Goal: Task Accomplishment & Management: Complete application form

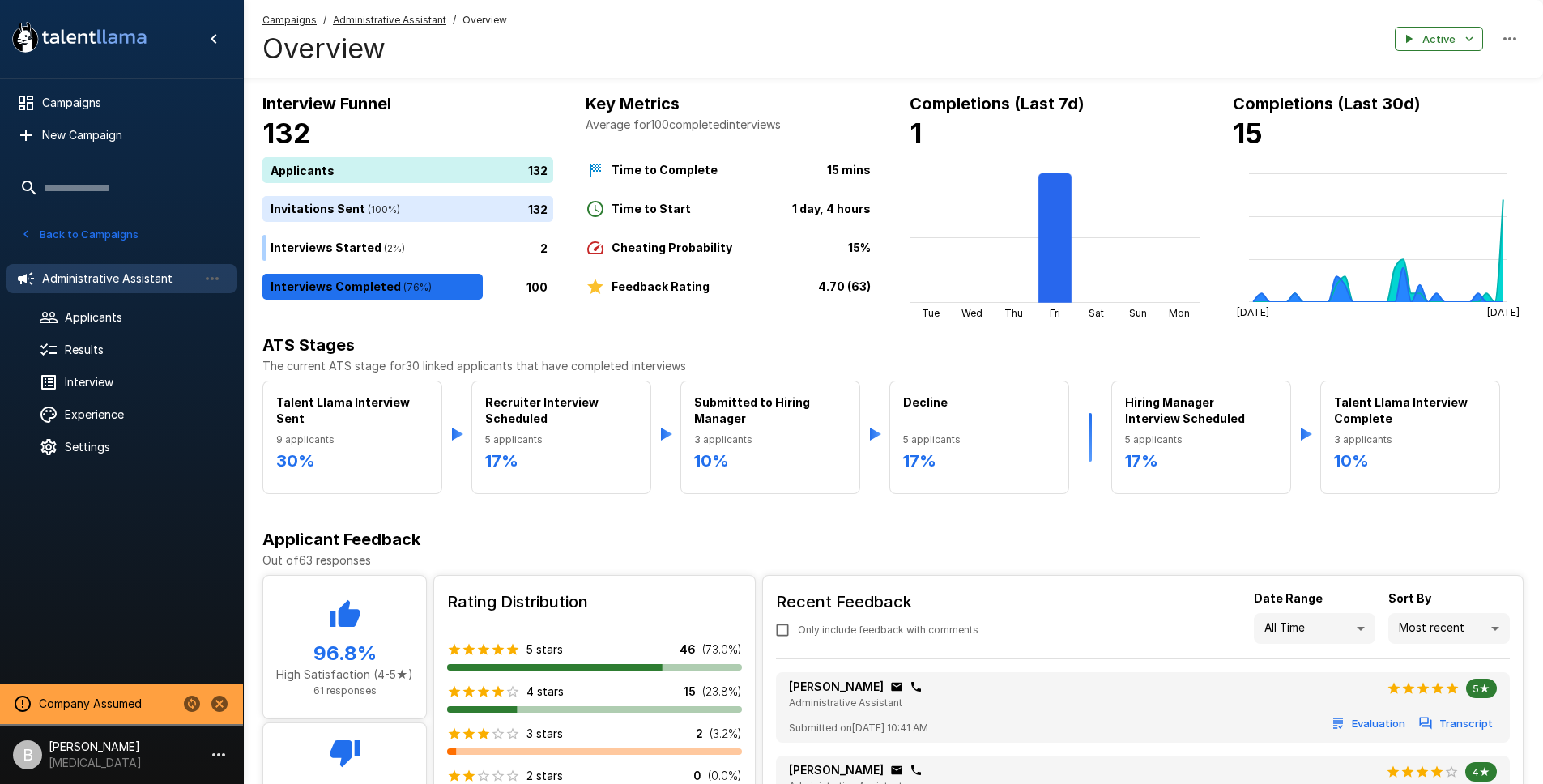
click at [193, 700] on icon "Change to another company" at bounding box center [191, 703] width 20 height 20
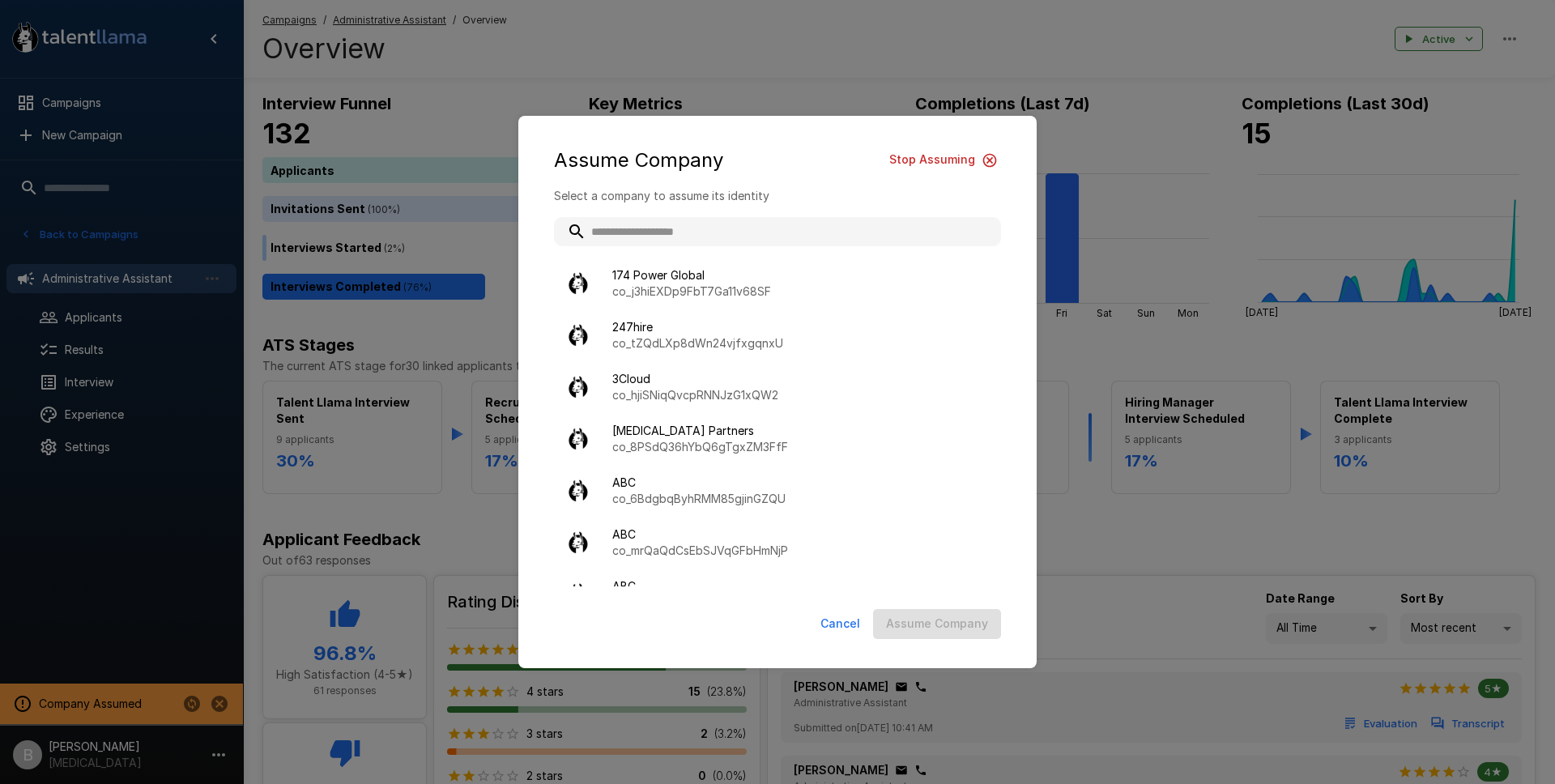
click at [175, 611] on div "Assume Company Stop Assuming Select a company to assume its identity 174 Power …" at bounding box center [778, 392] width 1555 height 784
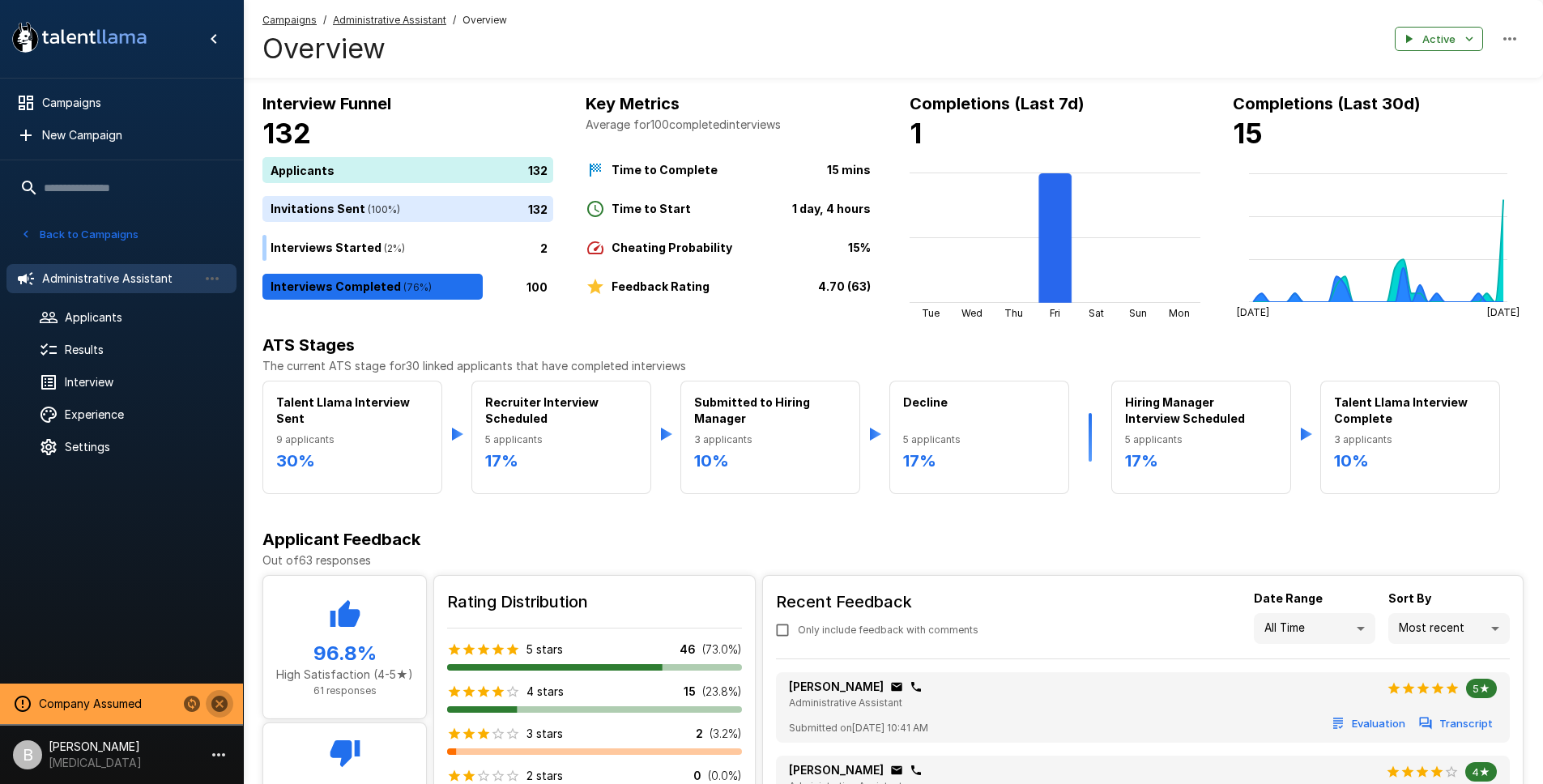
click at [223, 704] on icon "Stop assuming this company" at bounding box center [219, 703] width 16 height 16
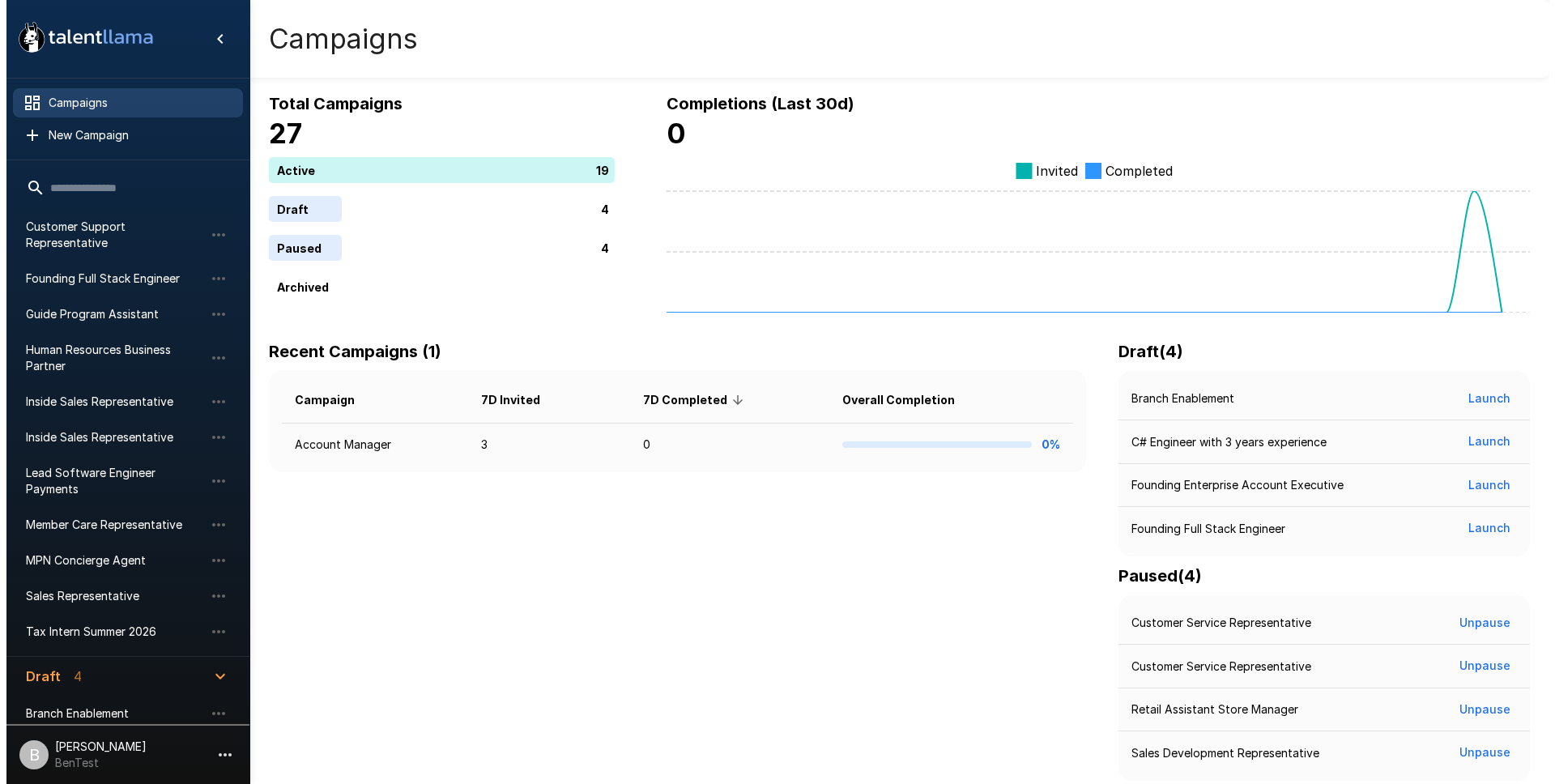
scroll to position [572, 0]
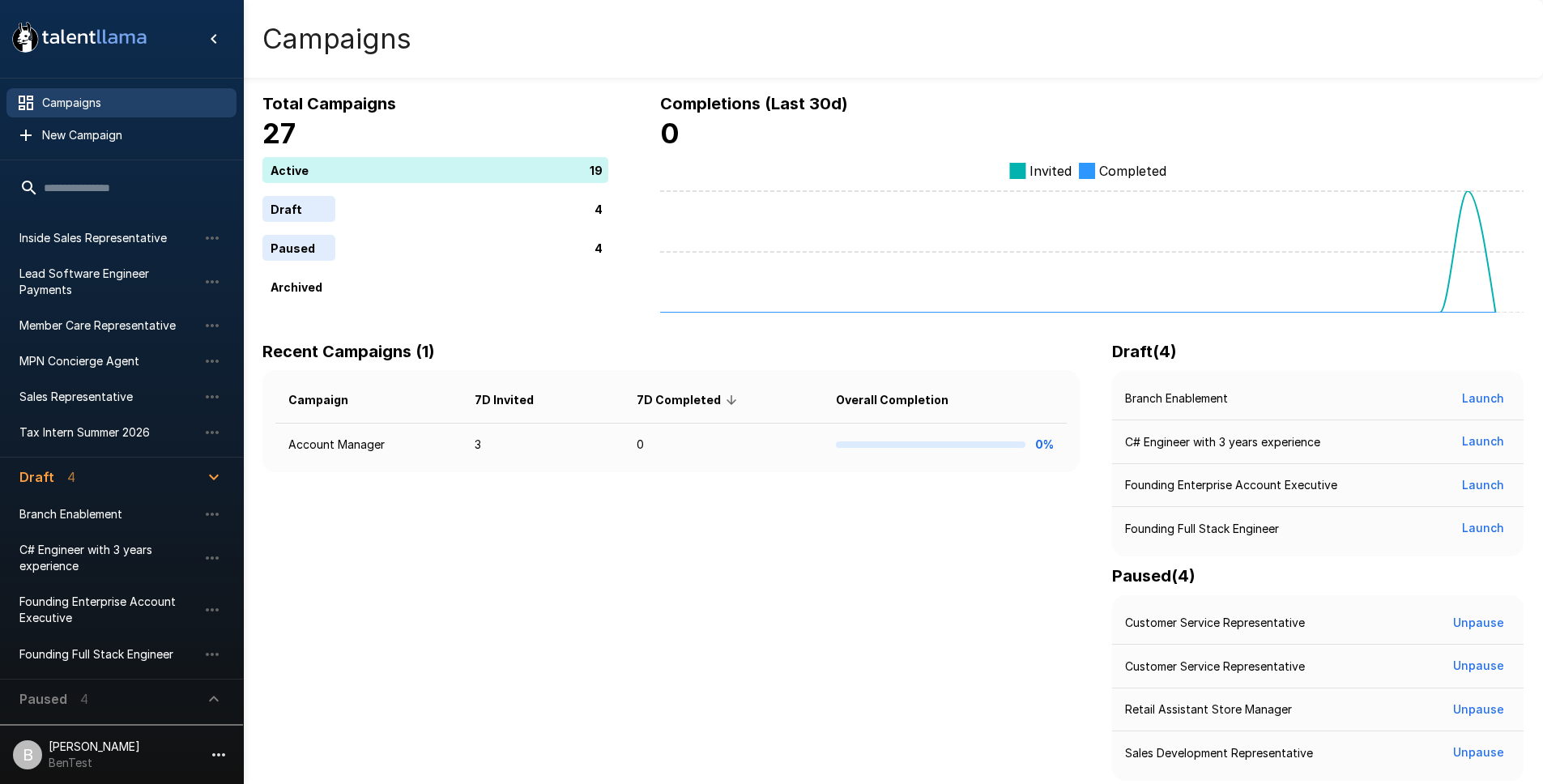
click at [90, 765] on p "BenTest" at bounding box center [94, 762] width 91 height 16
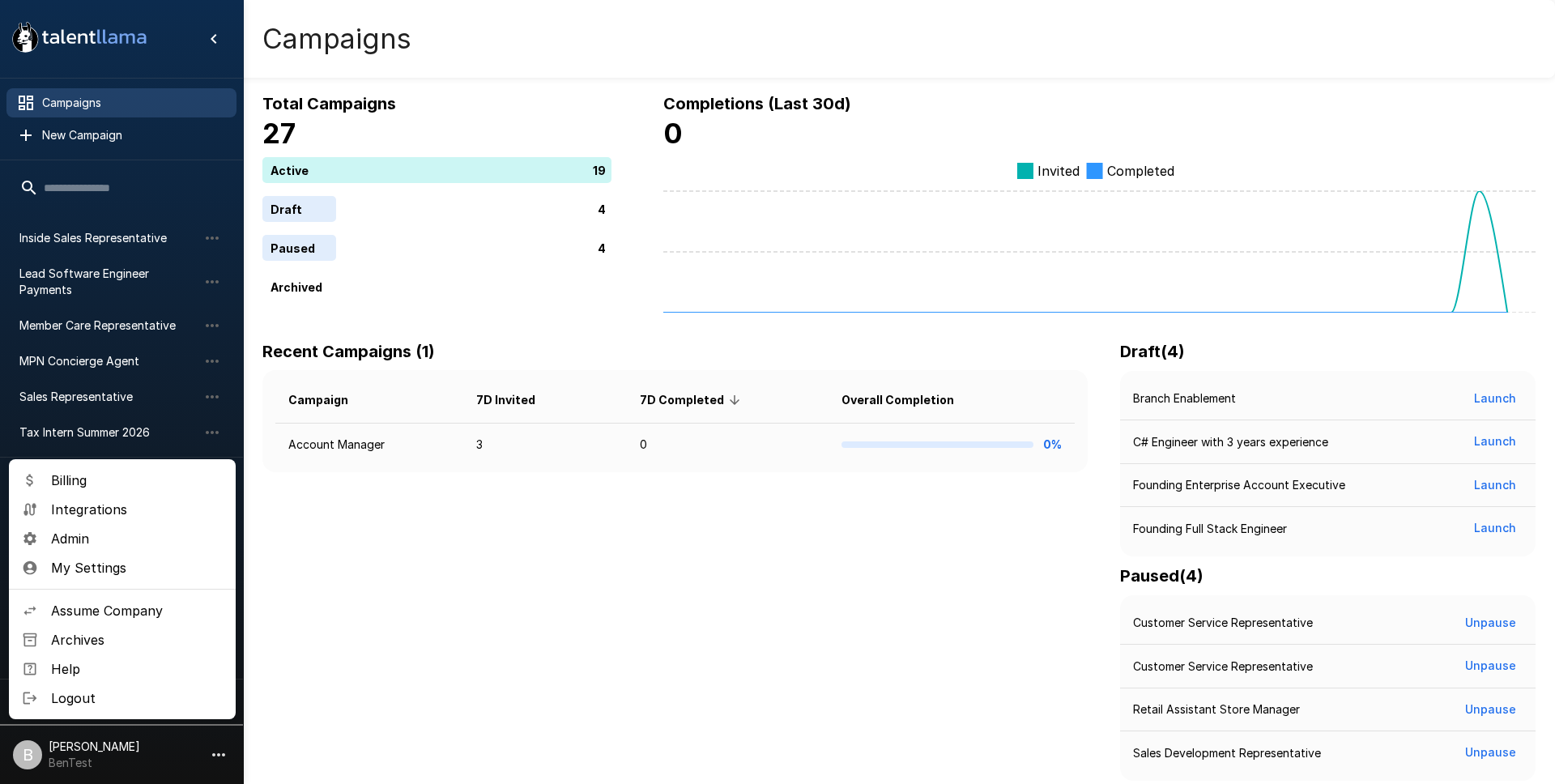
click at [104, 612] on span "Assume Company" at bounding box center [137, 610] width 172 height 20
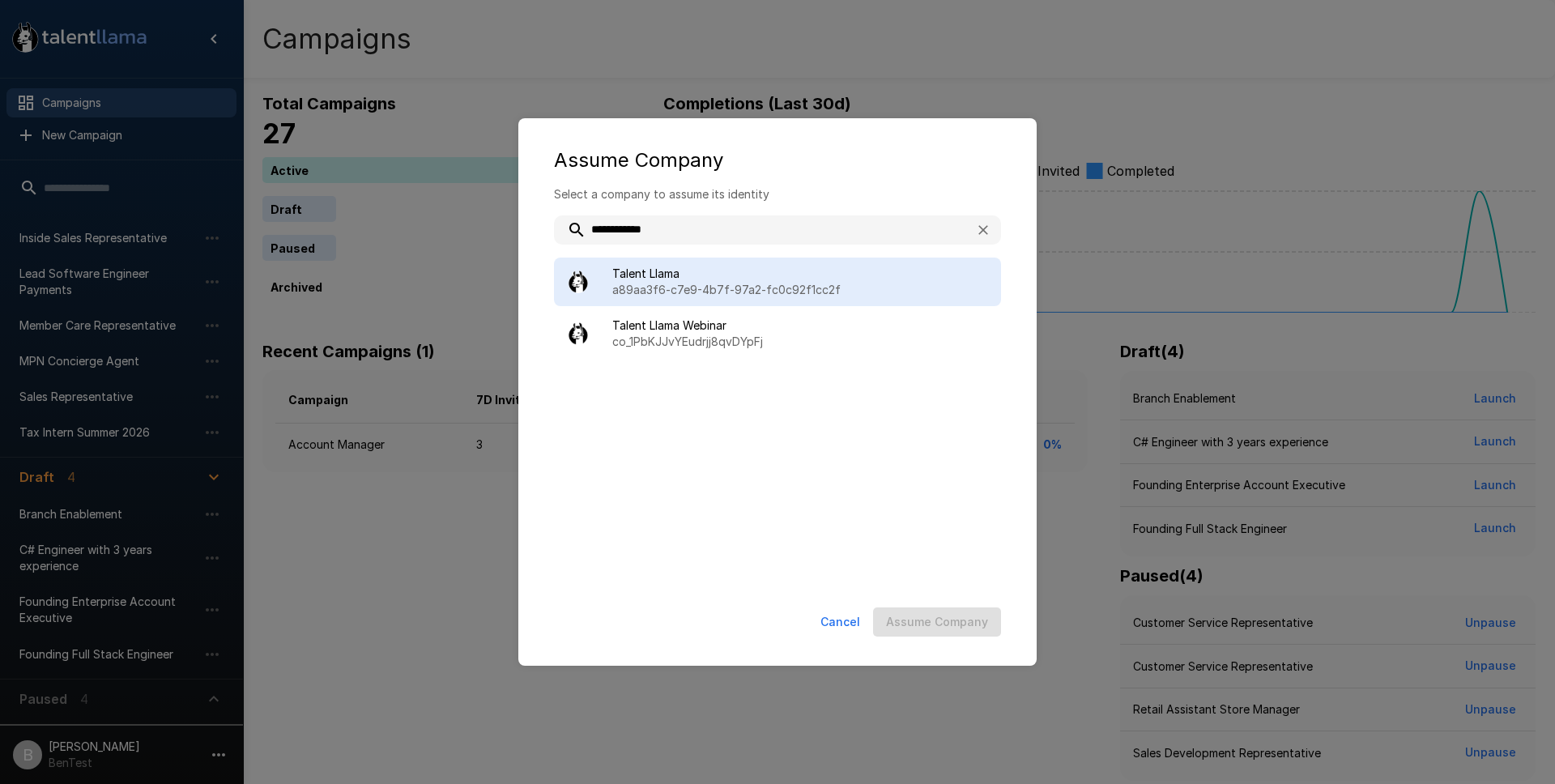
type input "**********"
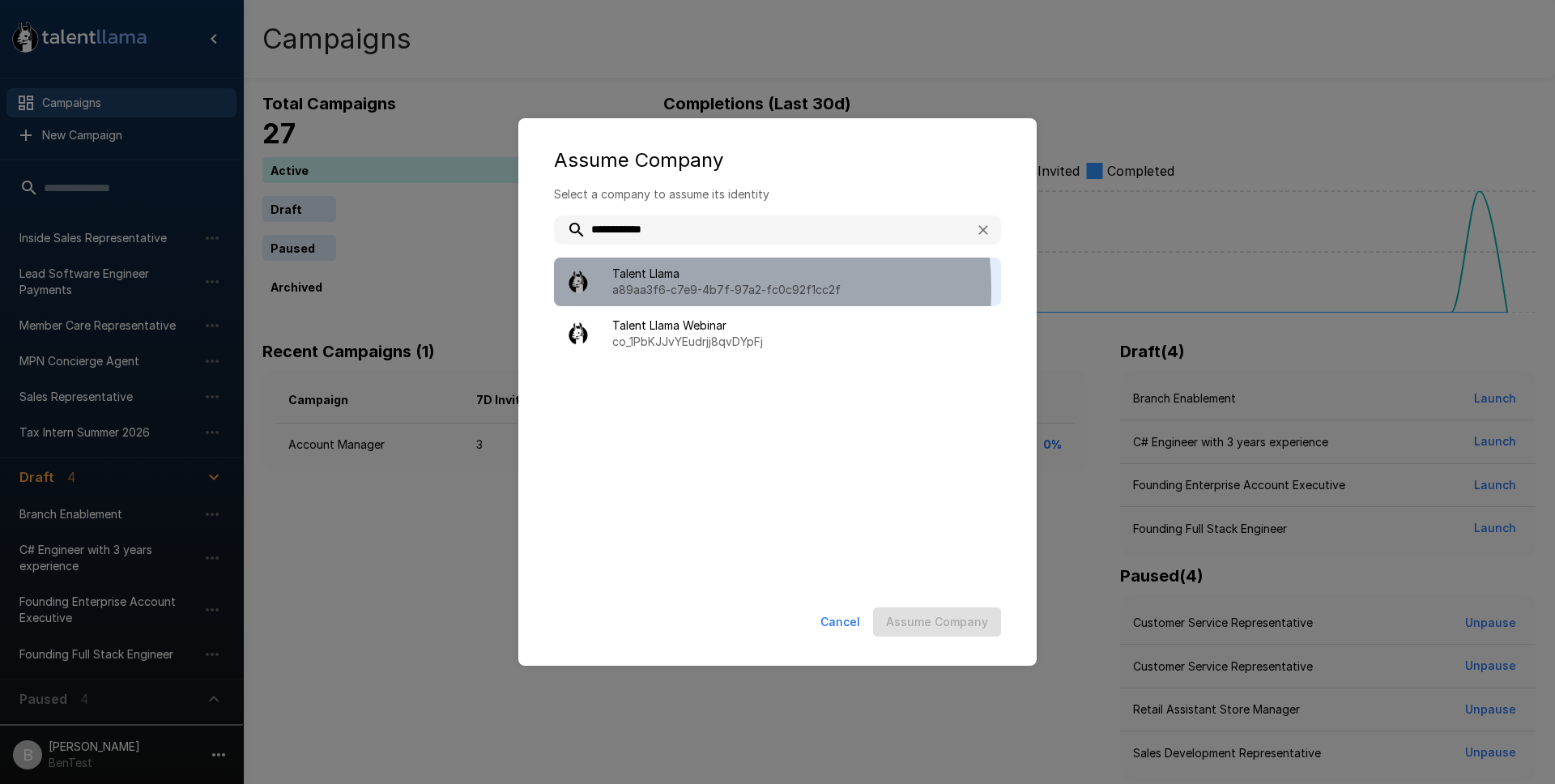
click at [663, 289] on p "a89aa3f6-c7e9-4b7f-97a2-fc0c92f1cc2f" at bounding box center [800, 289] width 376 height 16
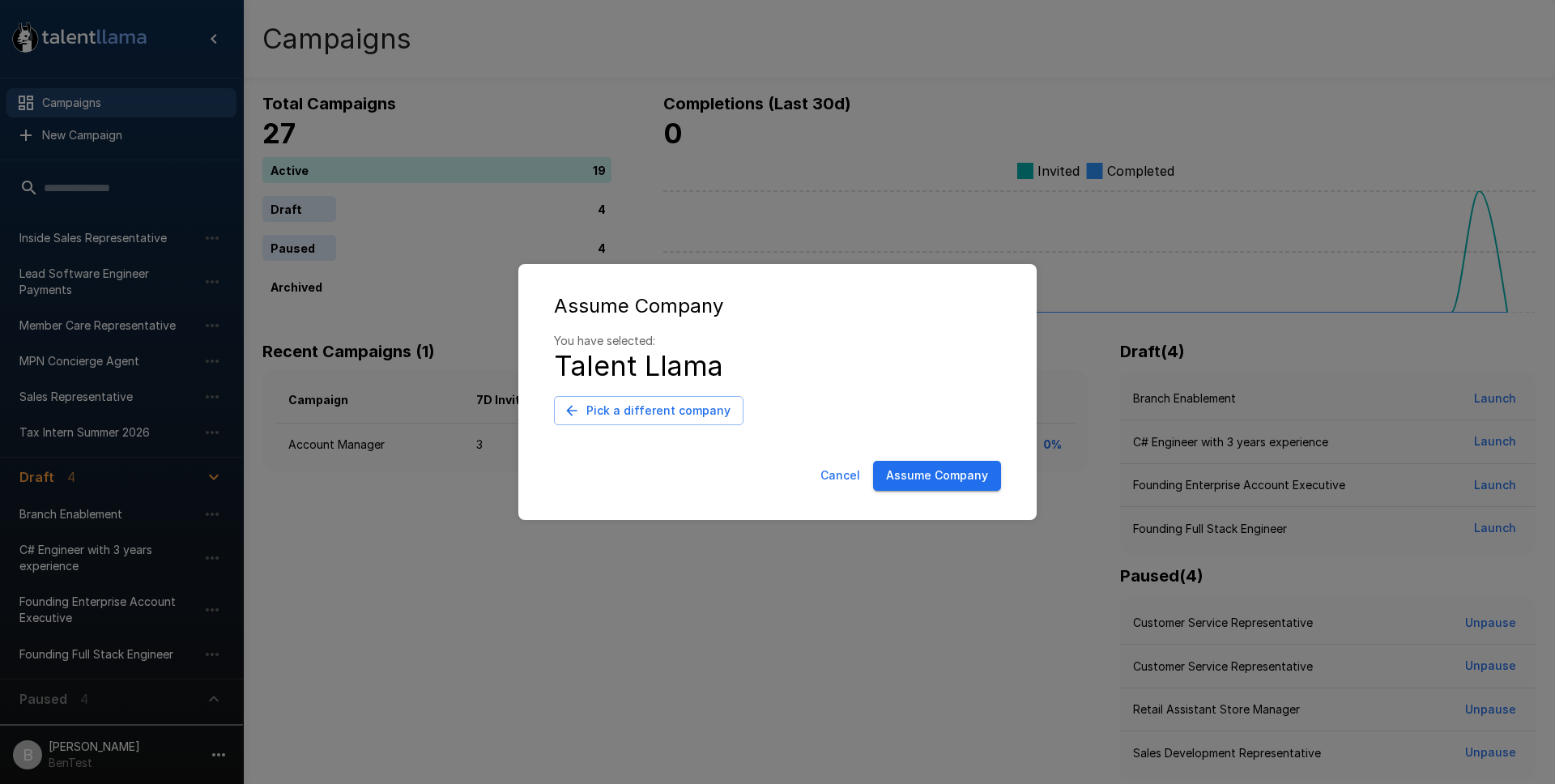
click at [935, 480] on button "Assume Company" at bounding box center [937, 476] width 128 height 30
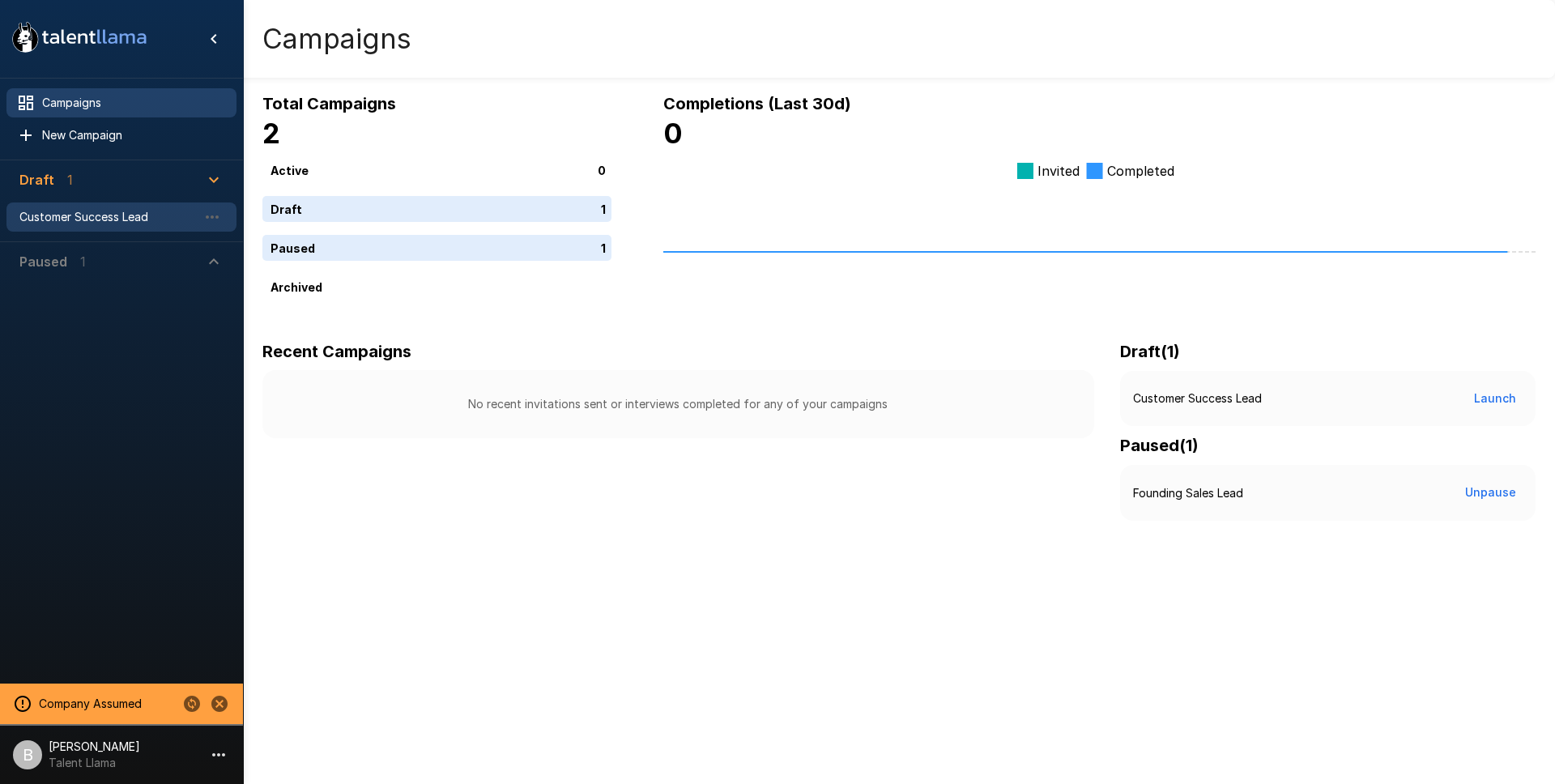
click at [131, 219] on span "Customer Success Lead" at bounding box center [108, 217] width 178 height 16
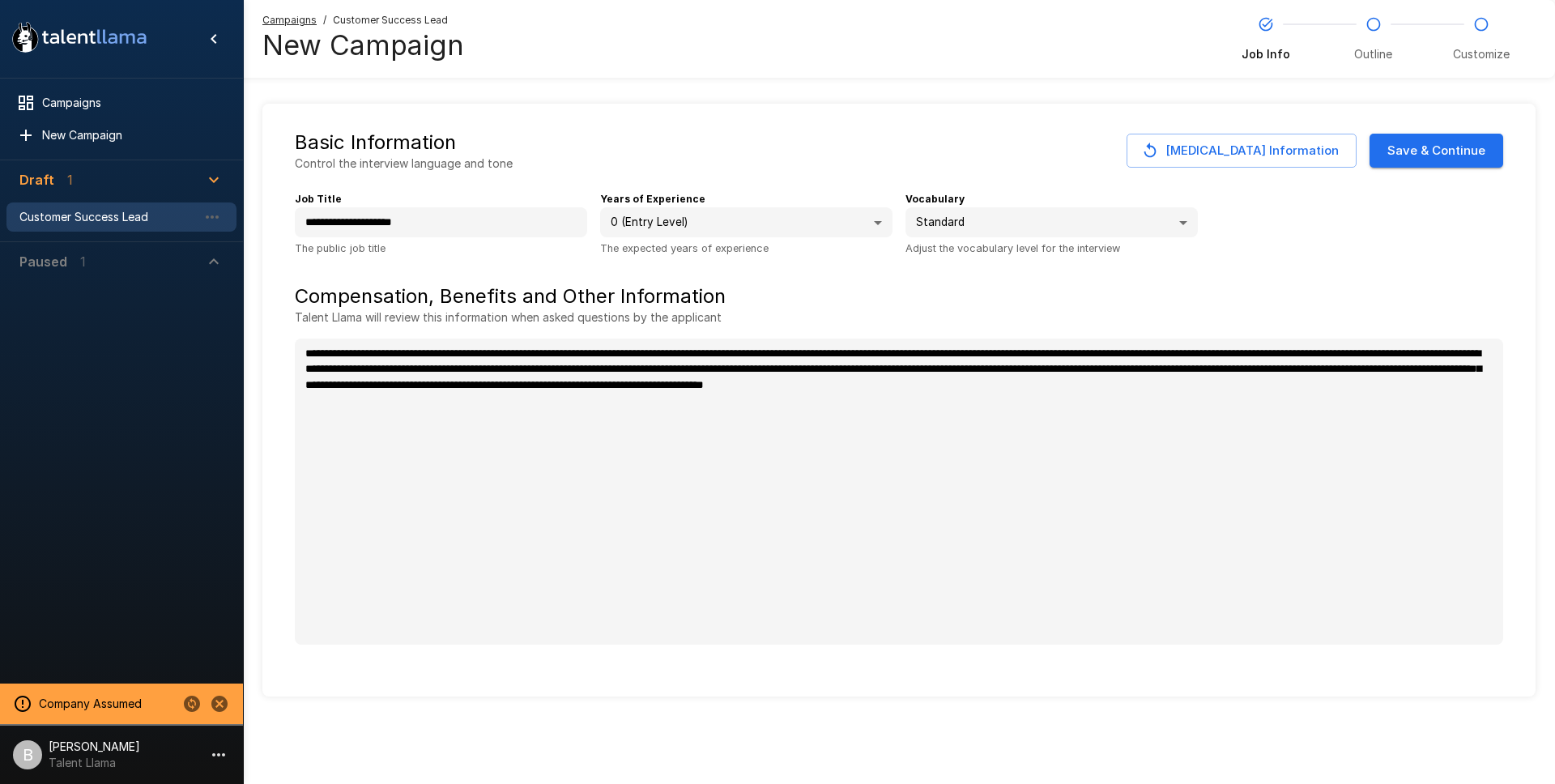
type textarea "*"
click at [1537, 163] on div "**********" at bounding box center [899, 381] width 1312 height 761
click at [1380, 160] on button "Save & Continue" at bounding box center [1436, 151] width 134 height 34
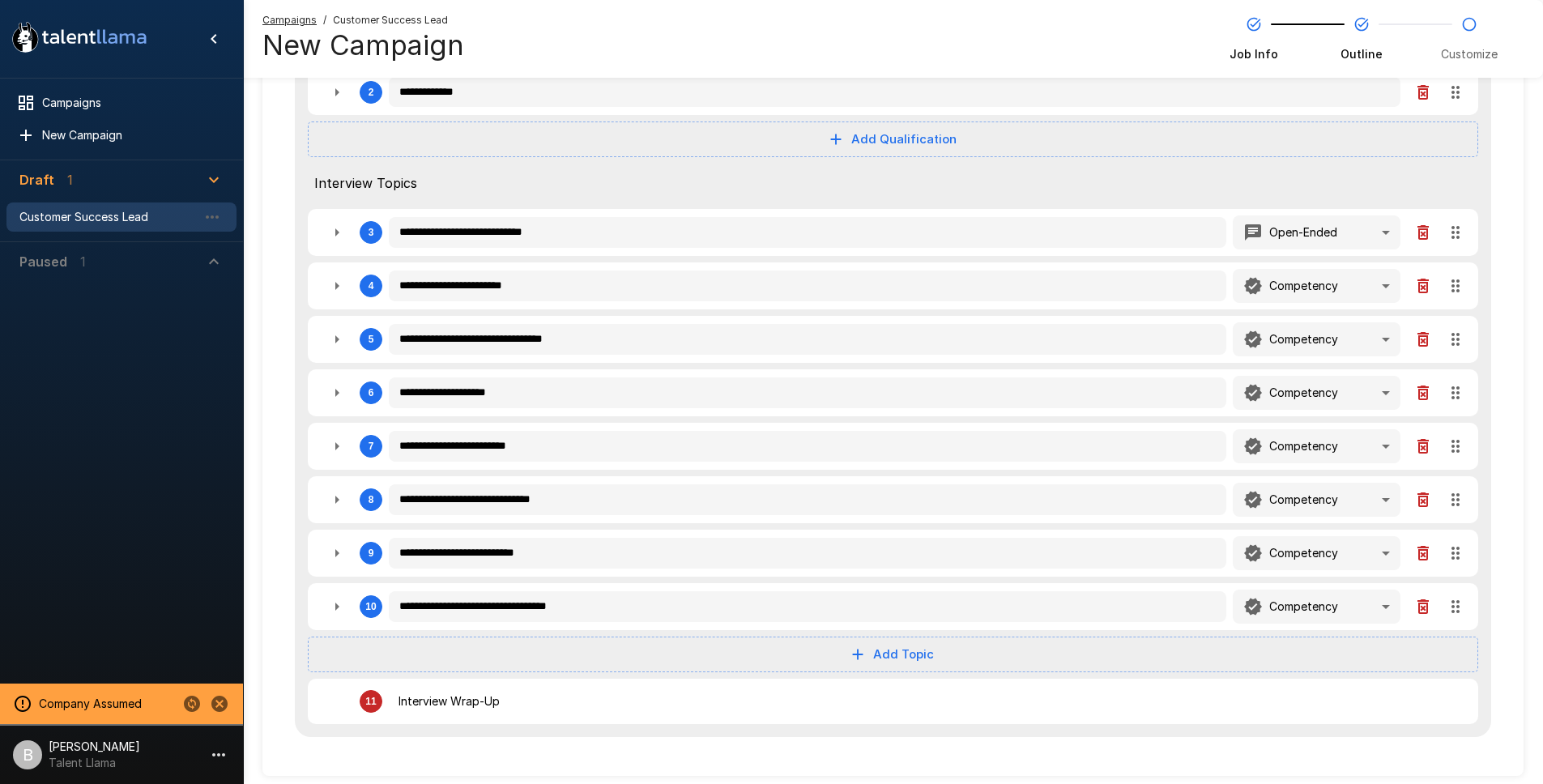
scroll to position [344, 0]
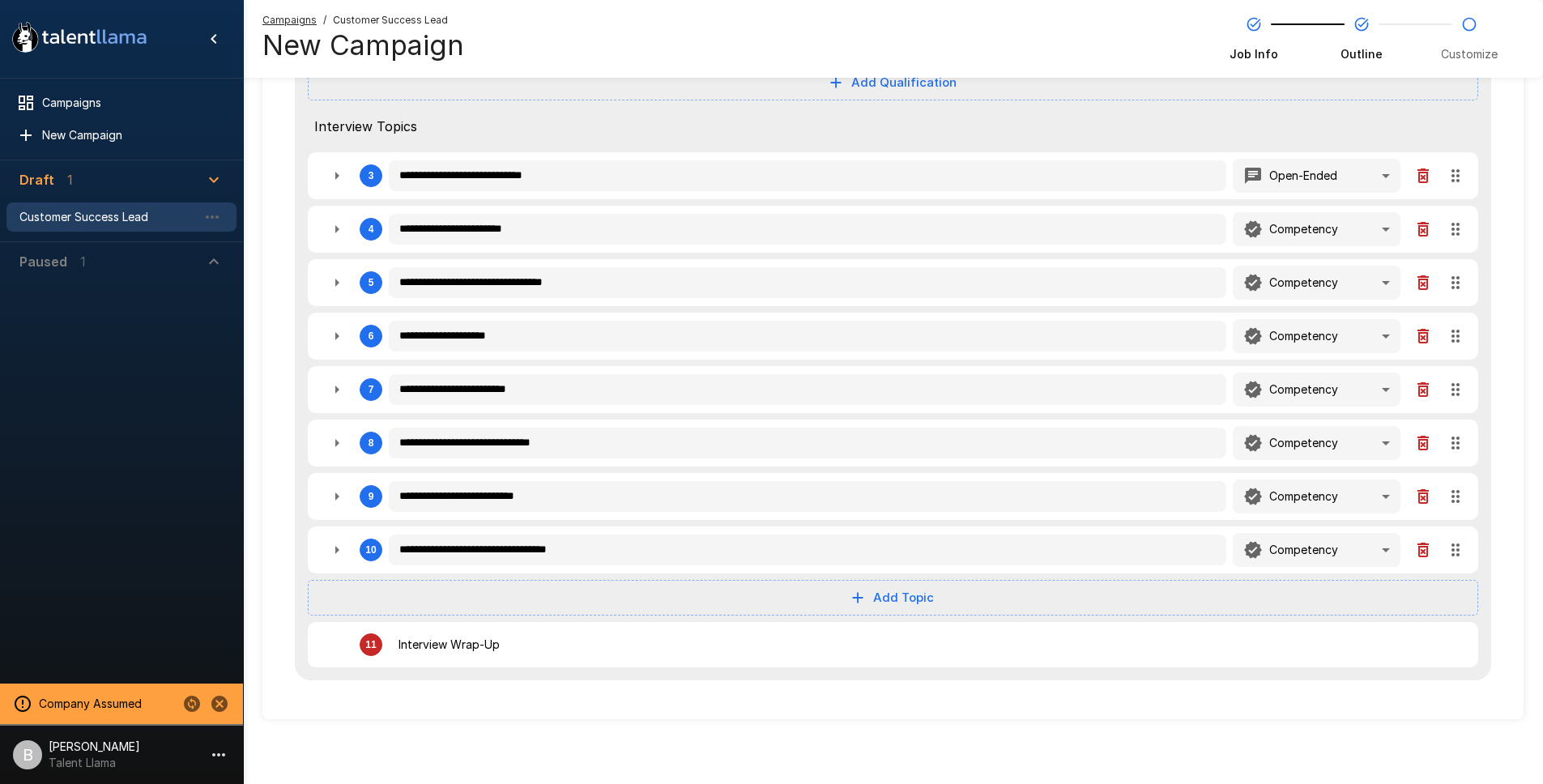
click at [340, 175] on icon "button" at bounding box center [337, 175] width 20 height 20
type textarea "*"
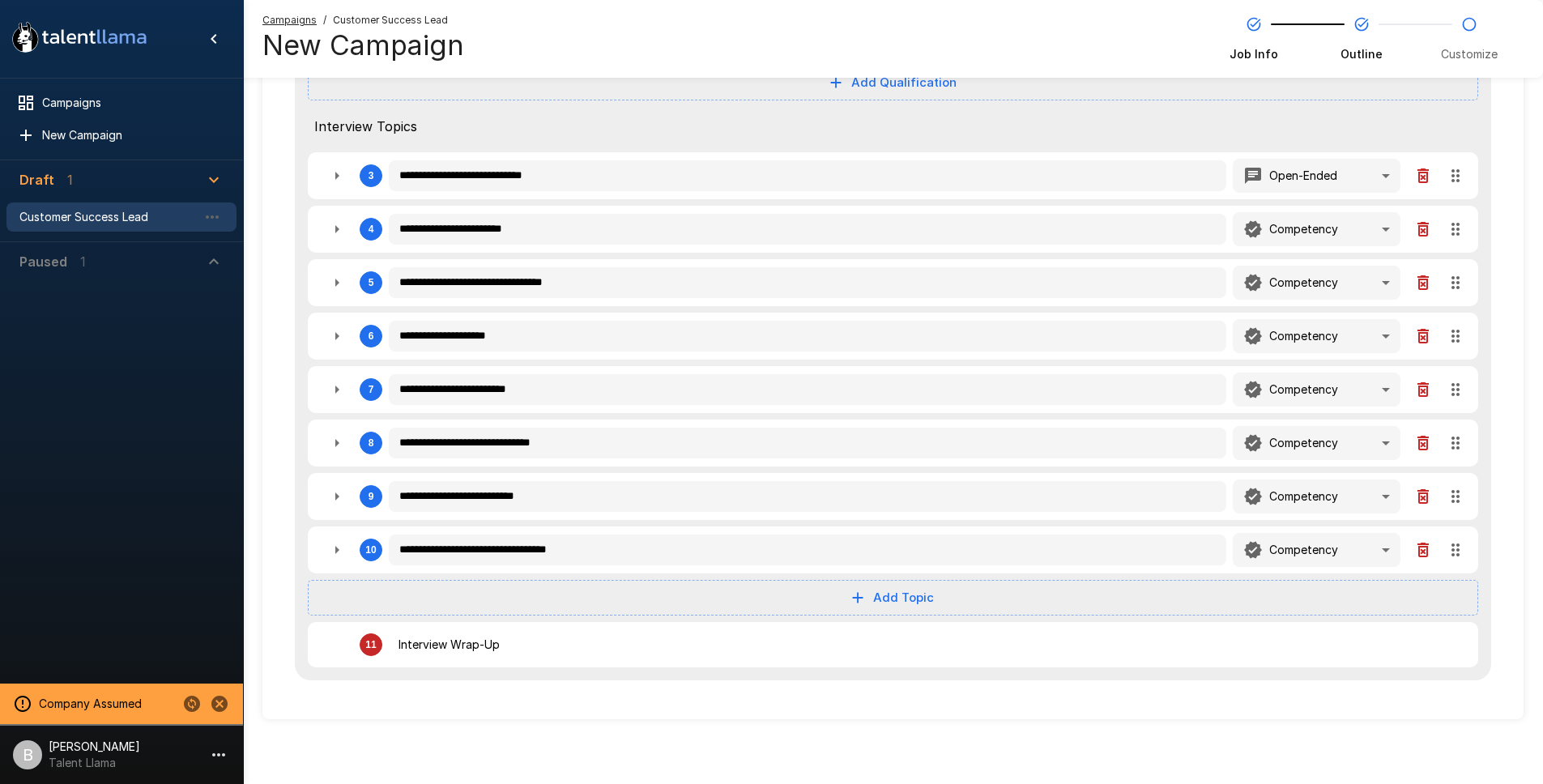
type textarea "*"
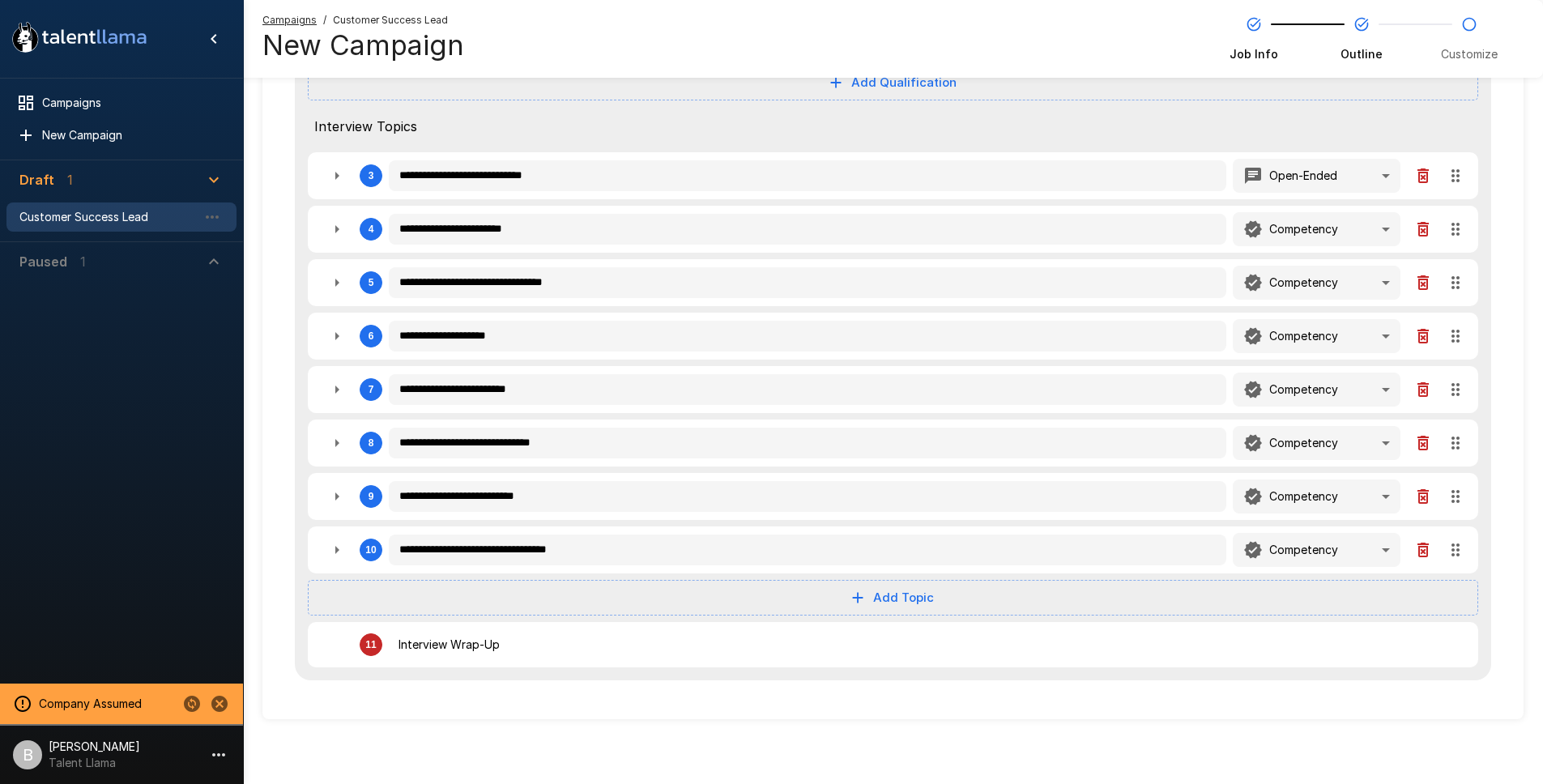
type textarea "*"
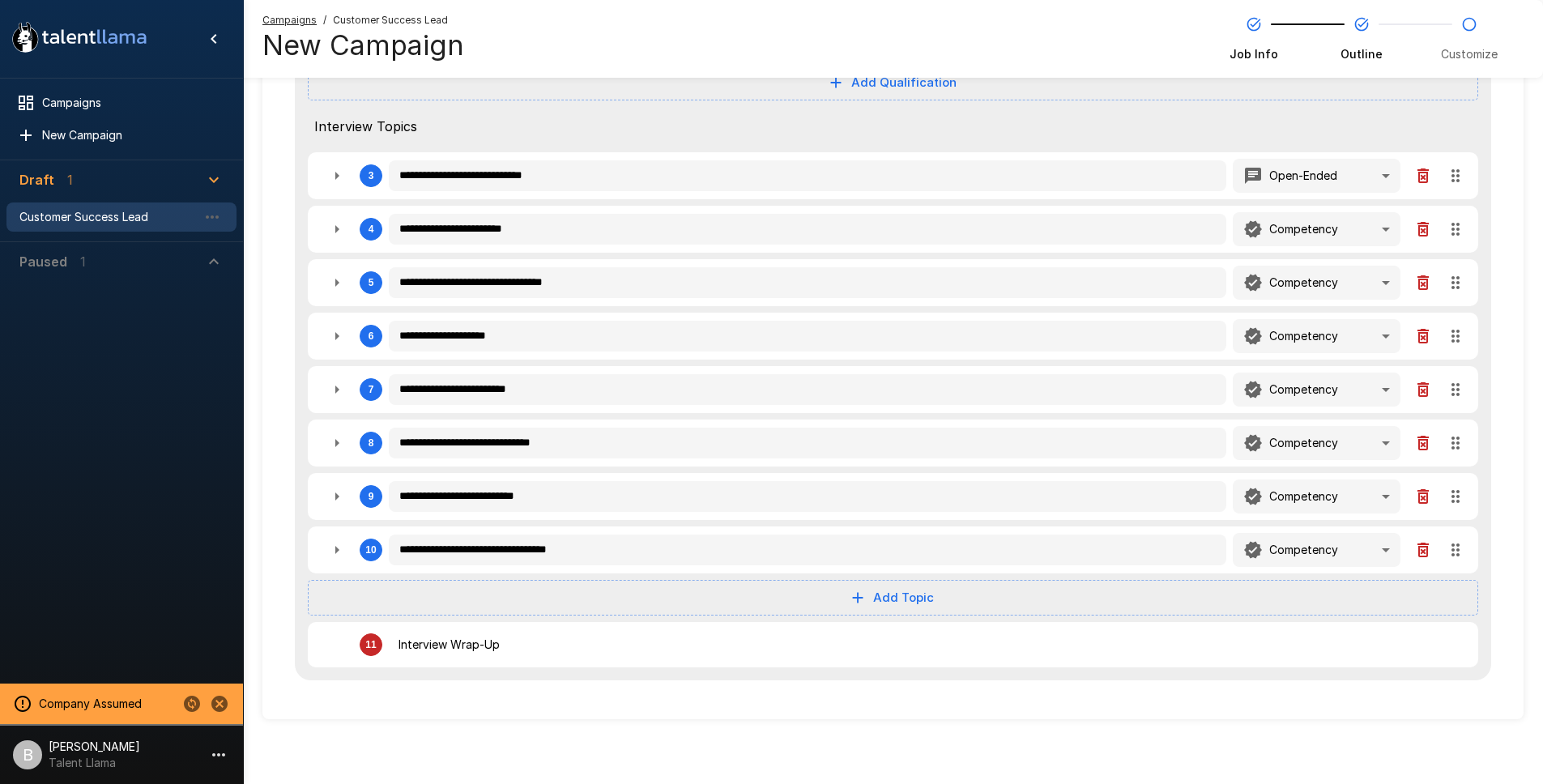
type textarea "*"
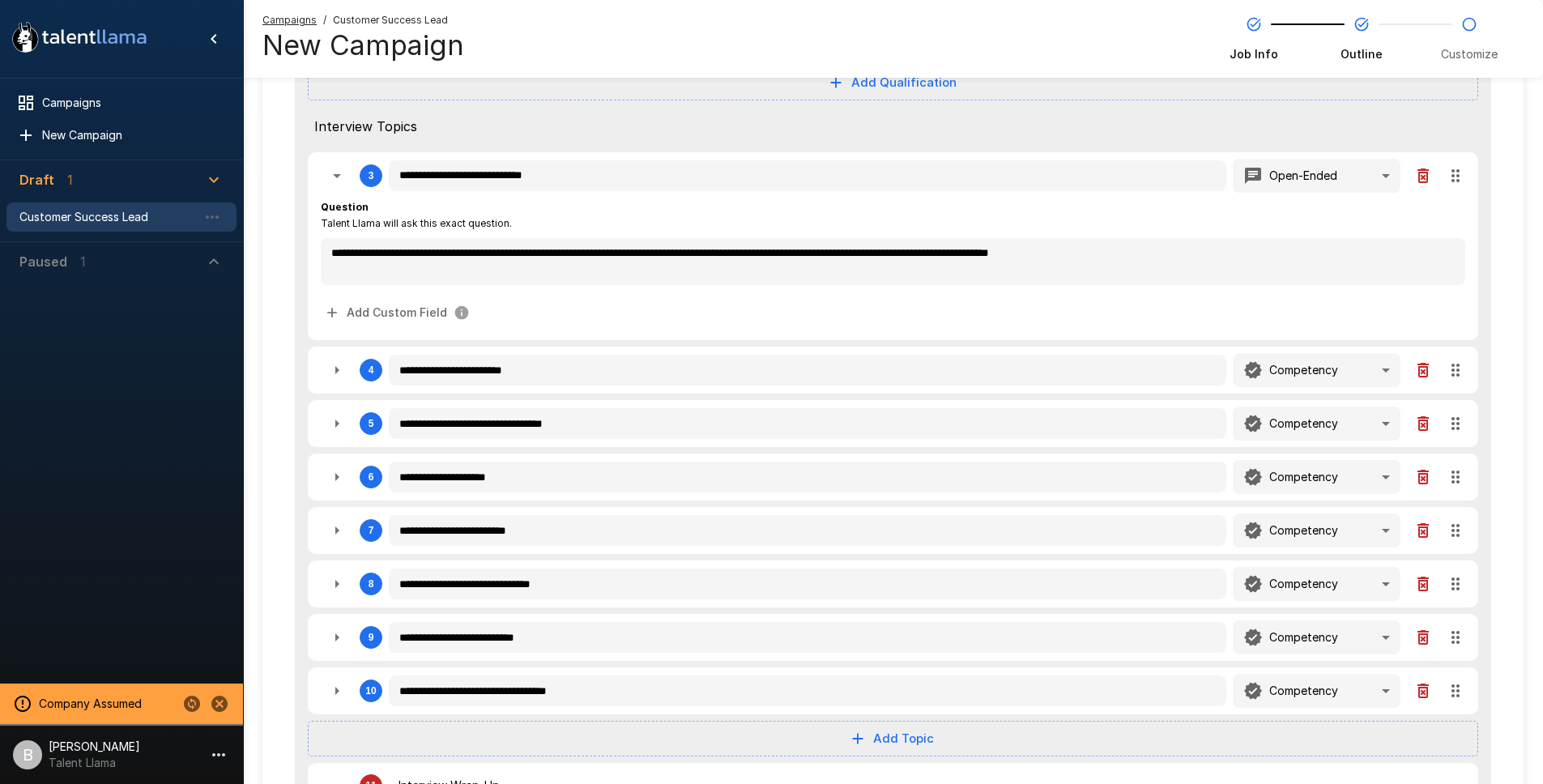
click at [325, 368] on button "button" at bounding box center [337, 369] width 32 height 32
type textarea "*"
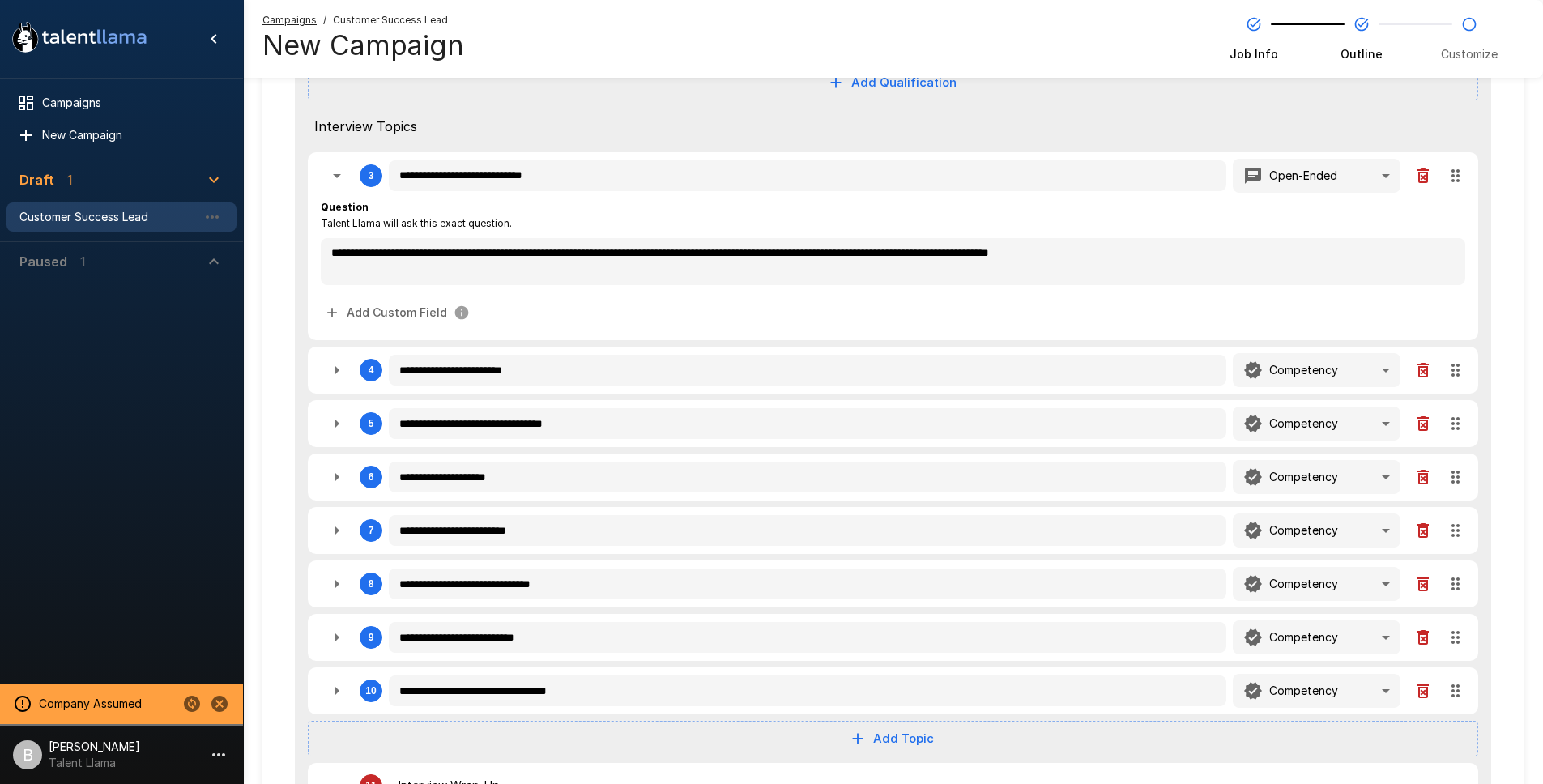
type textarea "*"
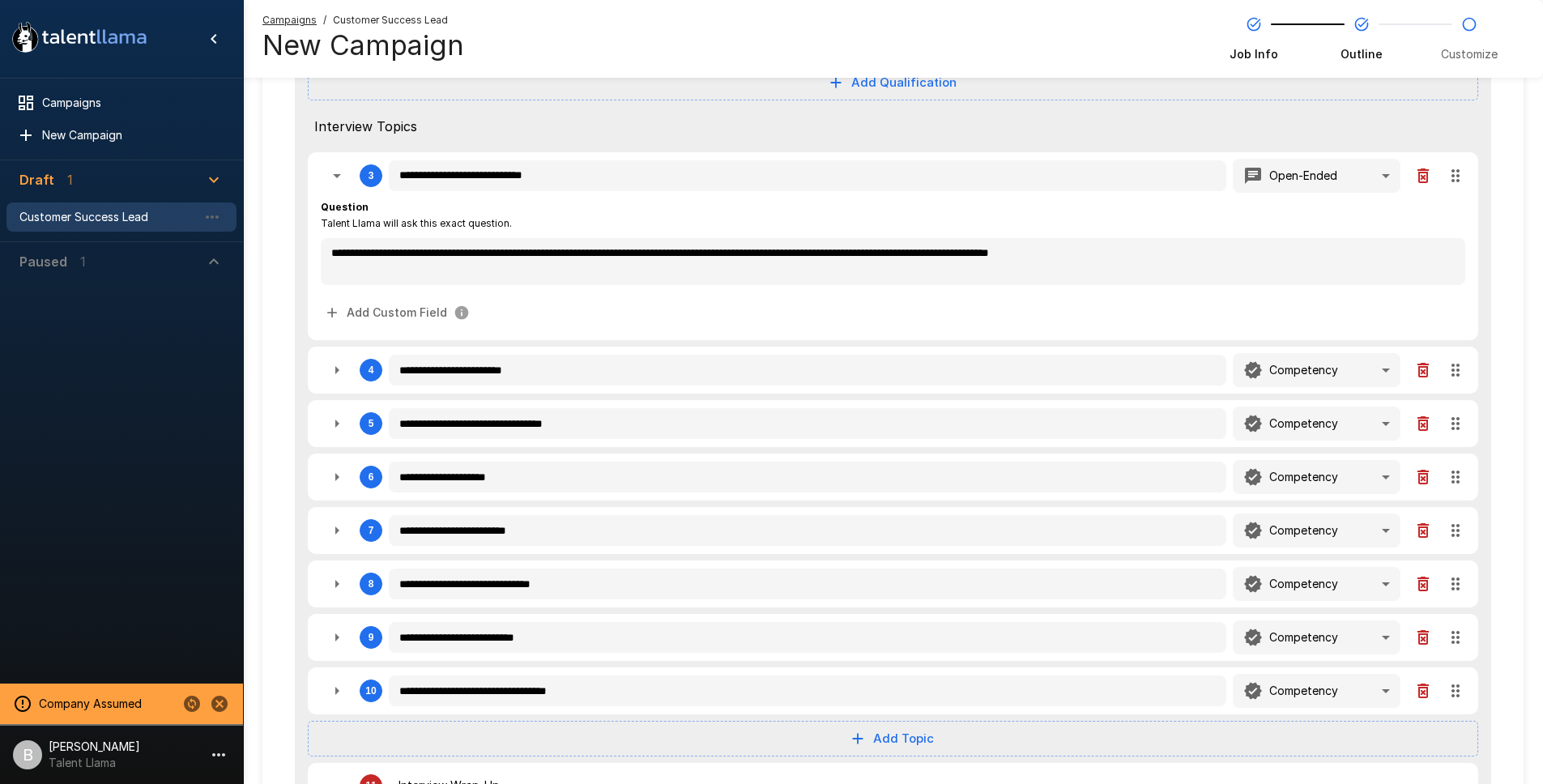
type textarea "*"
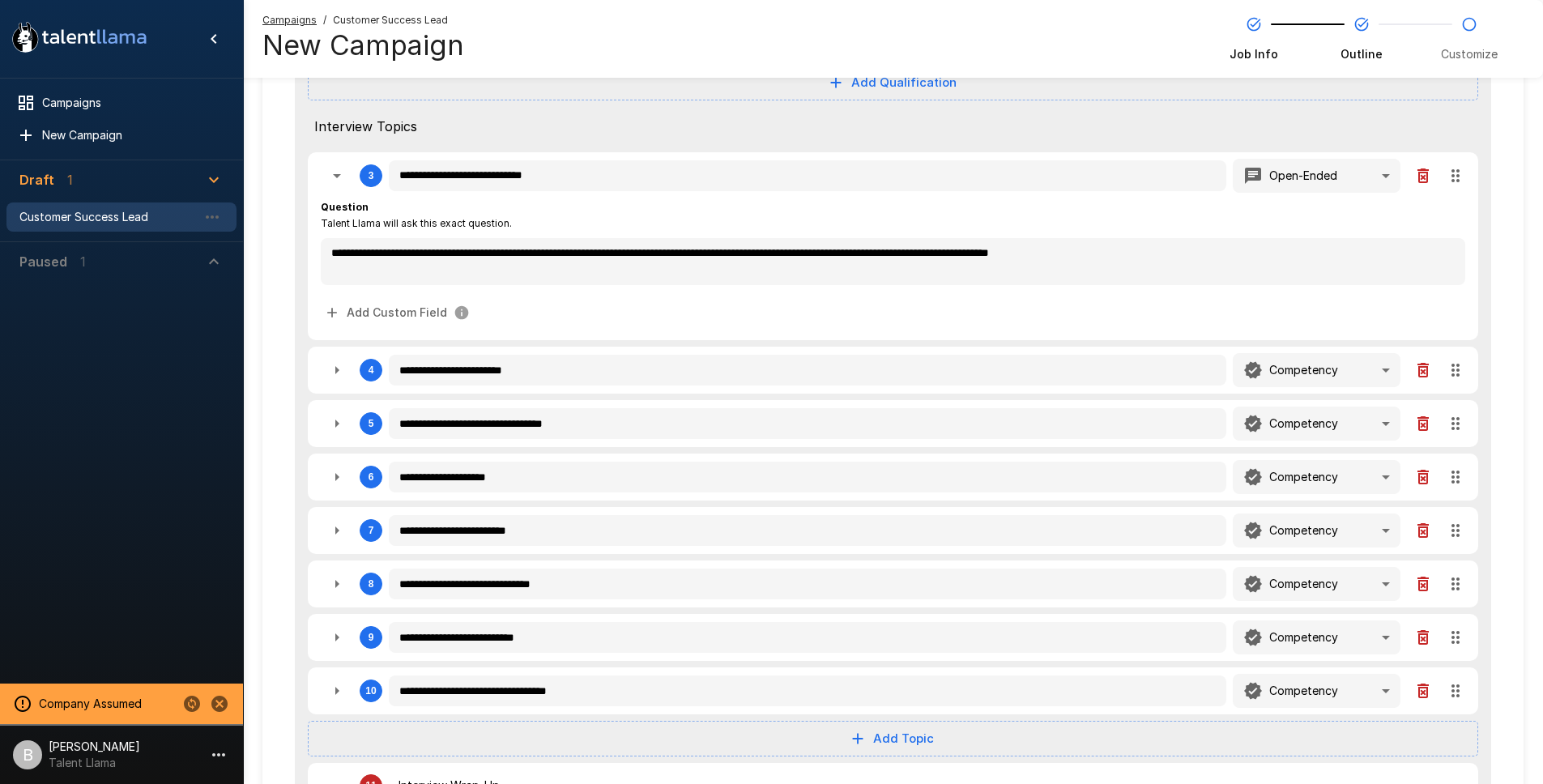
type textarea "*"
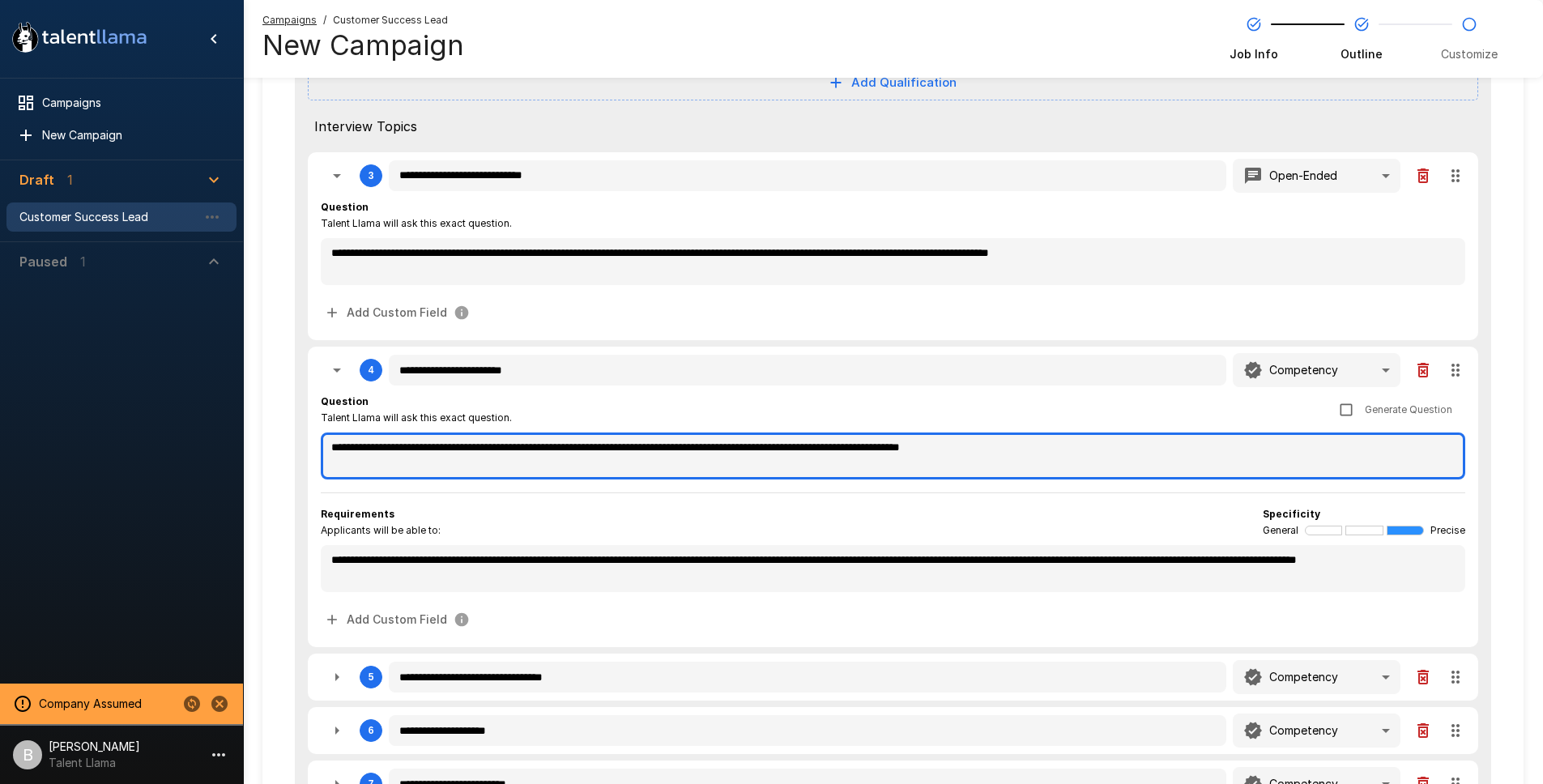
type textarea "*"
click at [555, 449] on textarea "**********" at bounding box center [893, 456] width 1144 height 47
type textarea "*"
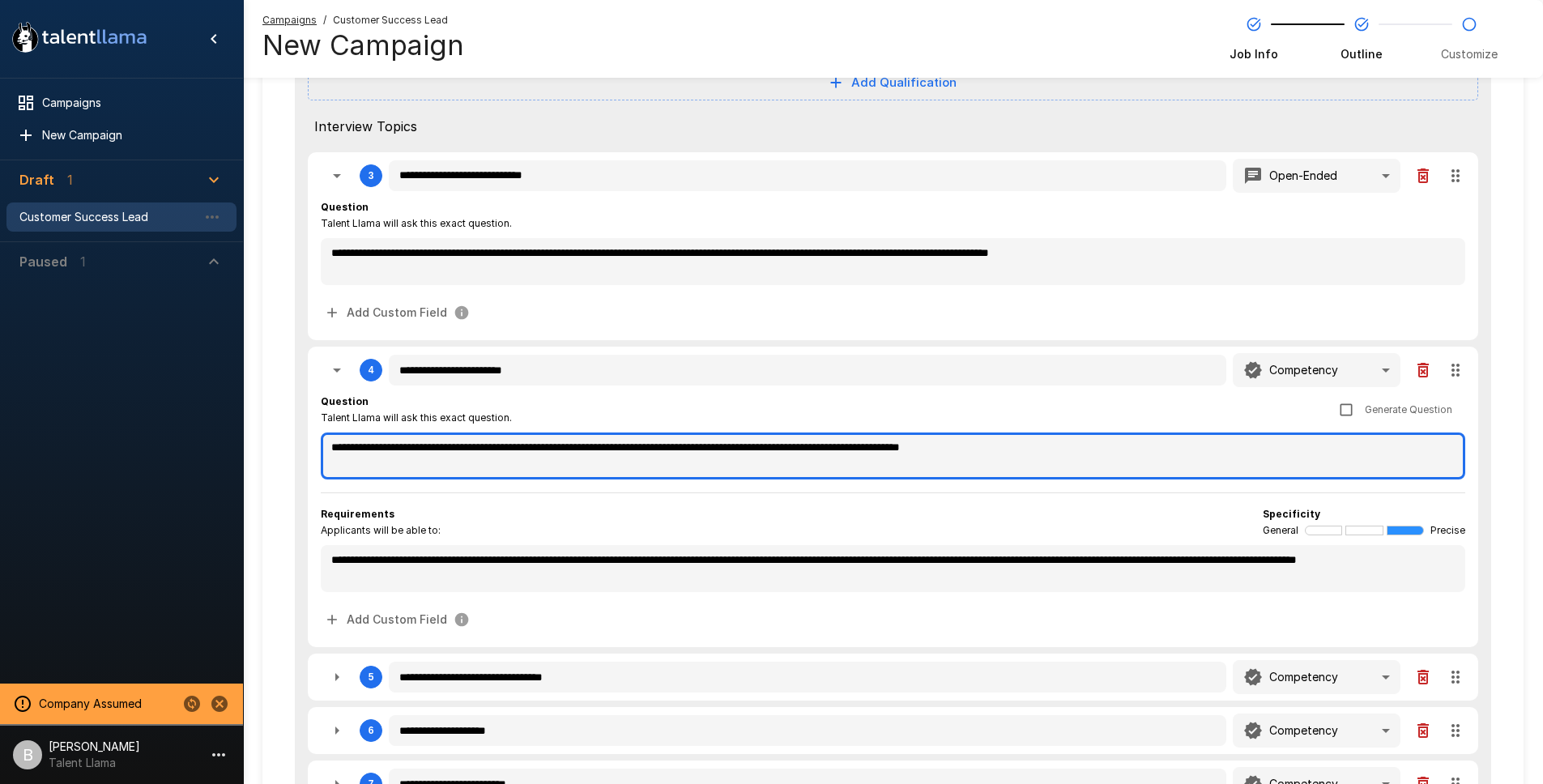
type textarea "*"
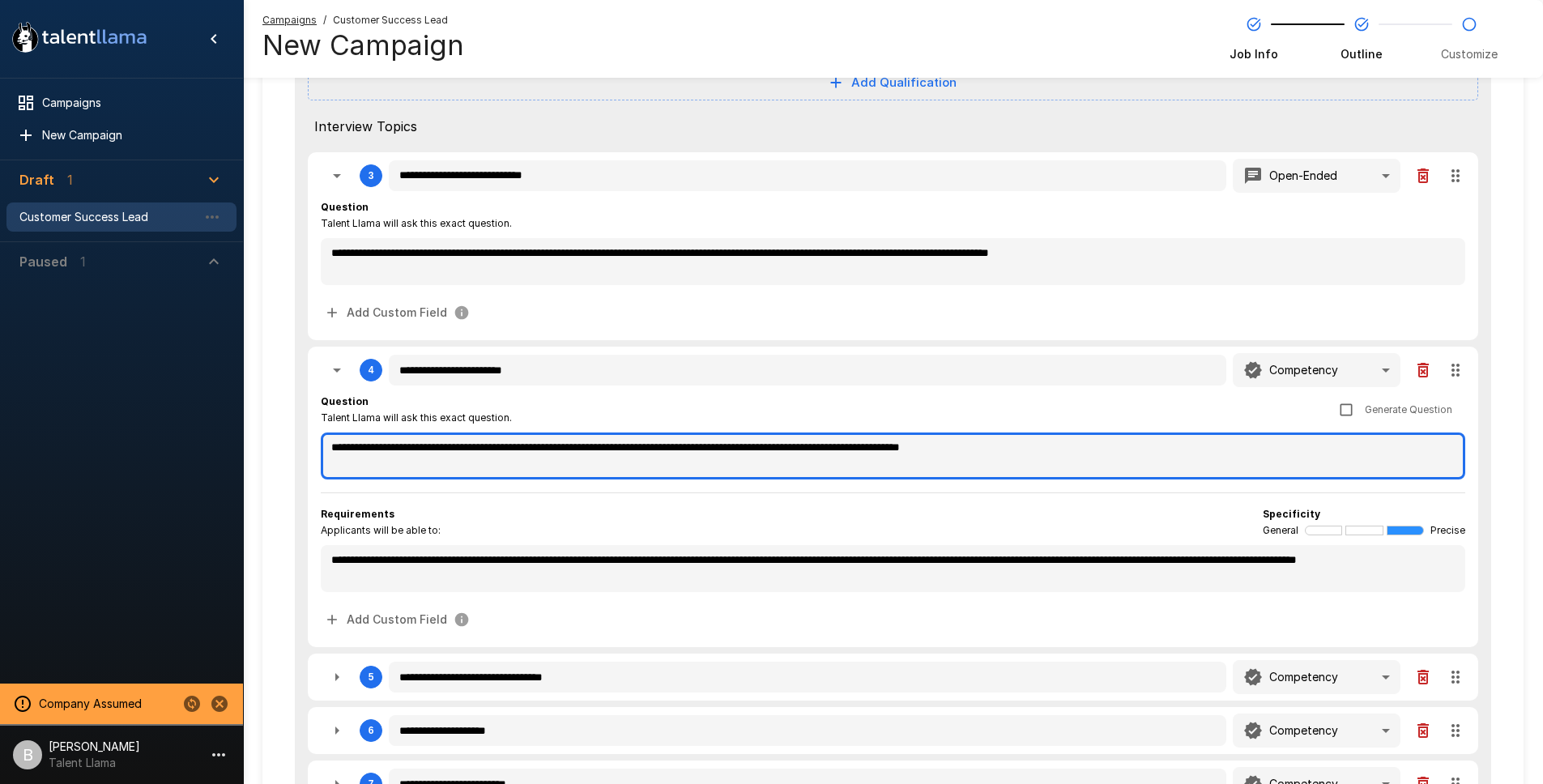
type textarea "*"
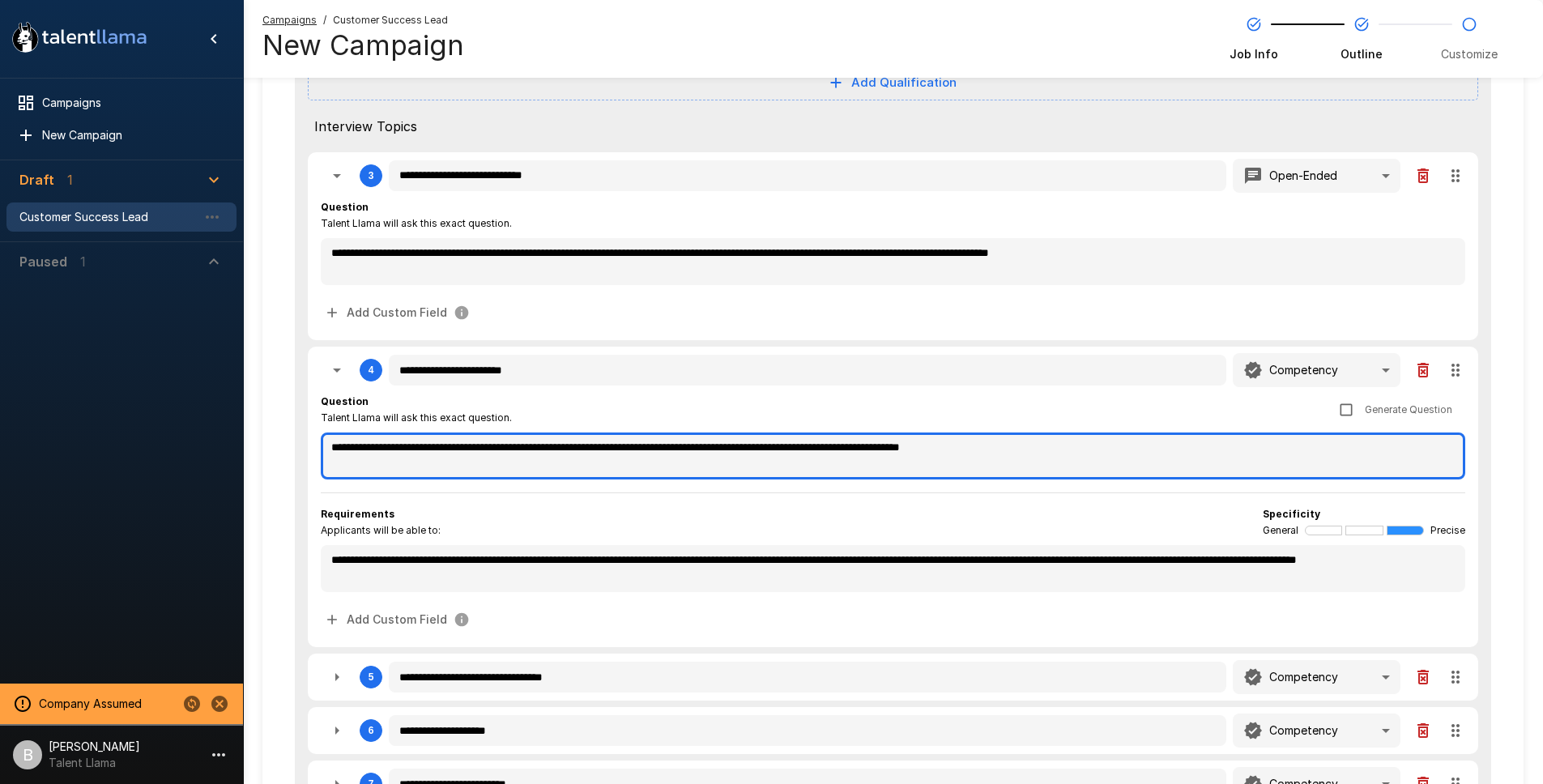
type textarea "*"
drag, startPoint x: 562, startPoint y: 449, endPoint x: 548, endPoint y: 450, distance: 14.0
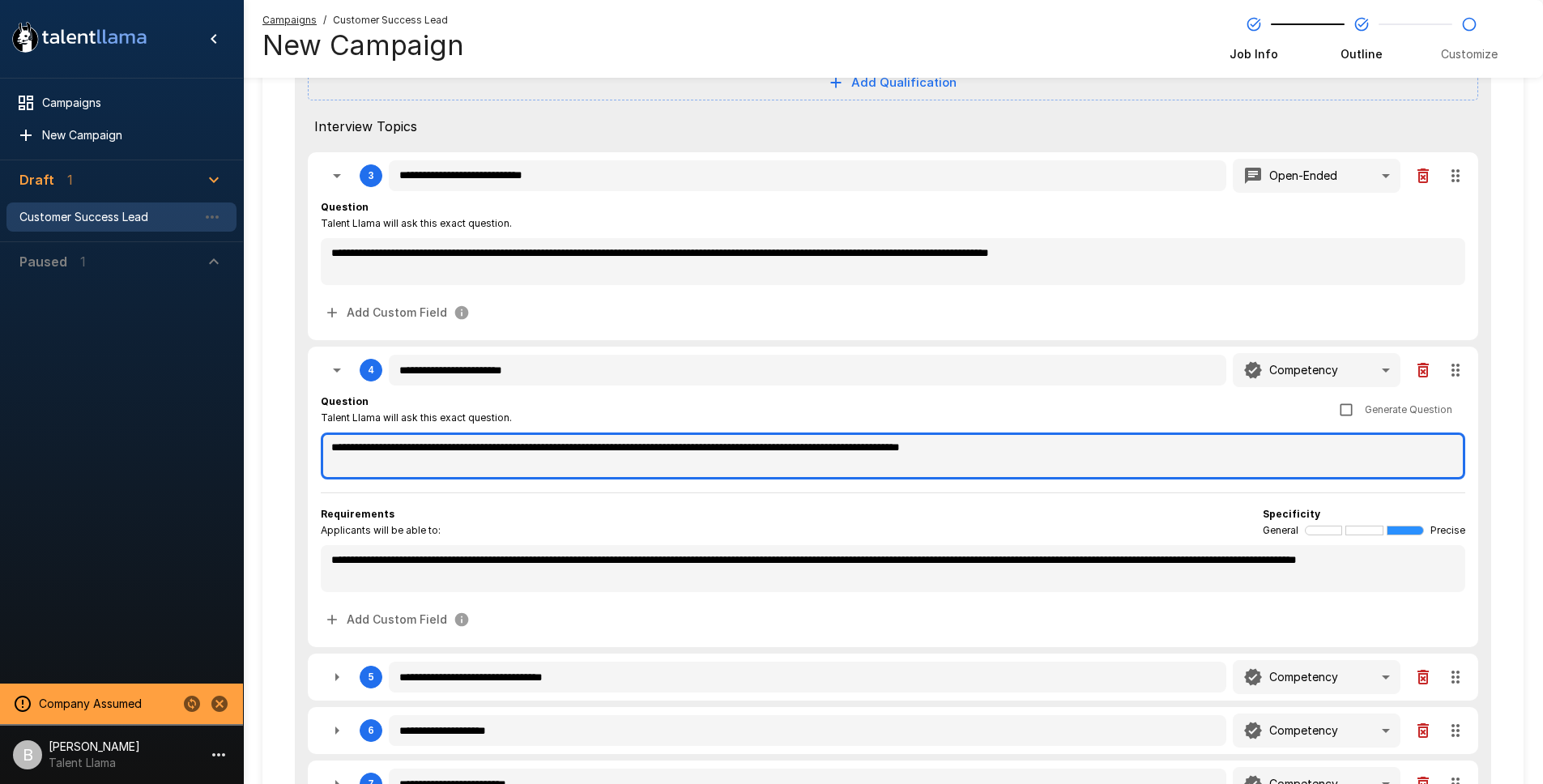
click at [548, 450] on textarea "**********" at bounding box center [893, 456] width 1144 height 47
type textarea "*"
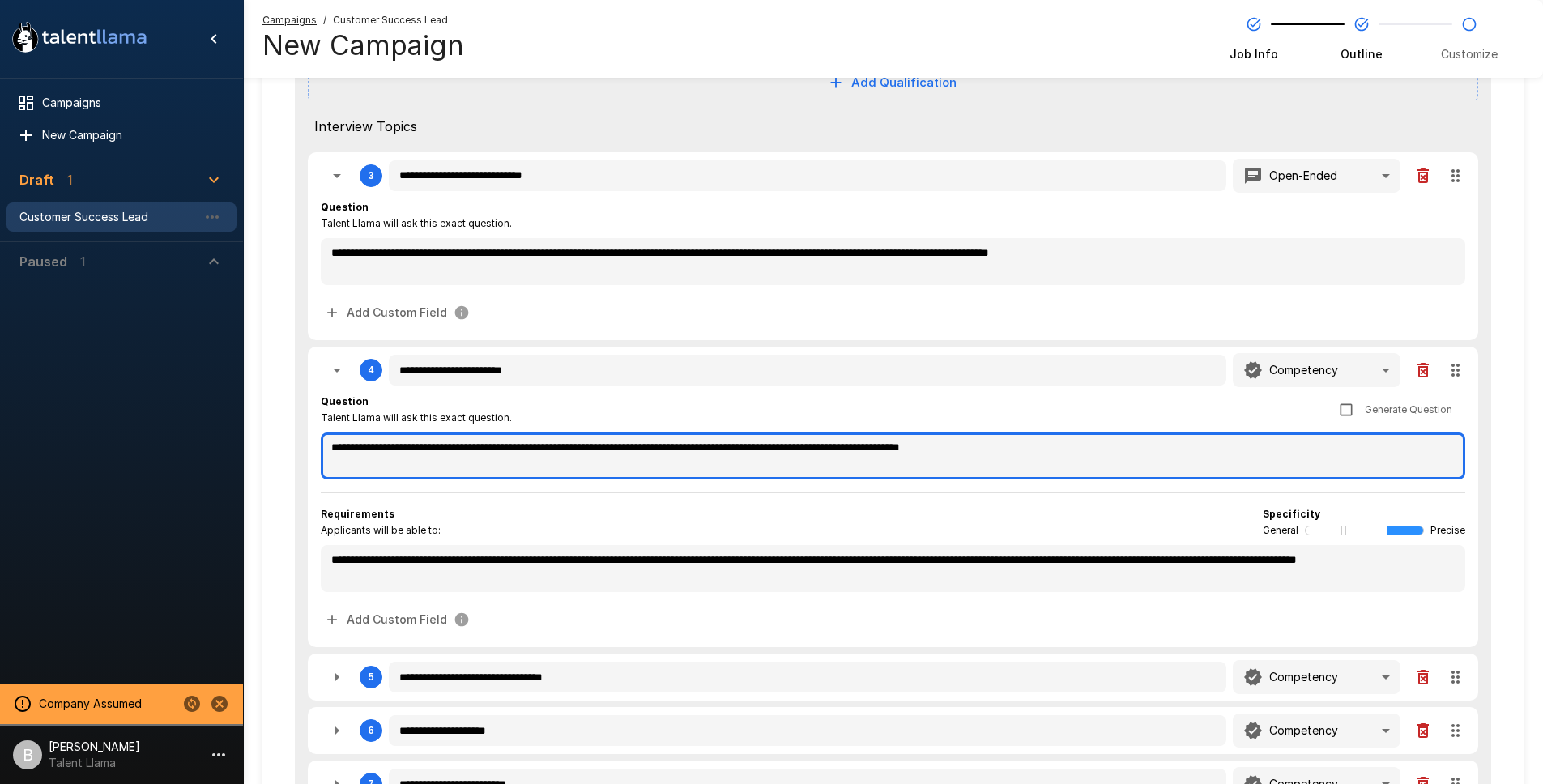
type textarea "*"
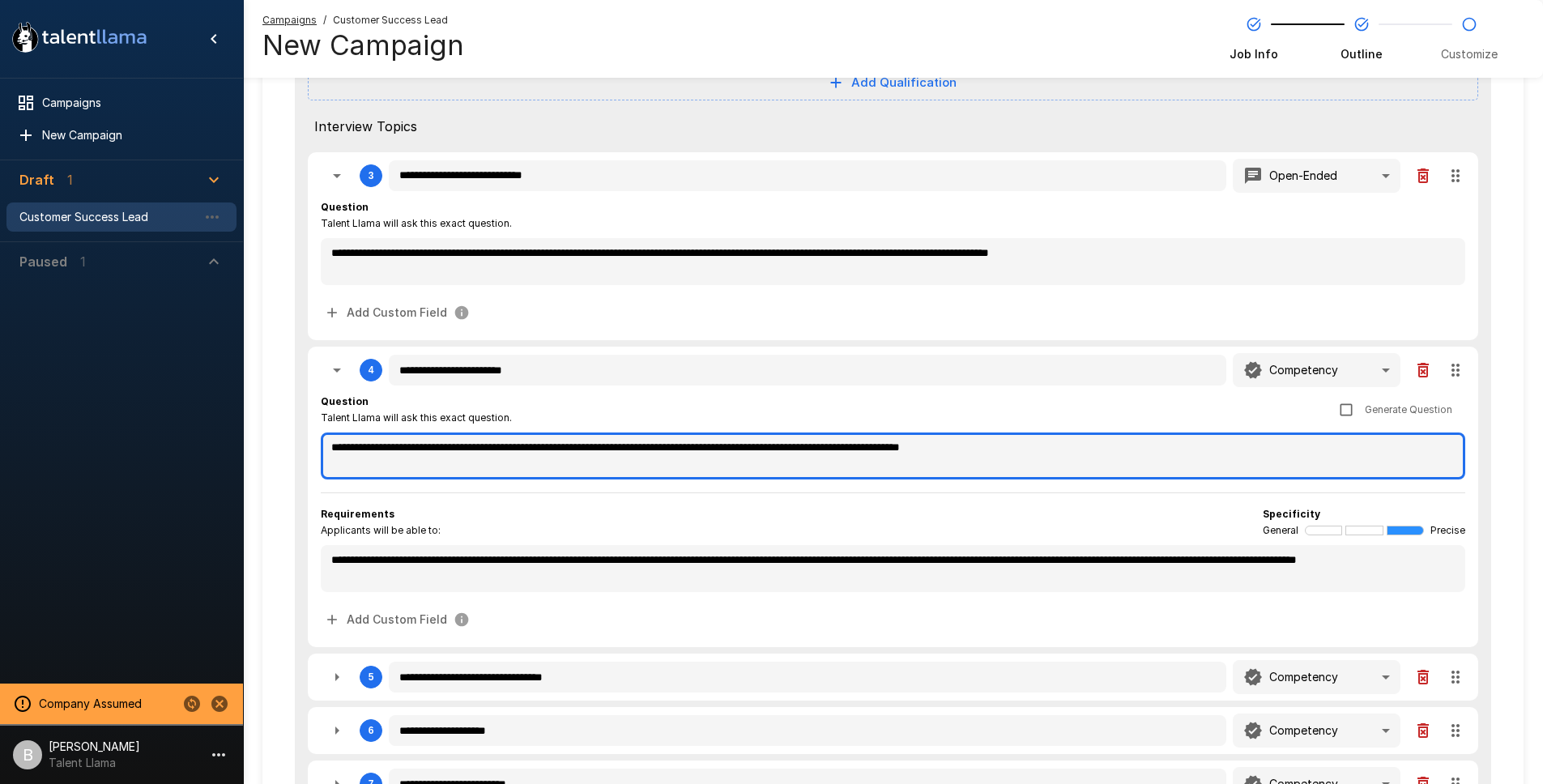
type textarea "*"
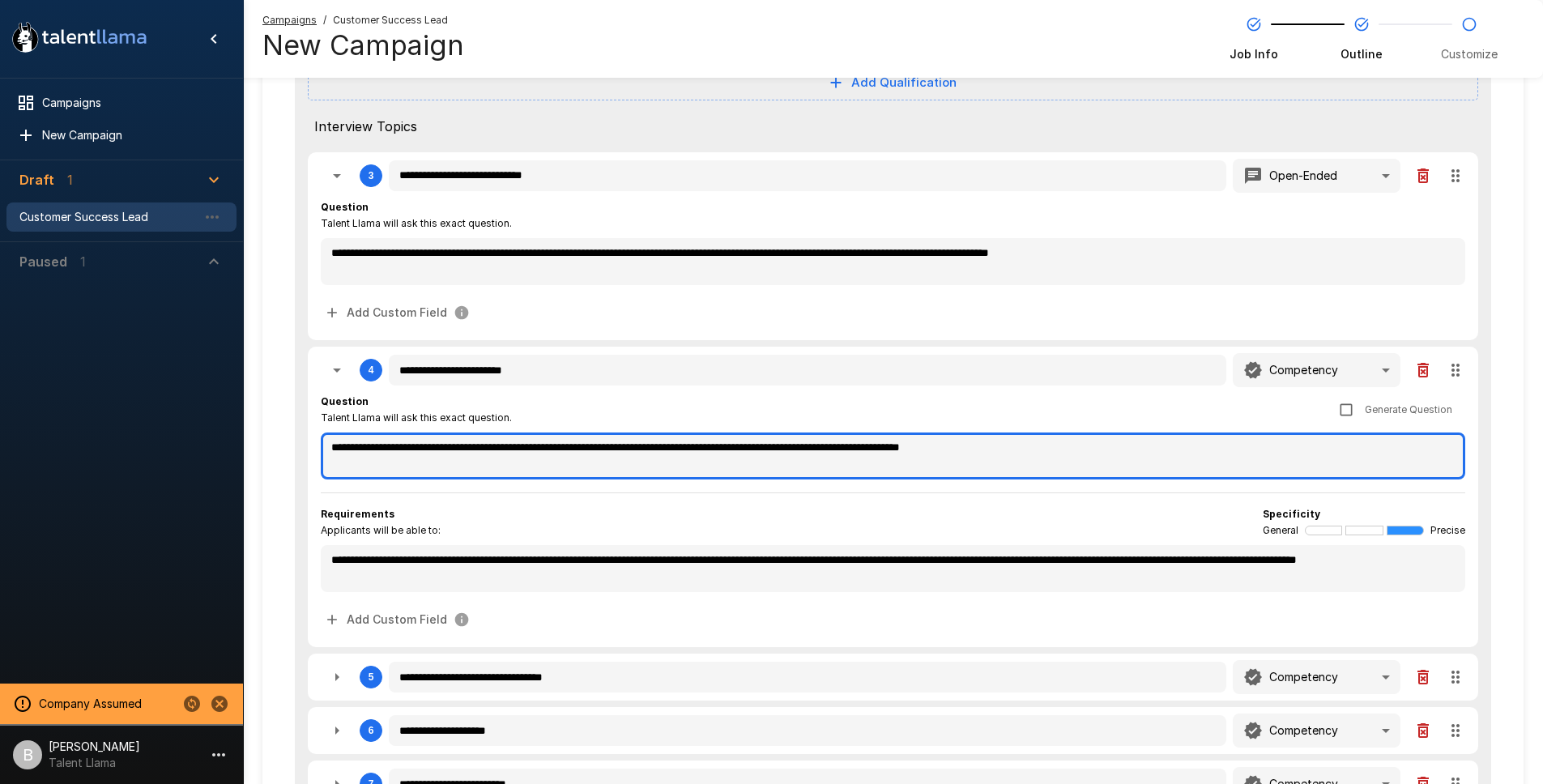
type textarea "*"
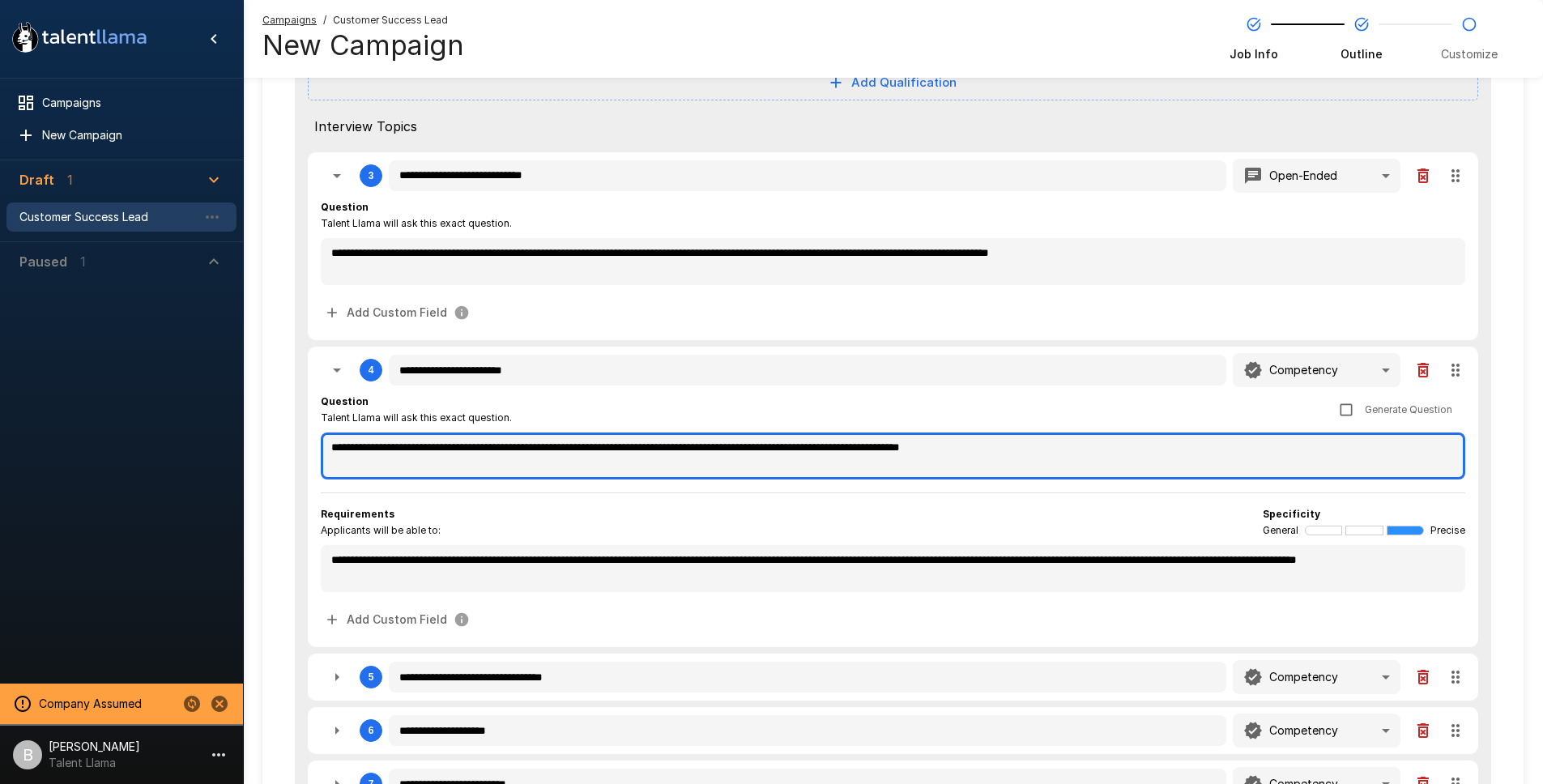
type textarea "*"
type textarea "**********"
type textarea "*"
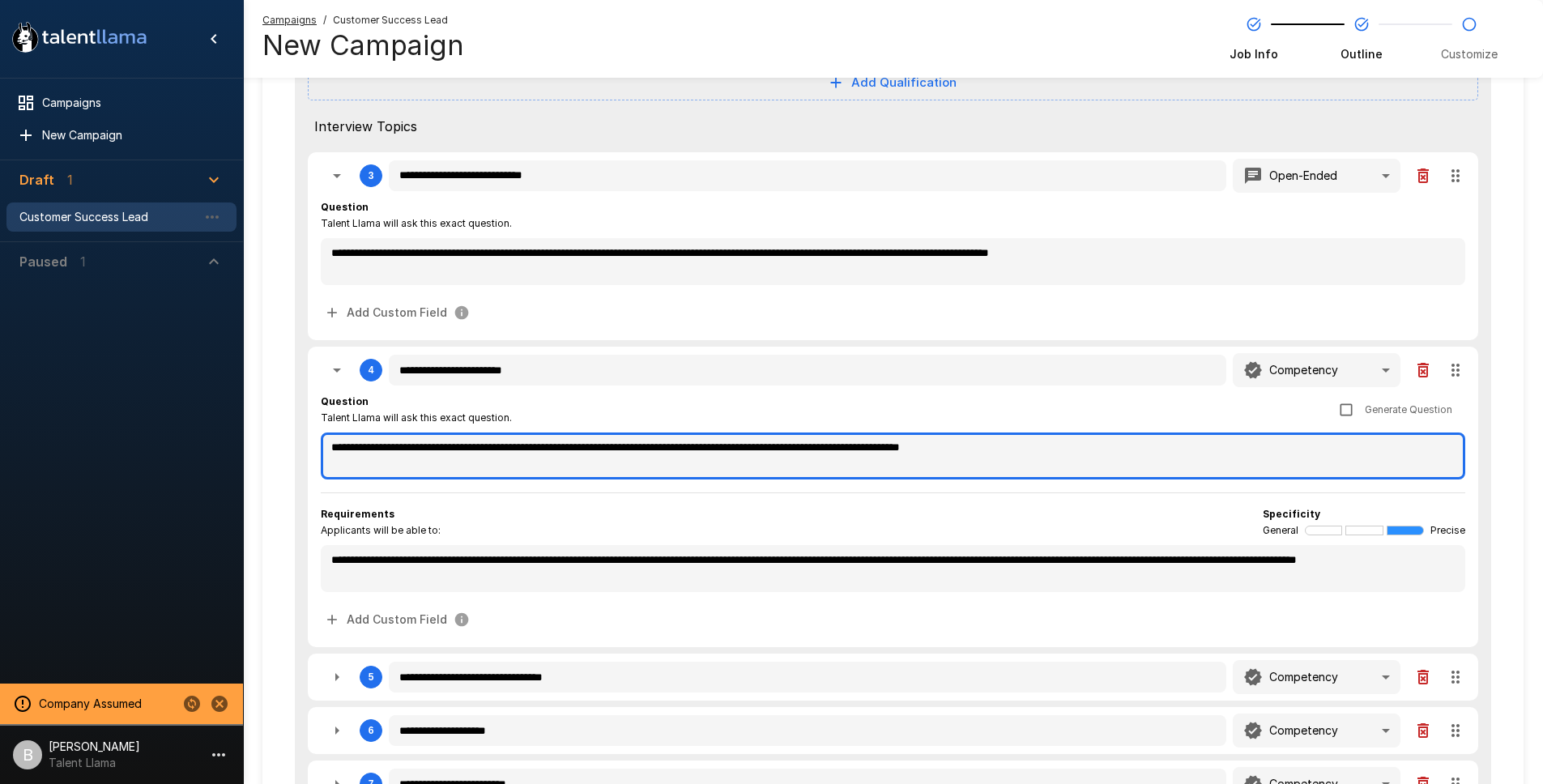
type textarea "*"
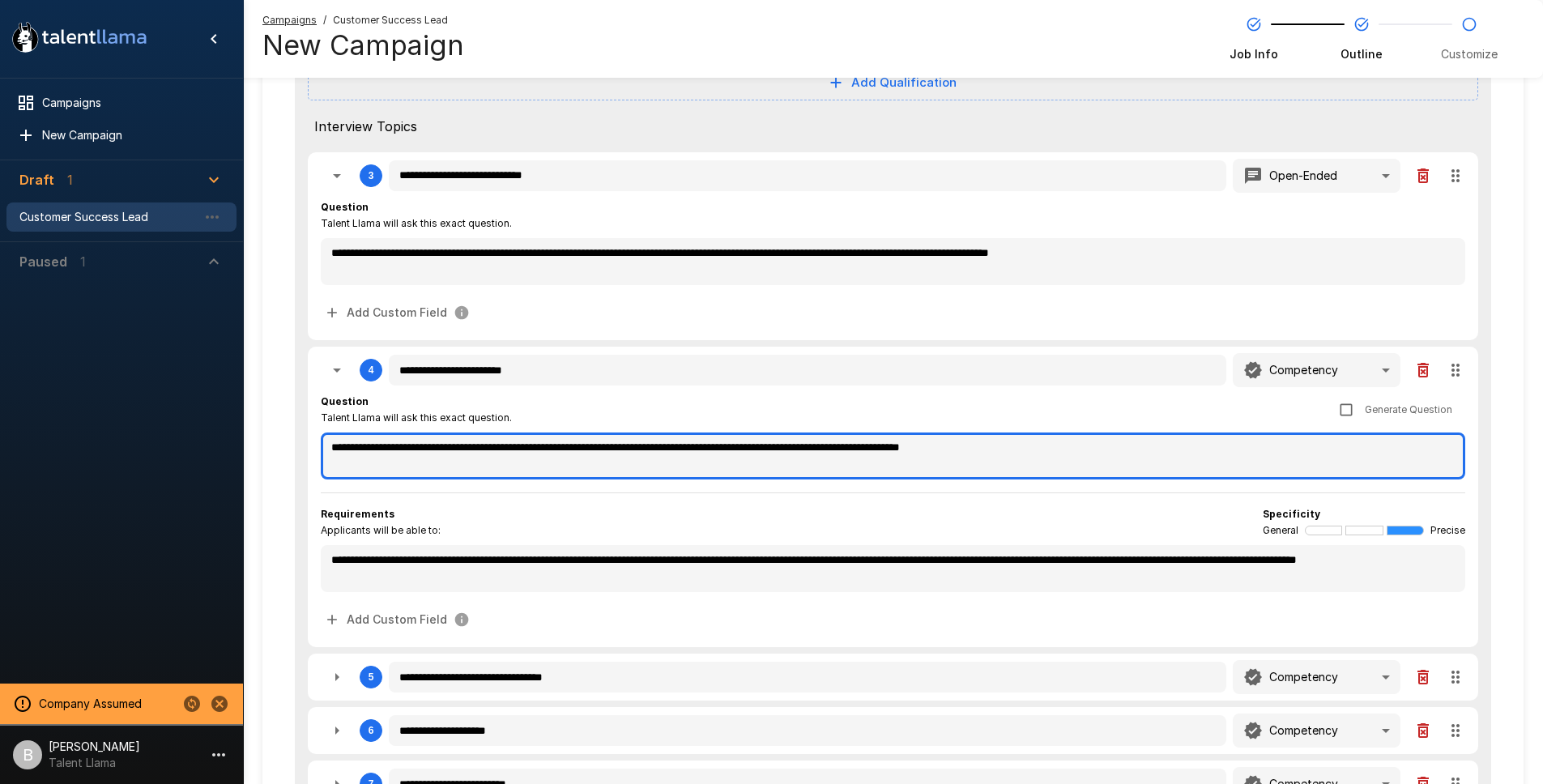
type textarea "*"
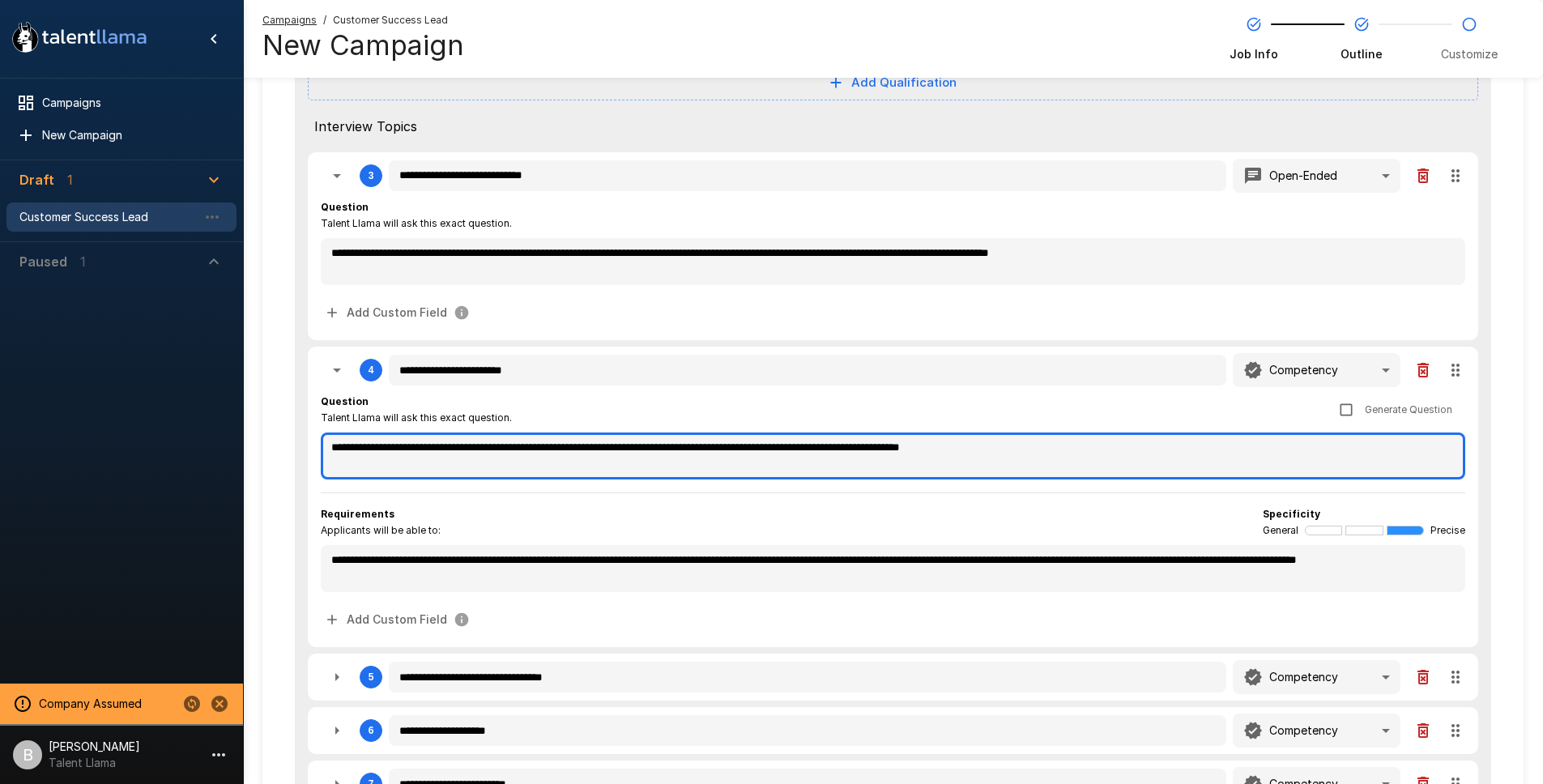
type textarea "*"
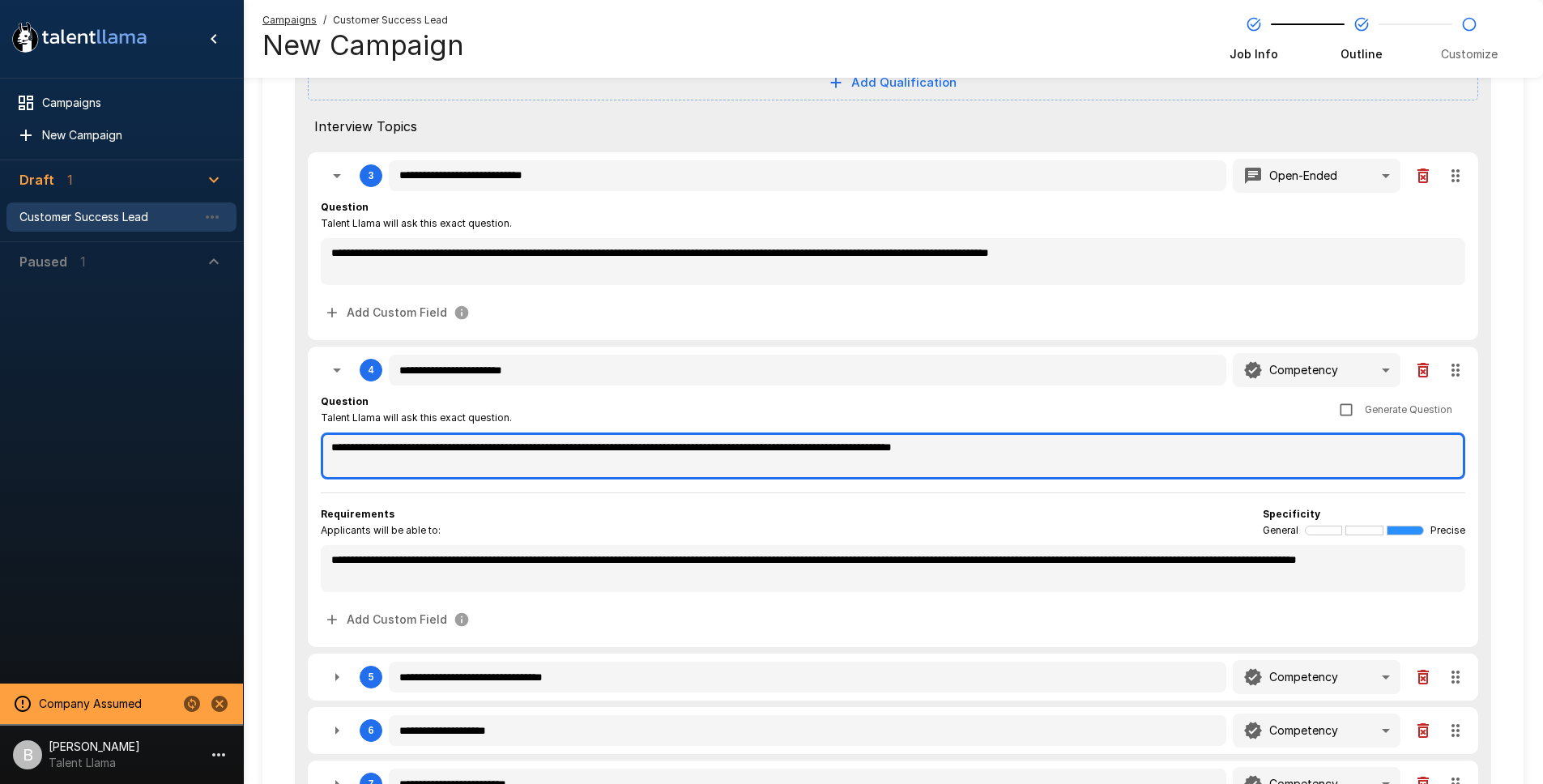
type textarea "*"
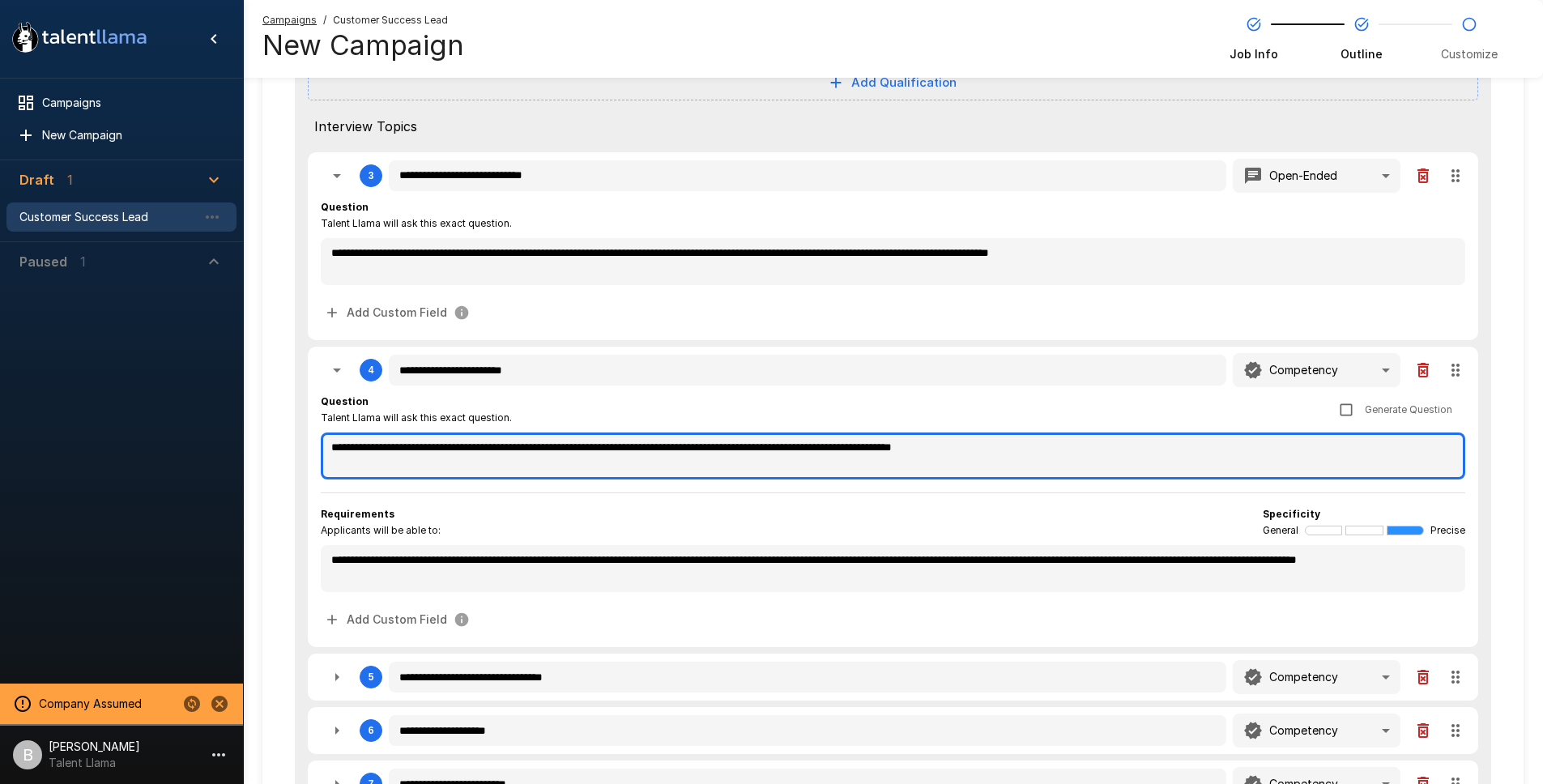
type textarea "*"
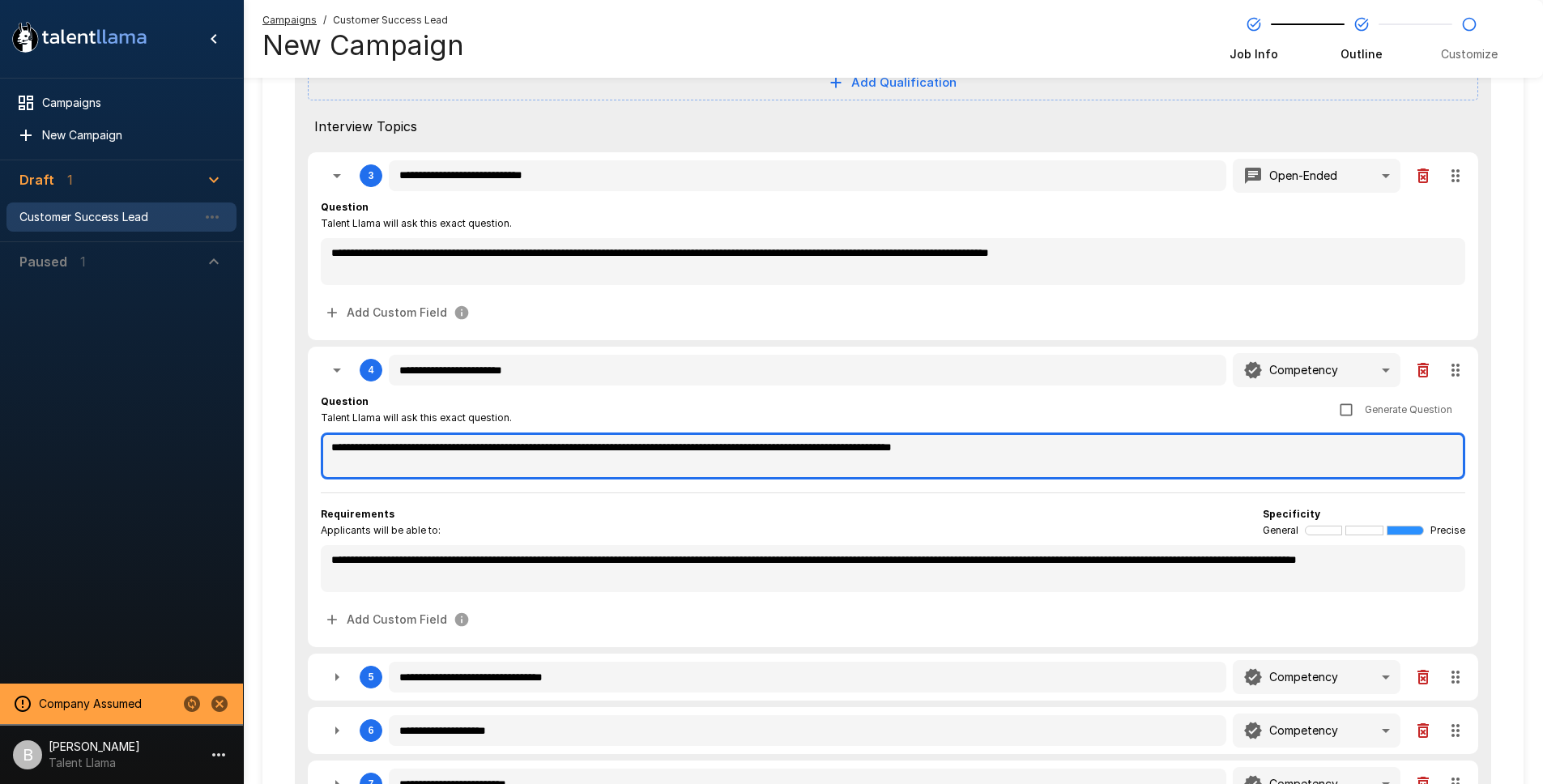
type textarea "*"
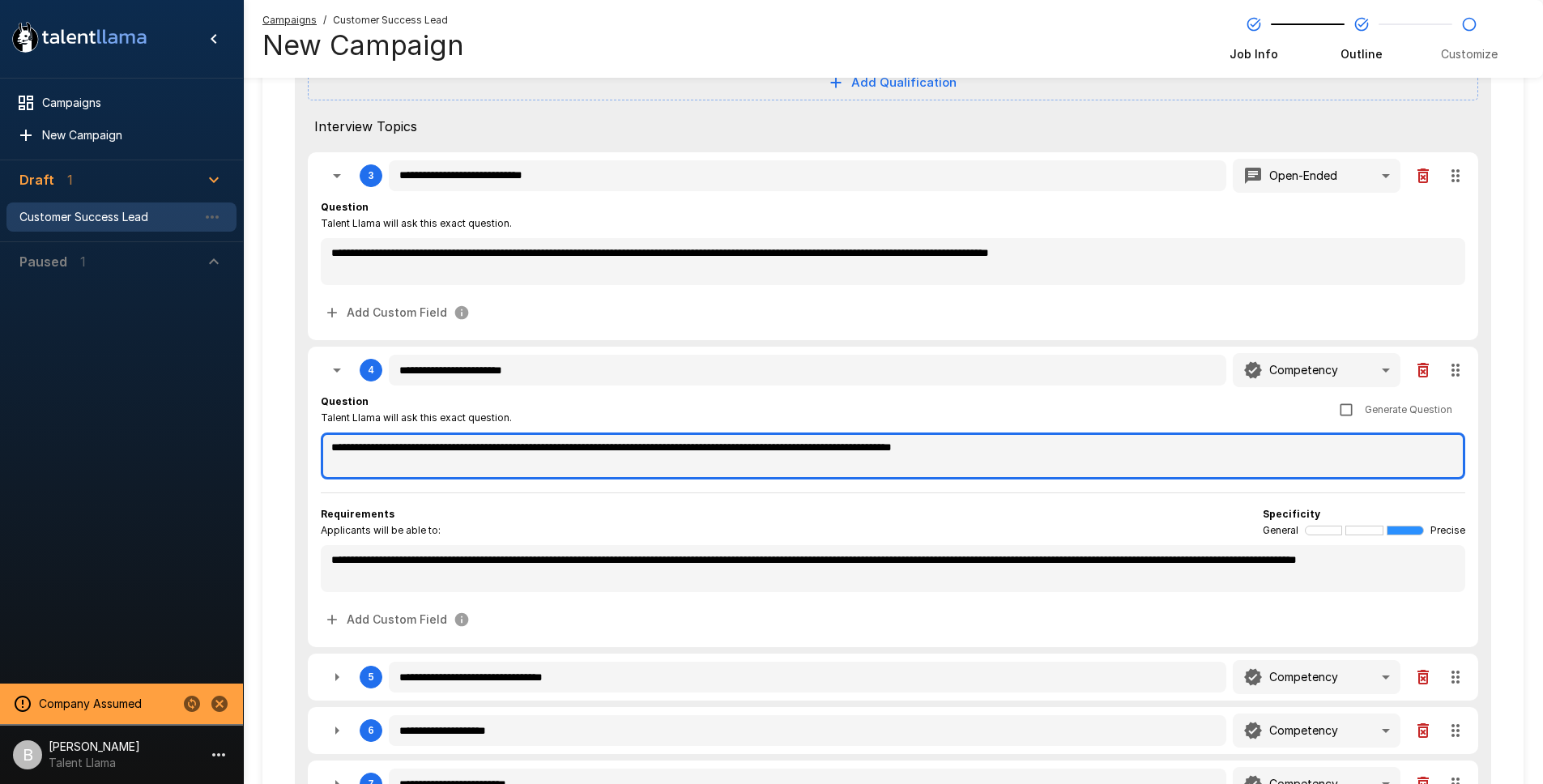
type textarea "*"
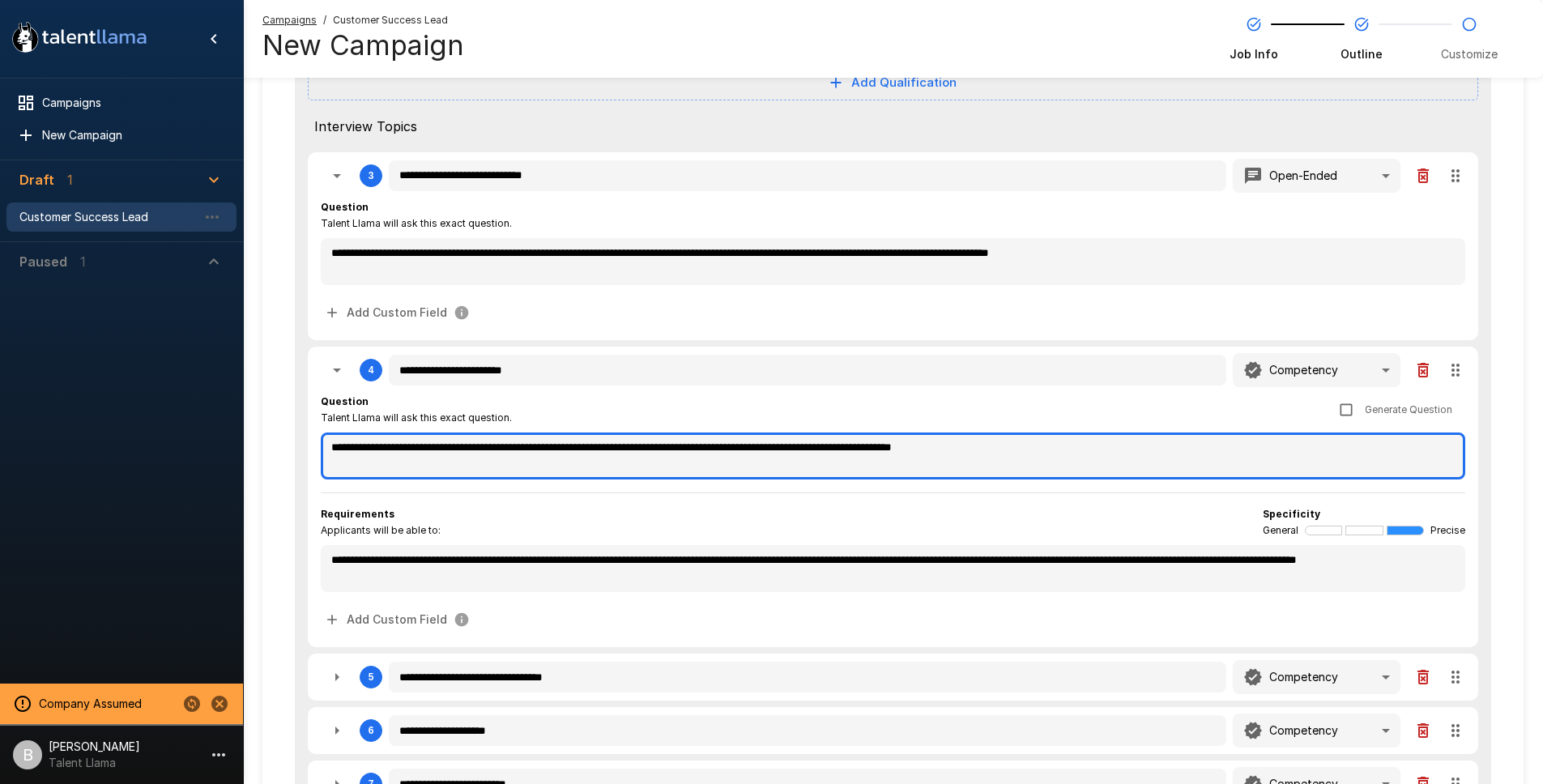
type textarea "*"
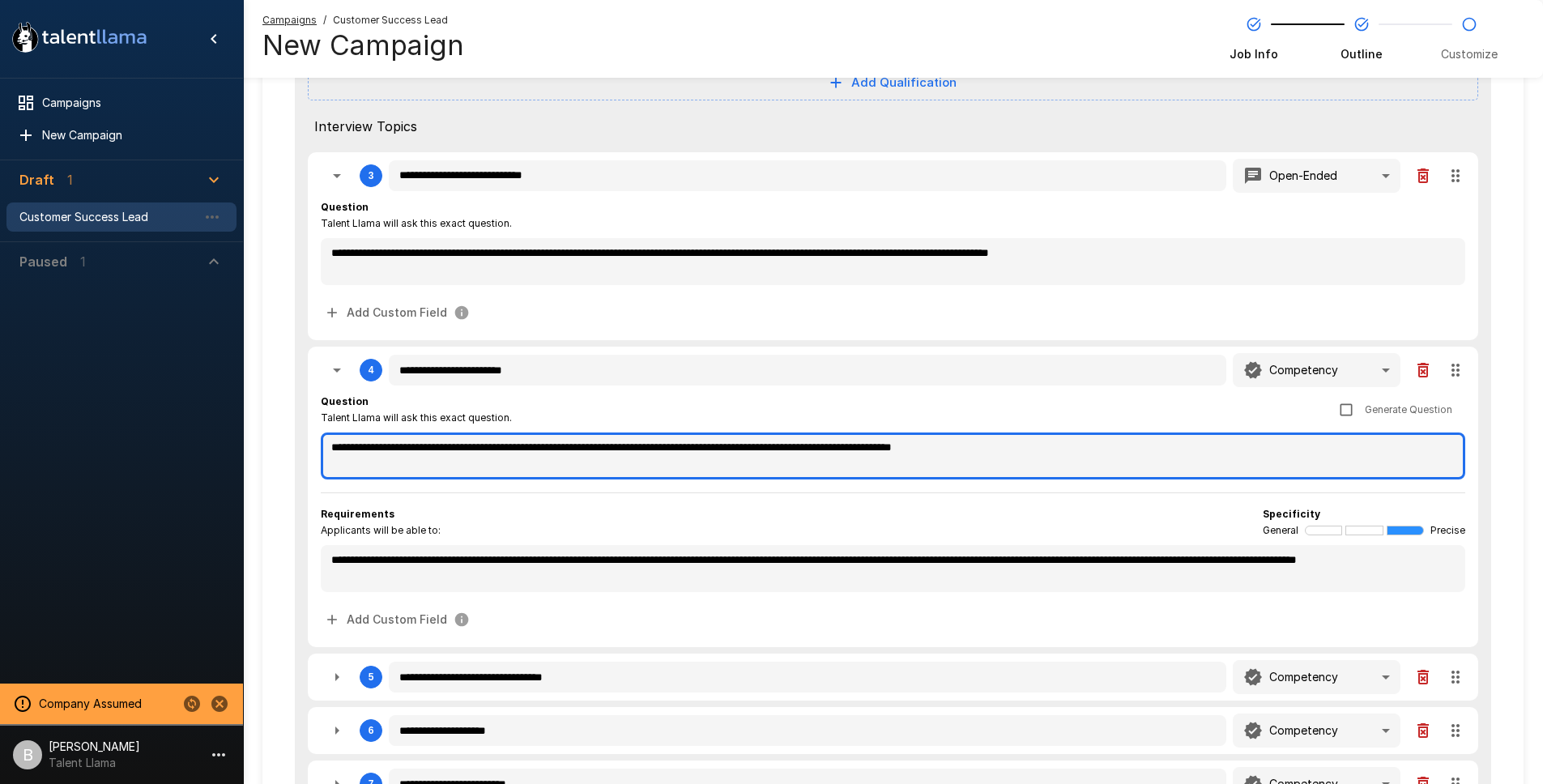
type textarea "*"
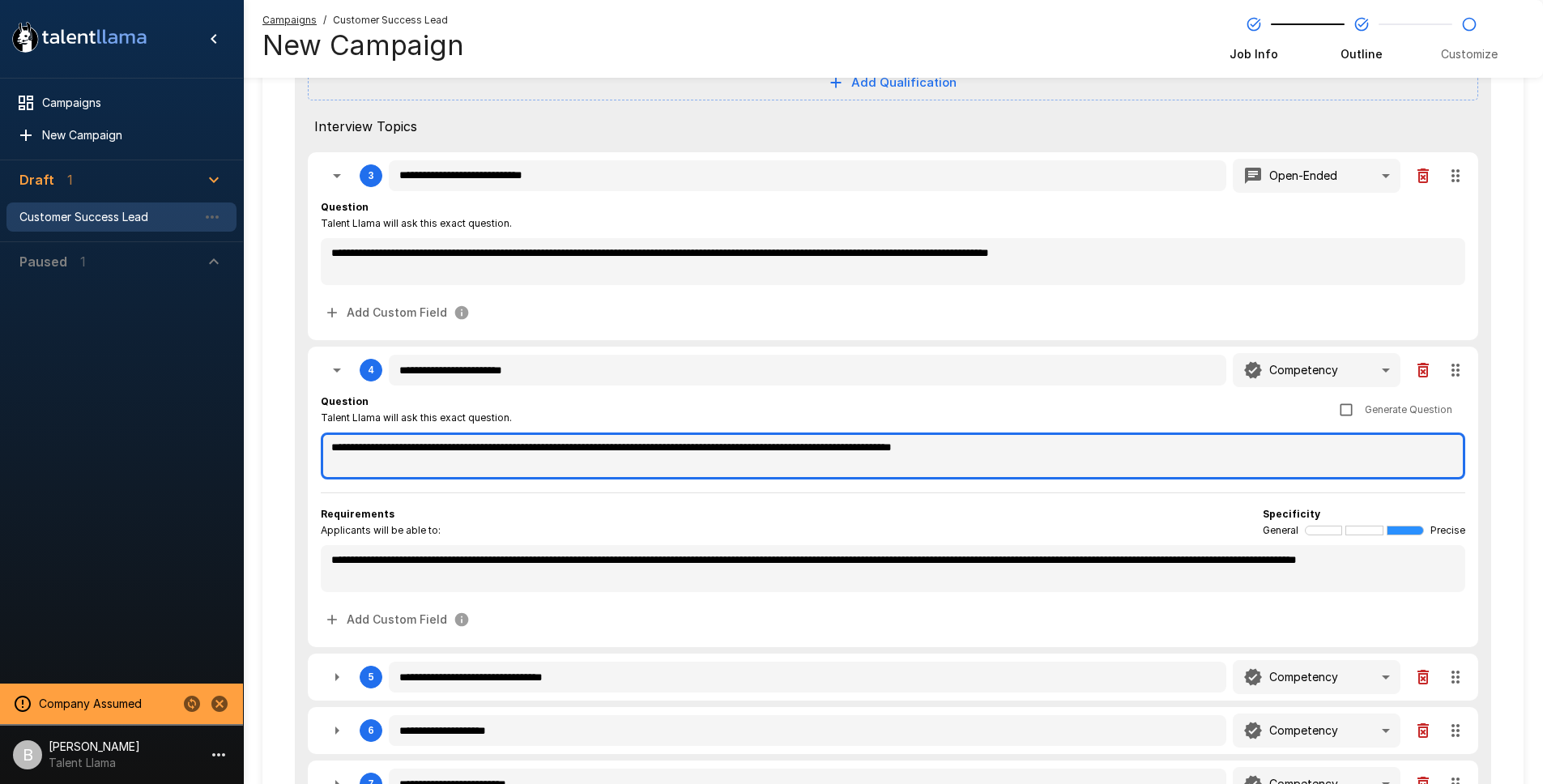
type textarea "*"
click at [1126, 444] on textarea "**********" at bounding box center [893, 456] width 1144 height 47
type textarea "*"
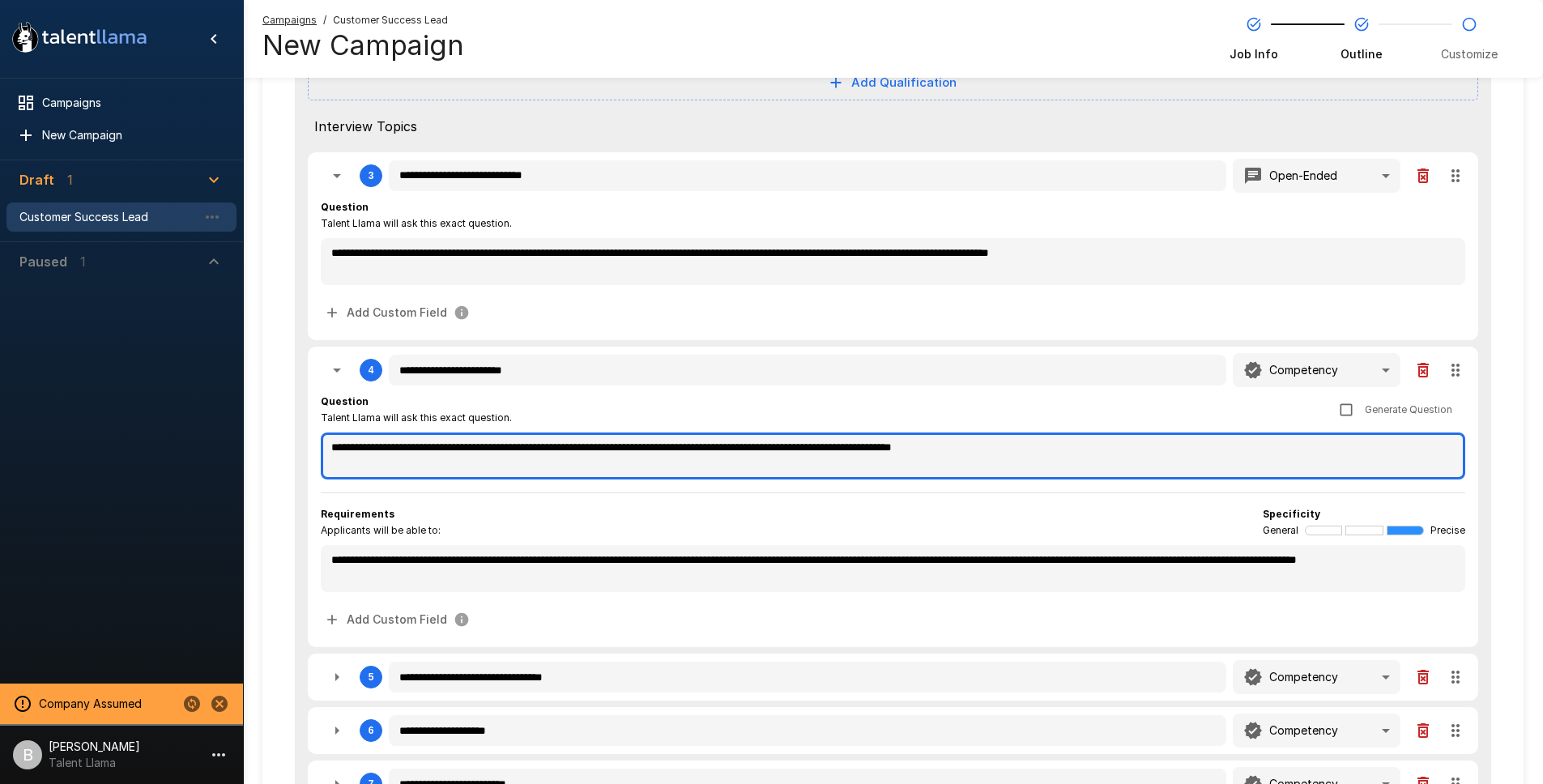
type textarea "*"
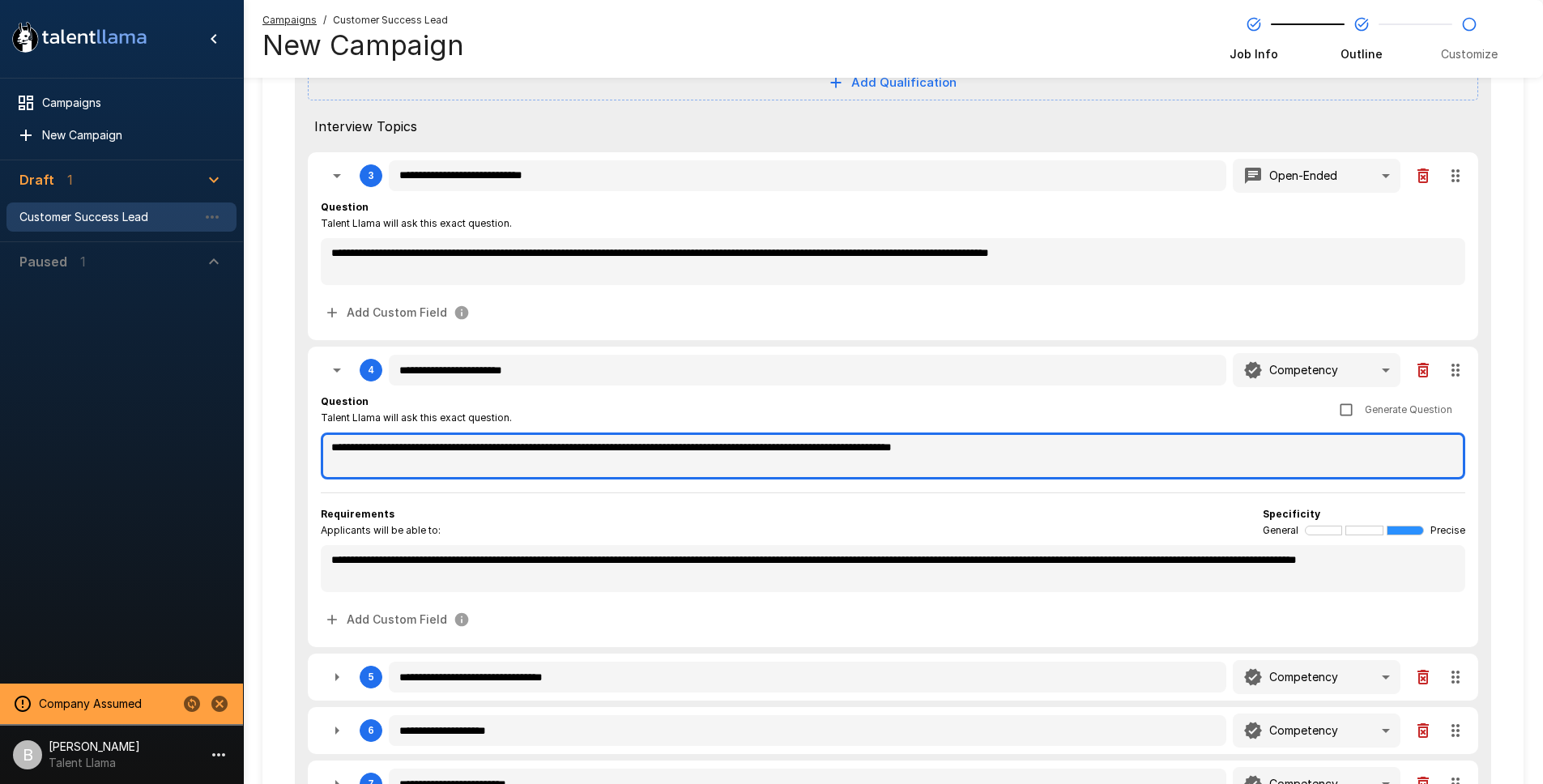
type textarea "*"
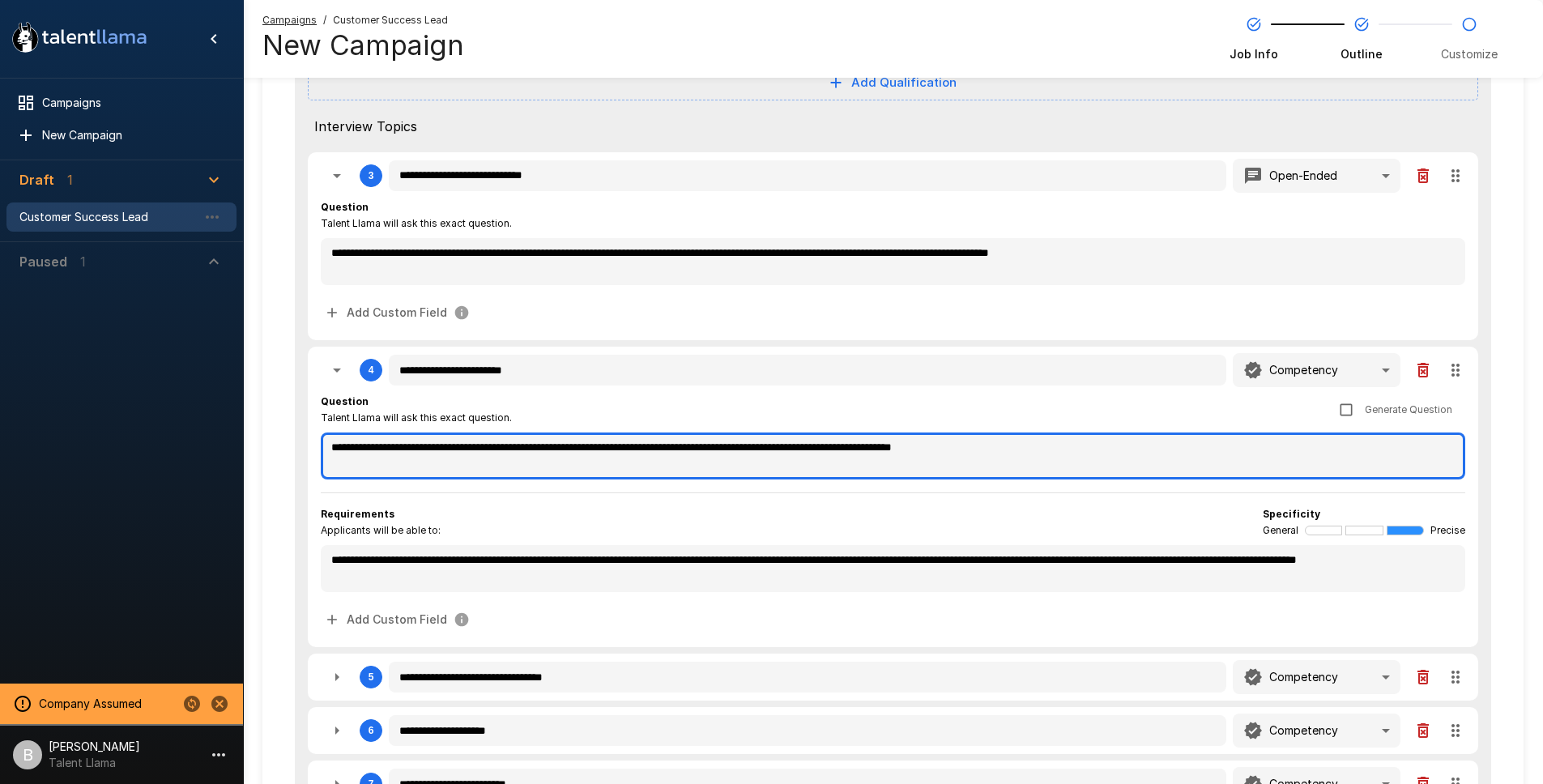
type textarea "*"
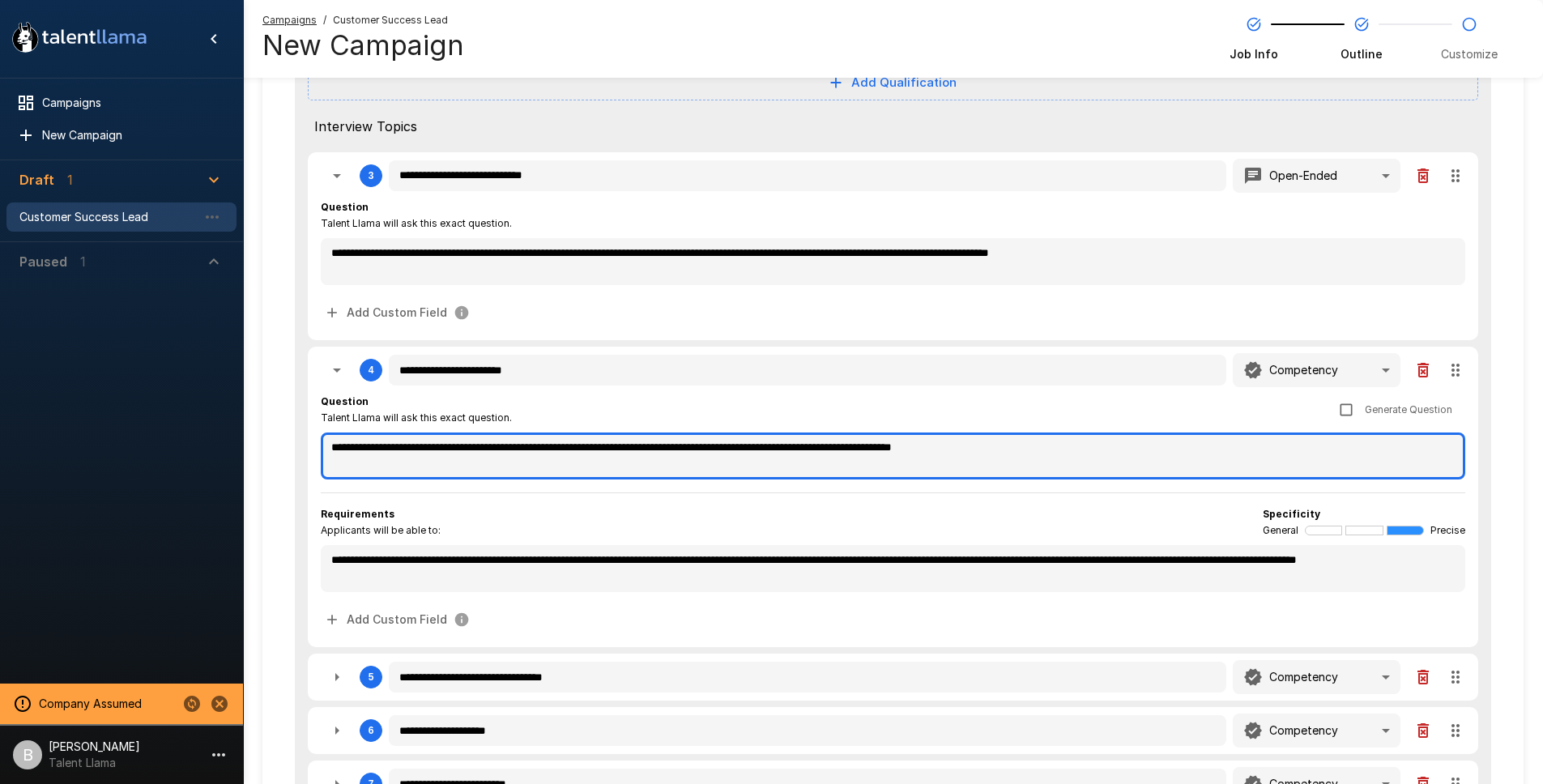
type textarea "**********"
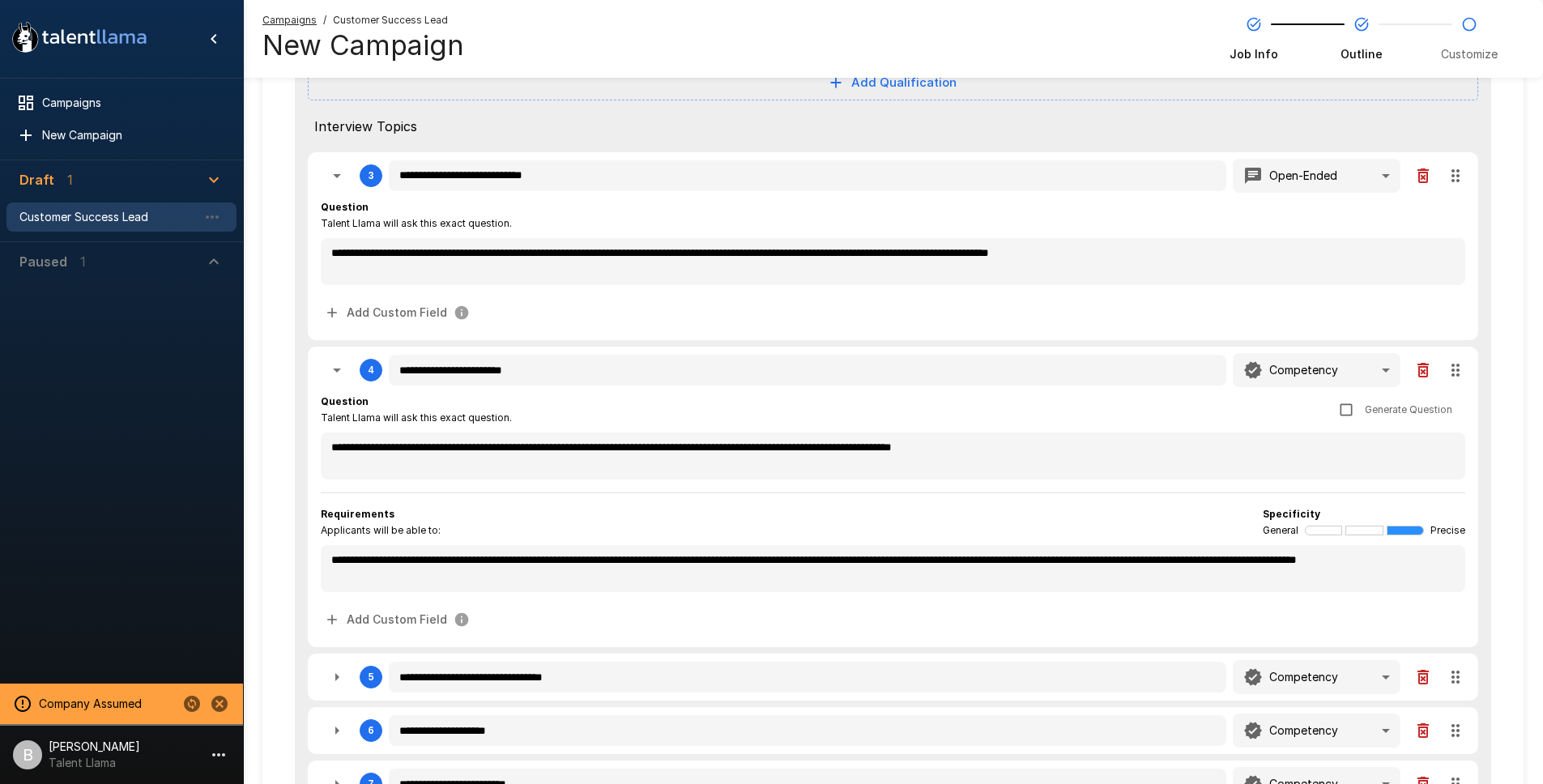
type textarea "*"
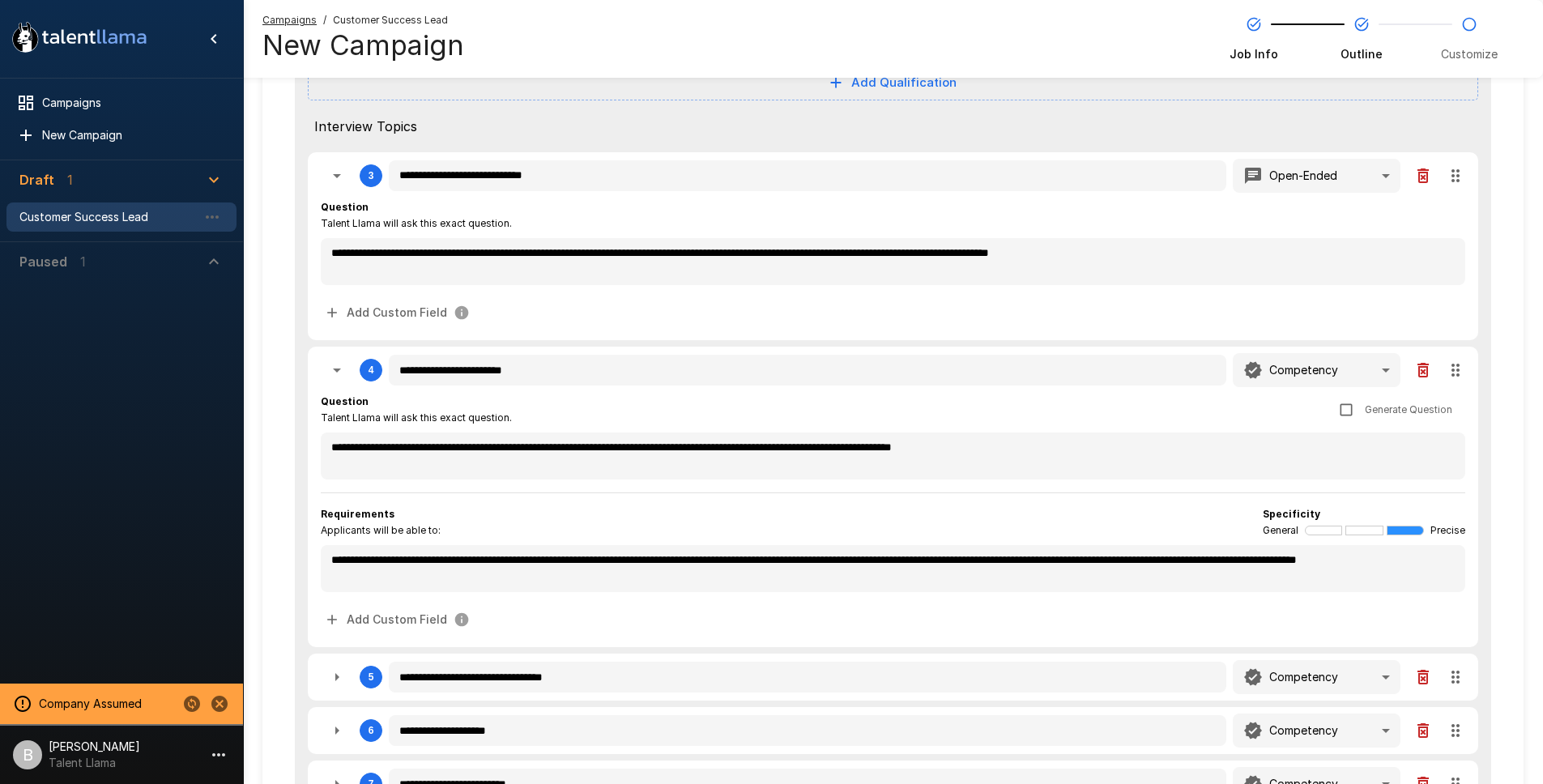
type textarea "*"
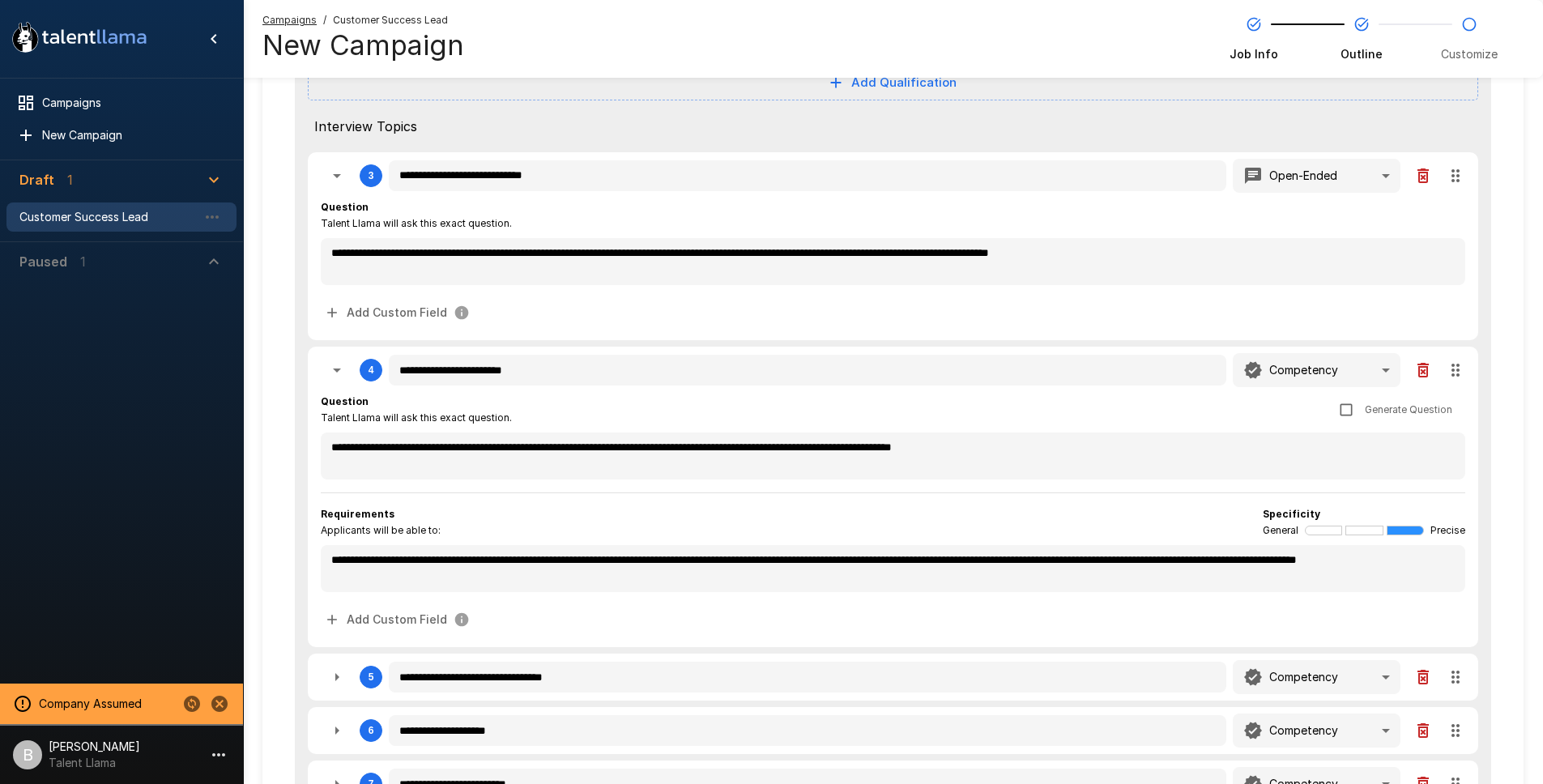
type textarea "*"
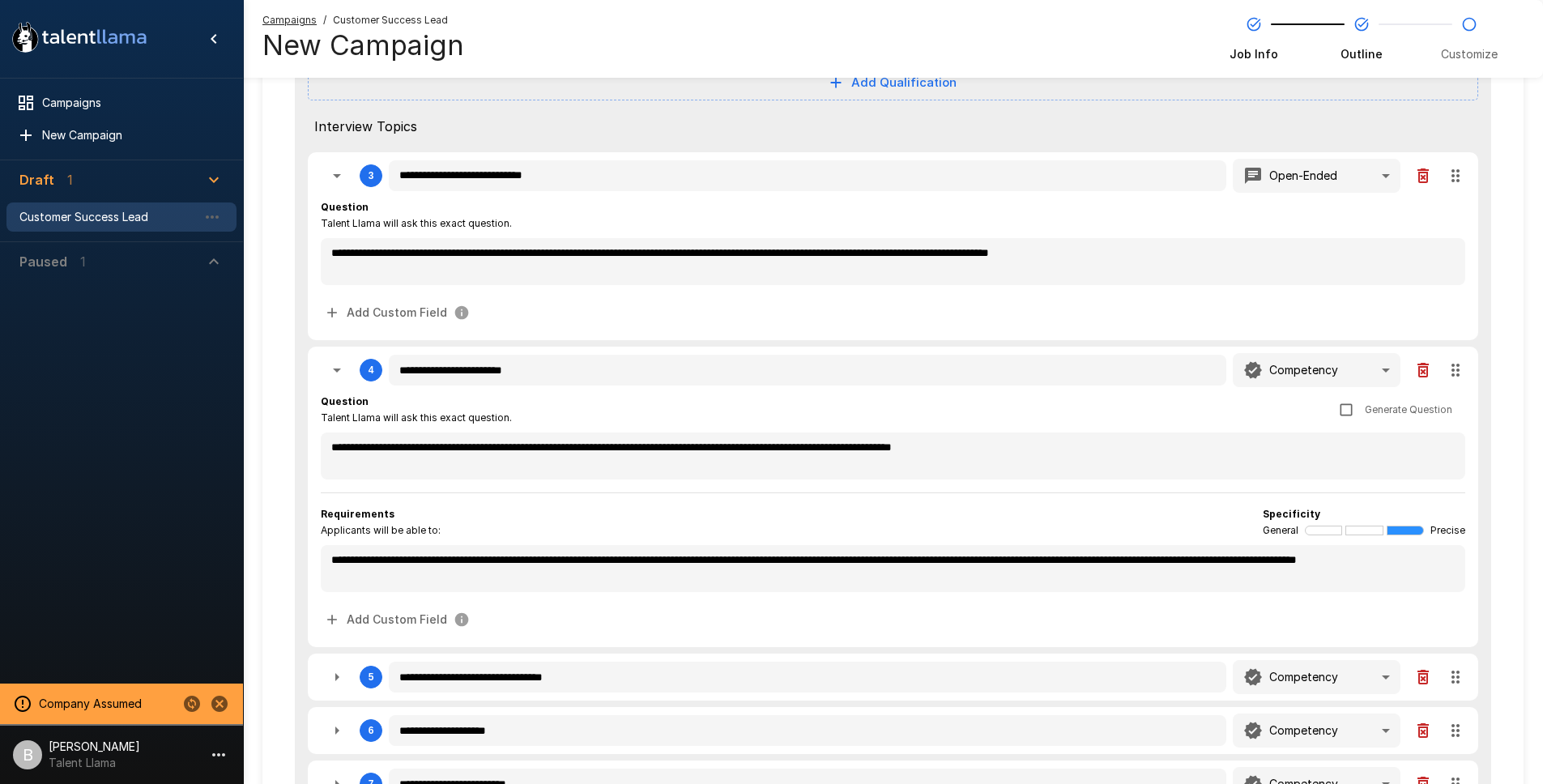
type textarea "*"
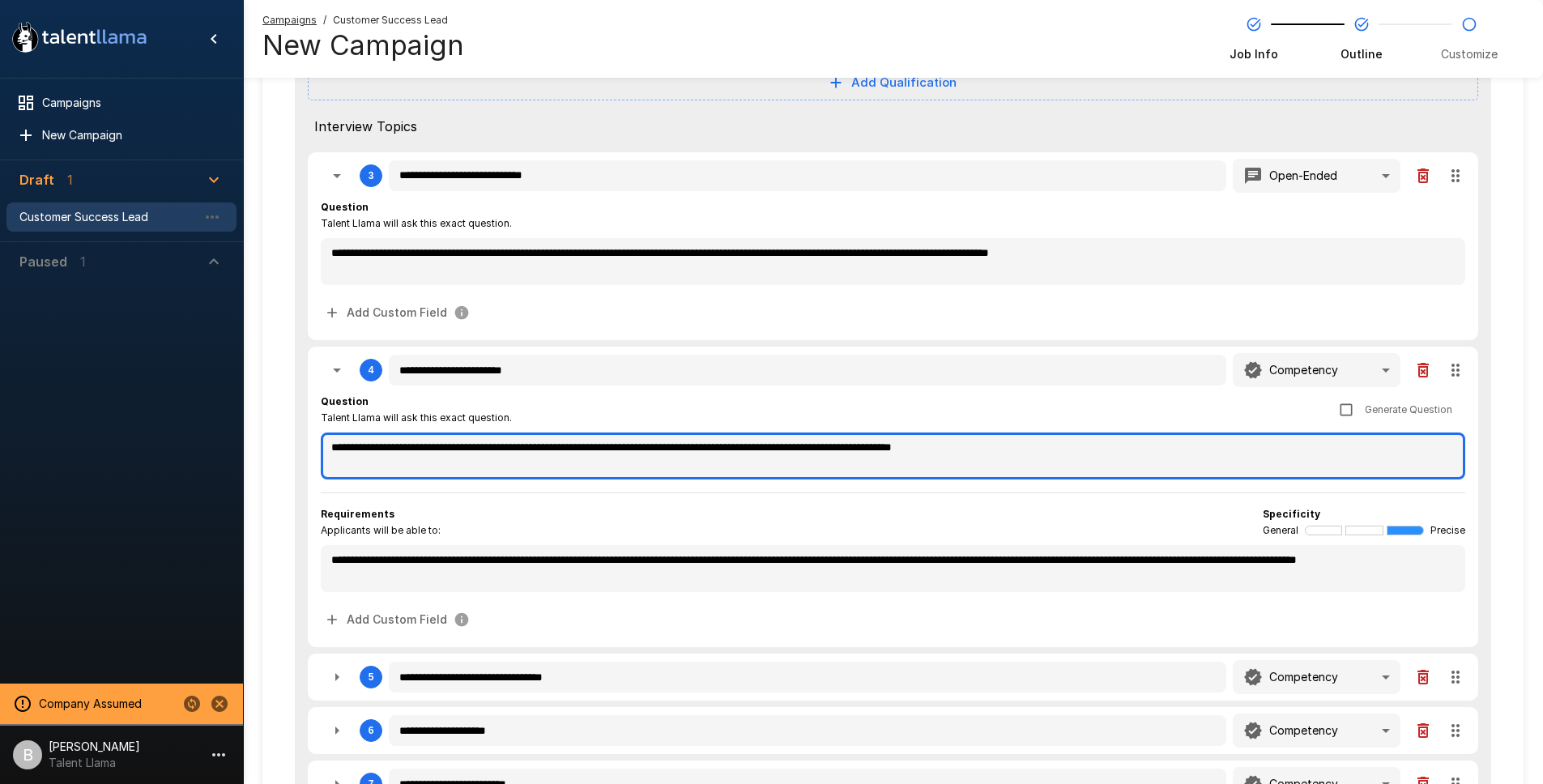
type textarea "*"
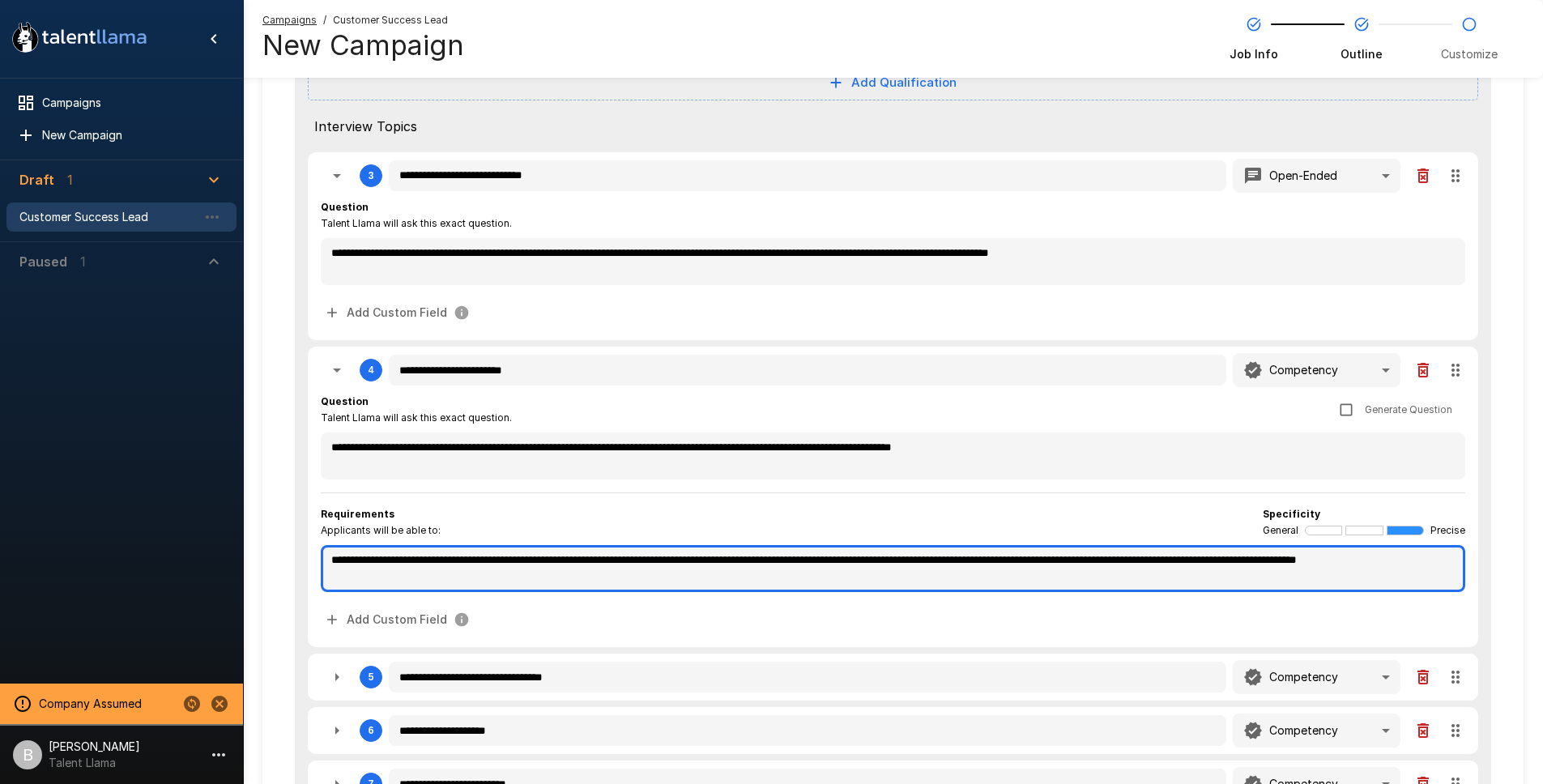
click at [668, 559] on textarea "**********" at bounding box center [893, 568] width 1144 height 47
type textarea "*"
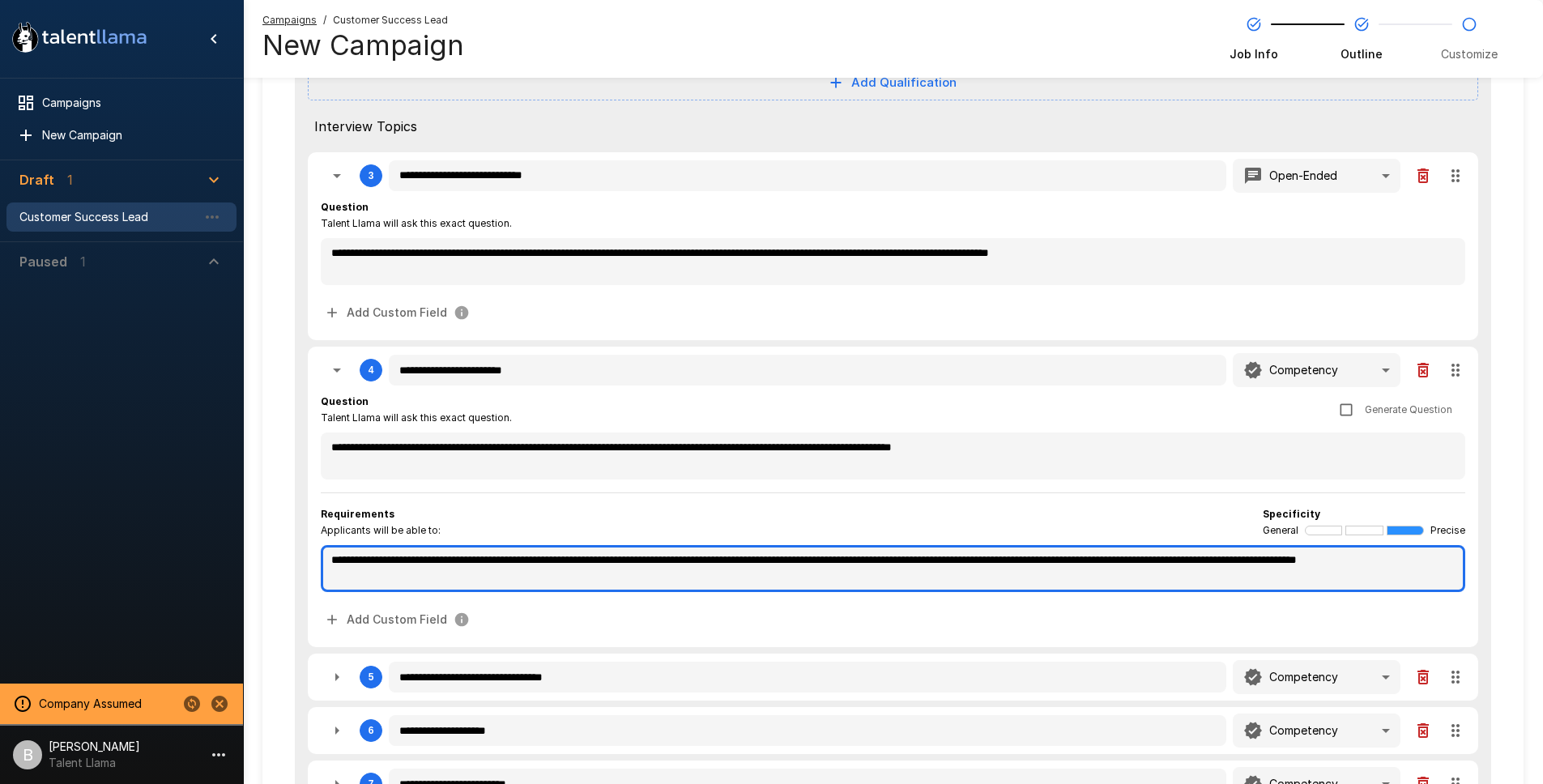
type textarea "*"
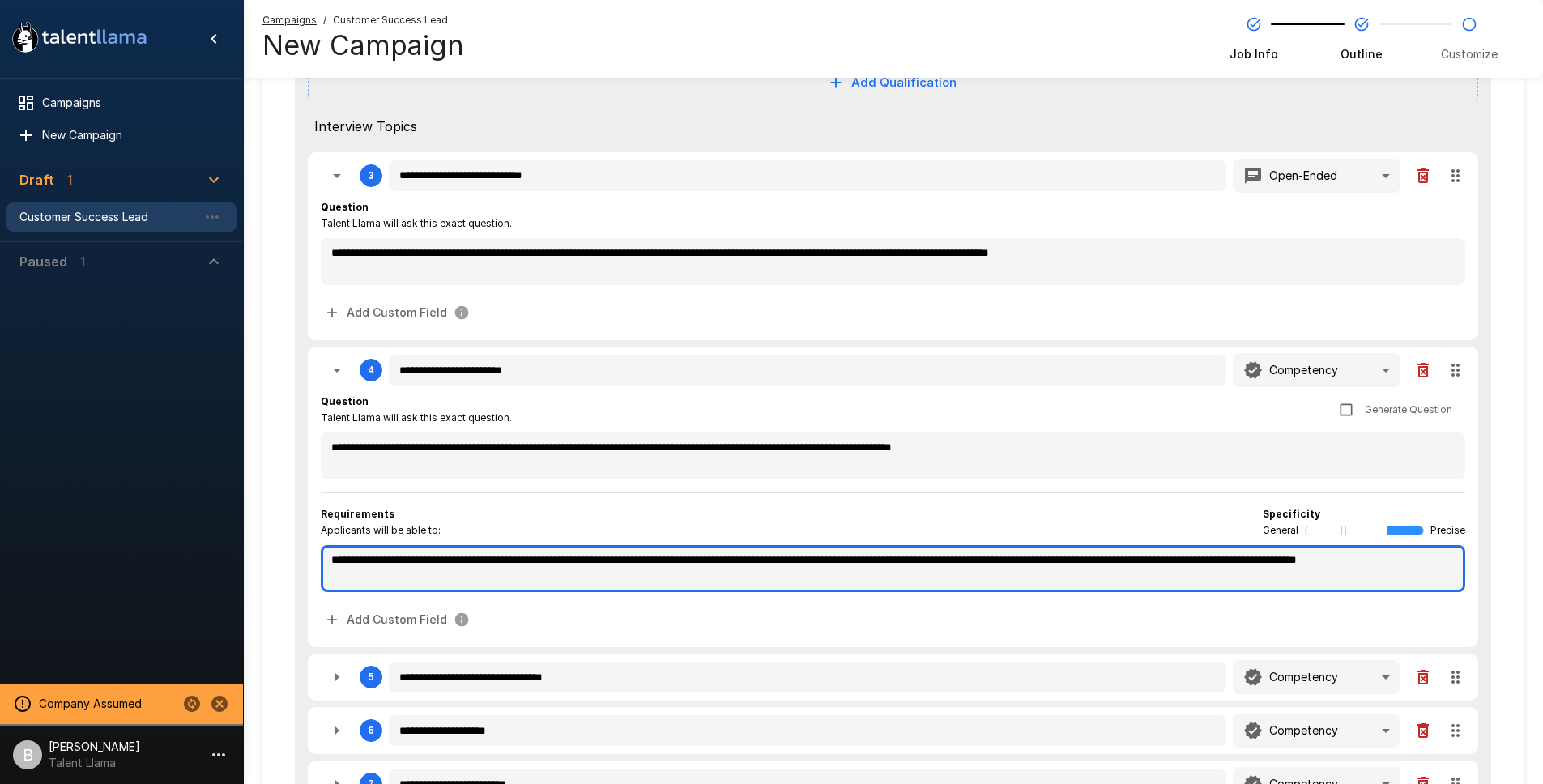
type textarea "*"
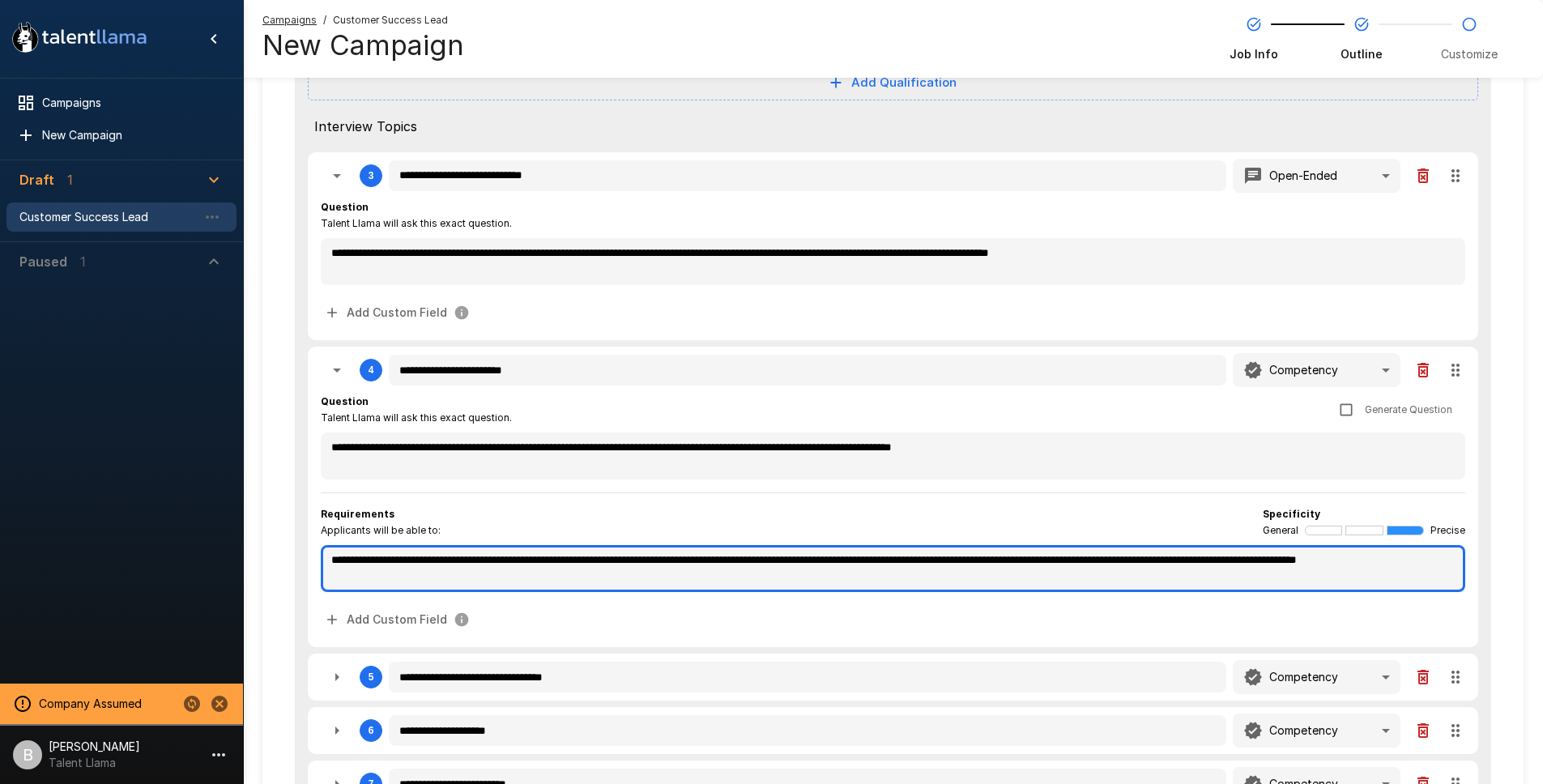
type textarea "*"
drag, startPoint x: 668, startPoint y: 559, endPoint x: 678, endPoint y: 552, distance: 12.2
click at [668, 559] on textarea "**********" at bounding box center [893, 568] width 1144 height 47
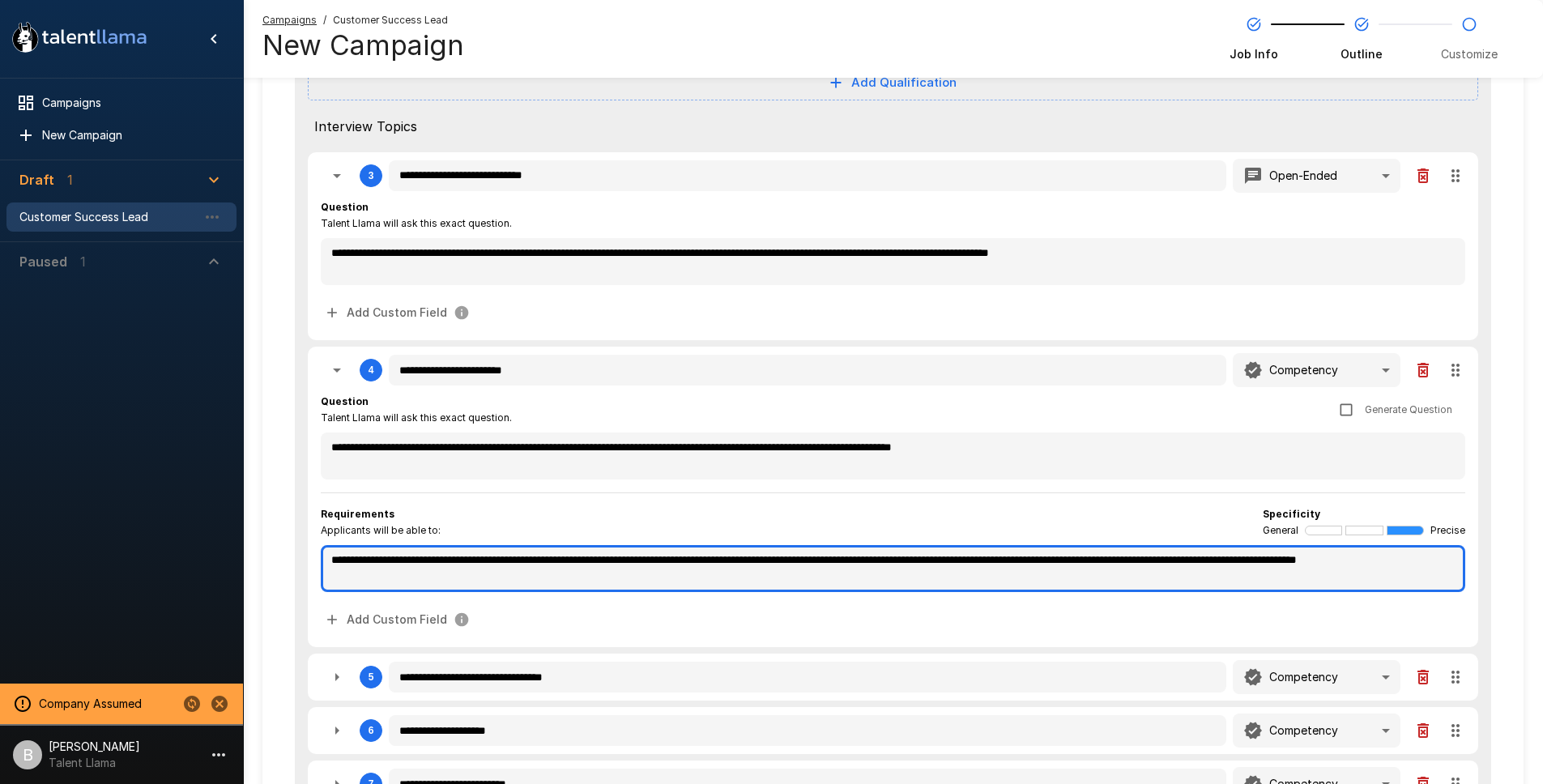
type textarea "*"
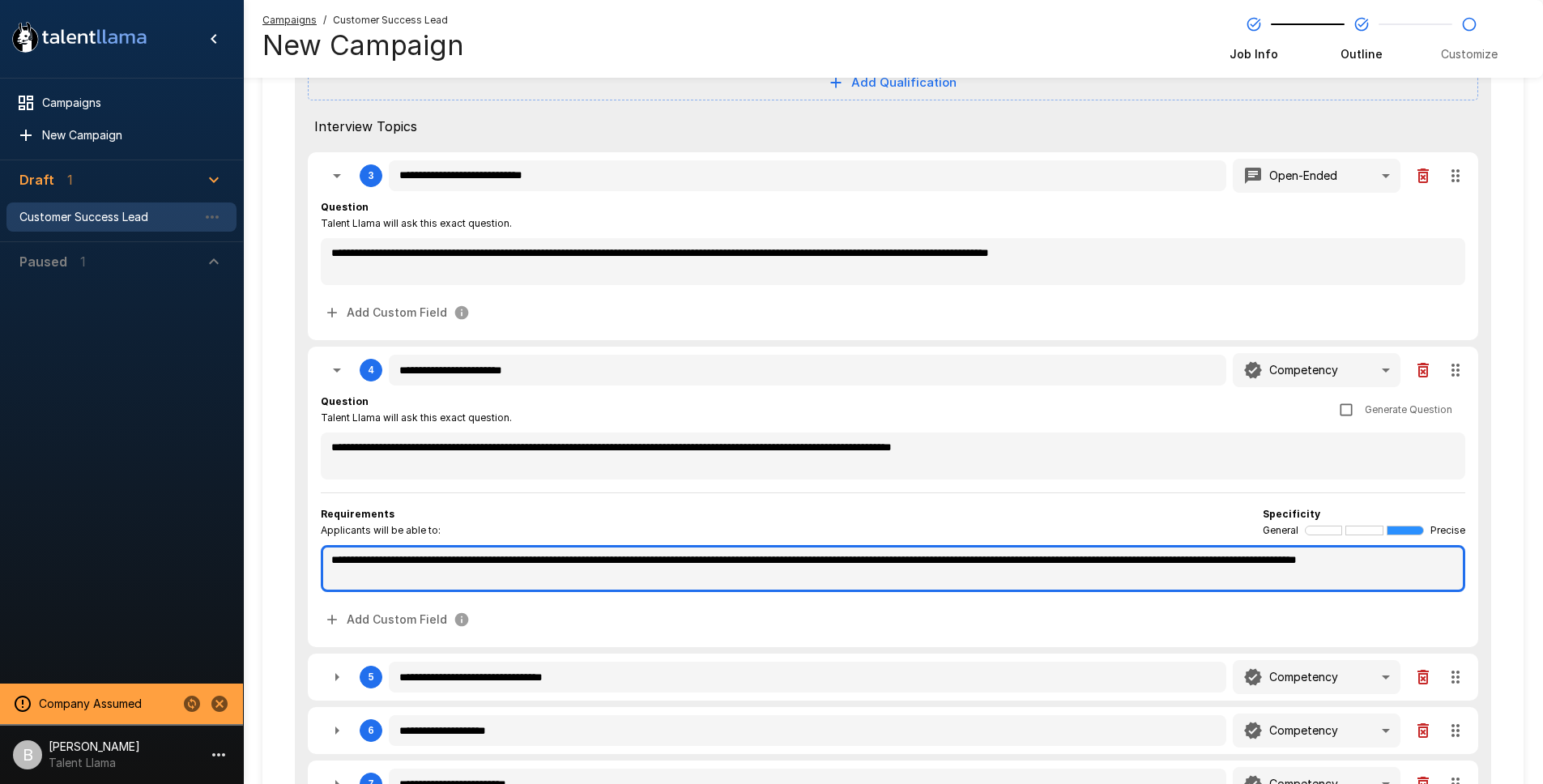
type textarea "*"
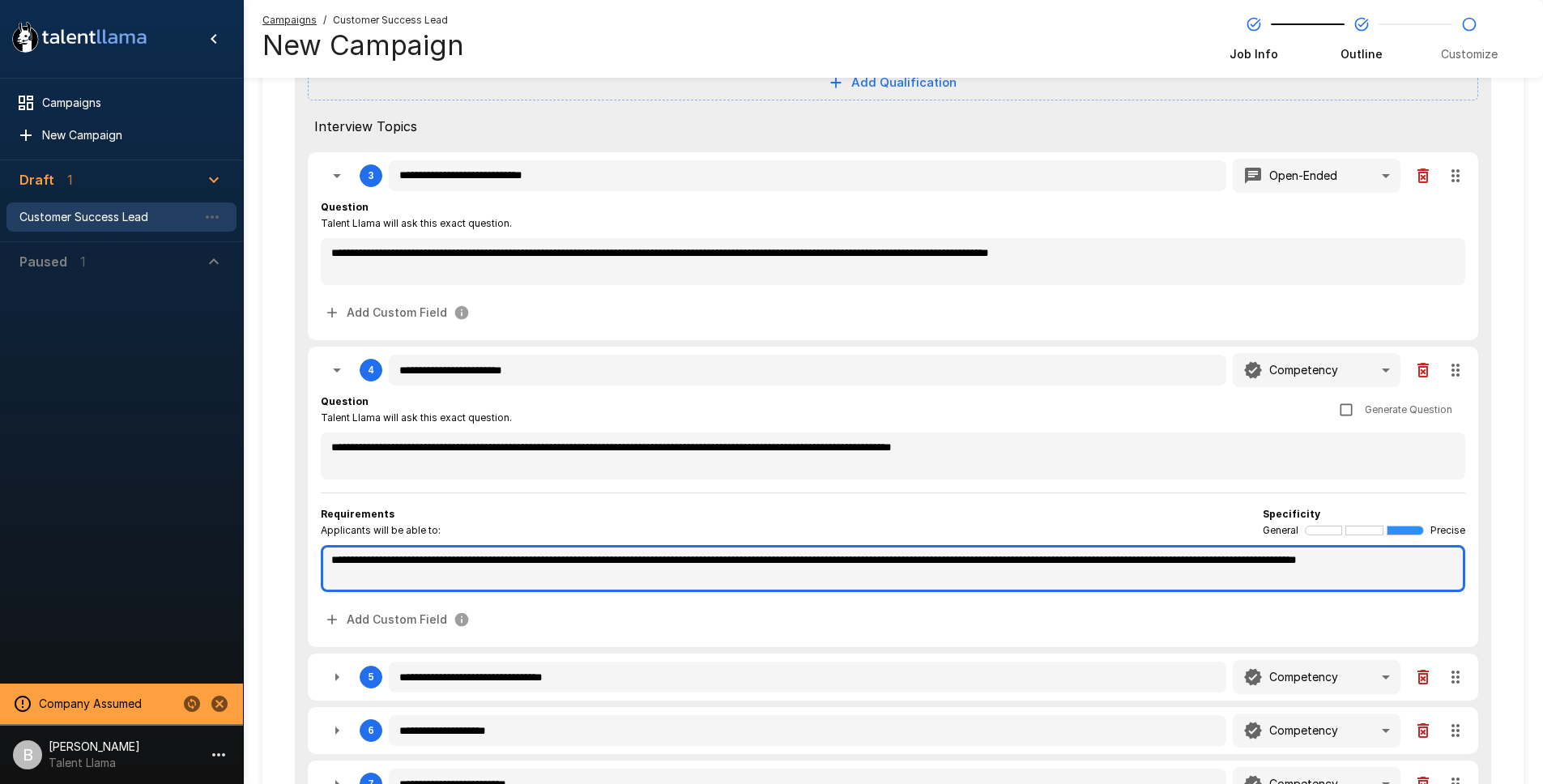
type textarea "*"
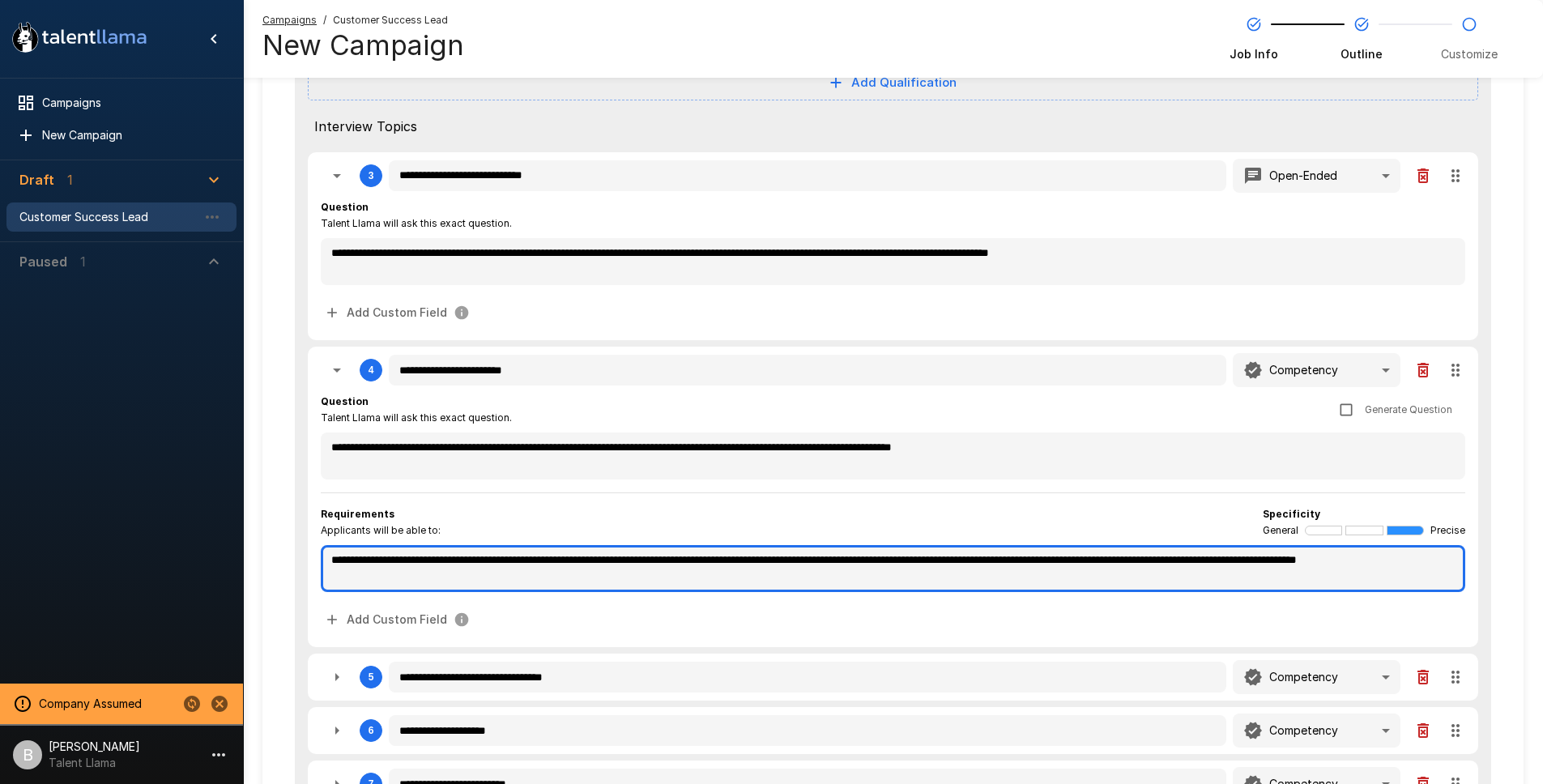
type textarea "*"
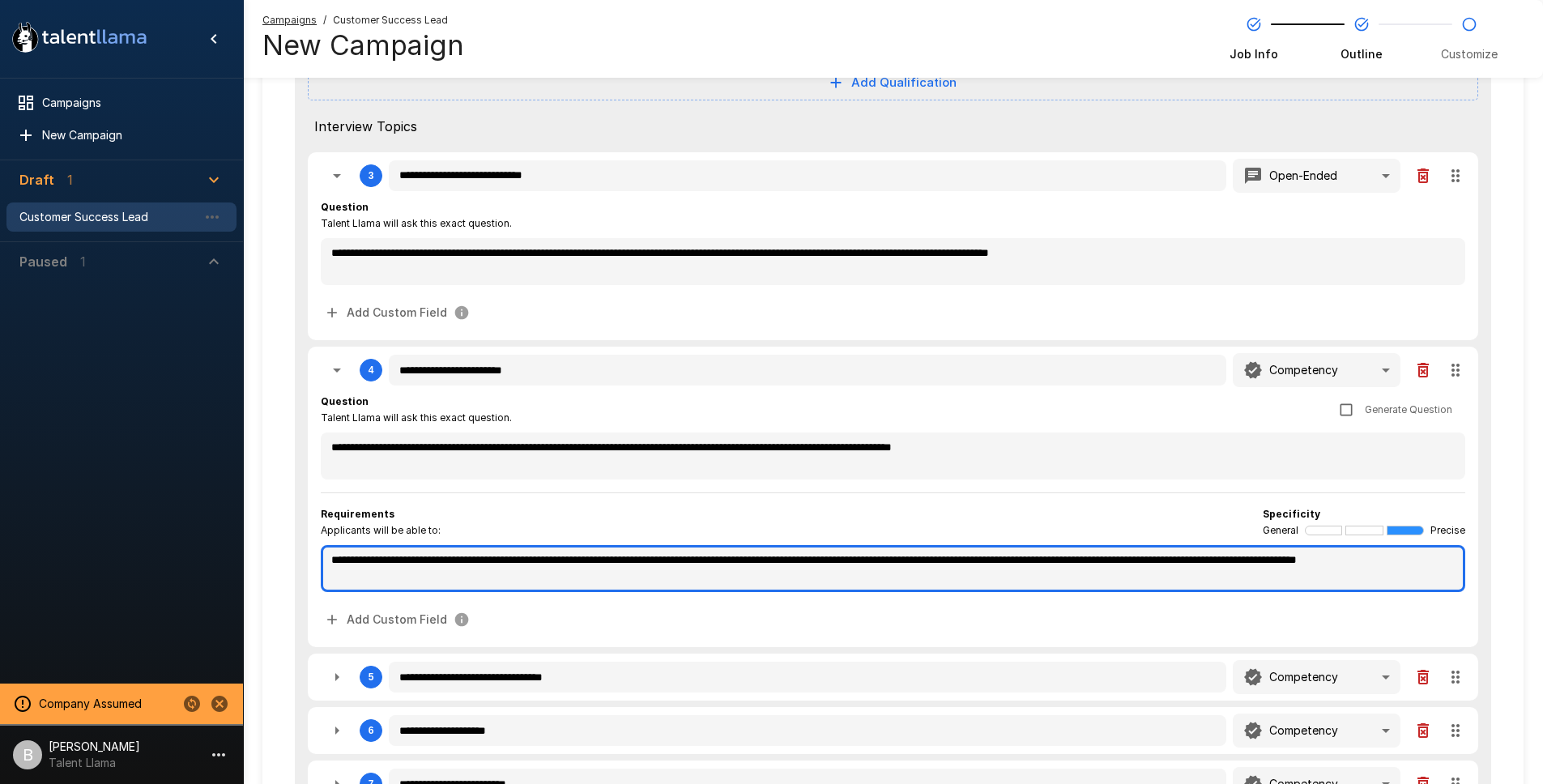
type textarea "*"
type textarea "**********"
type textarea "*"
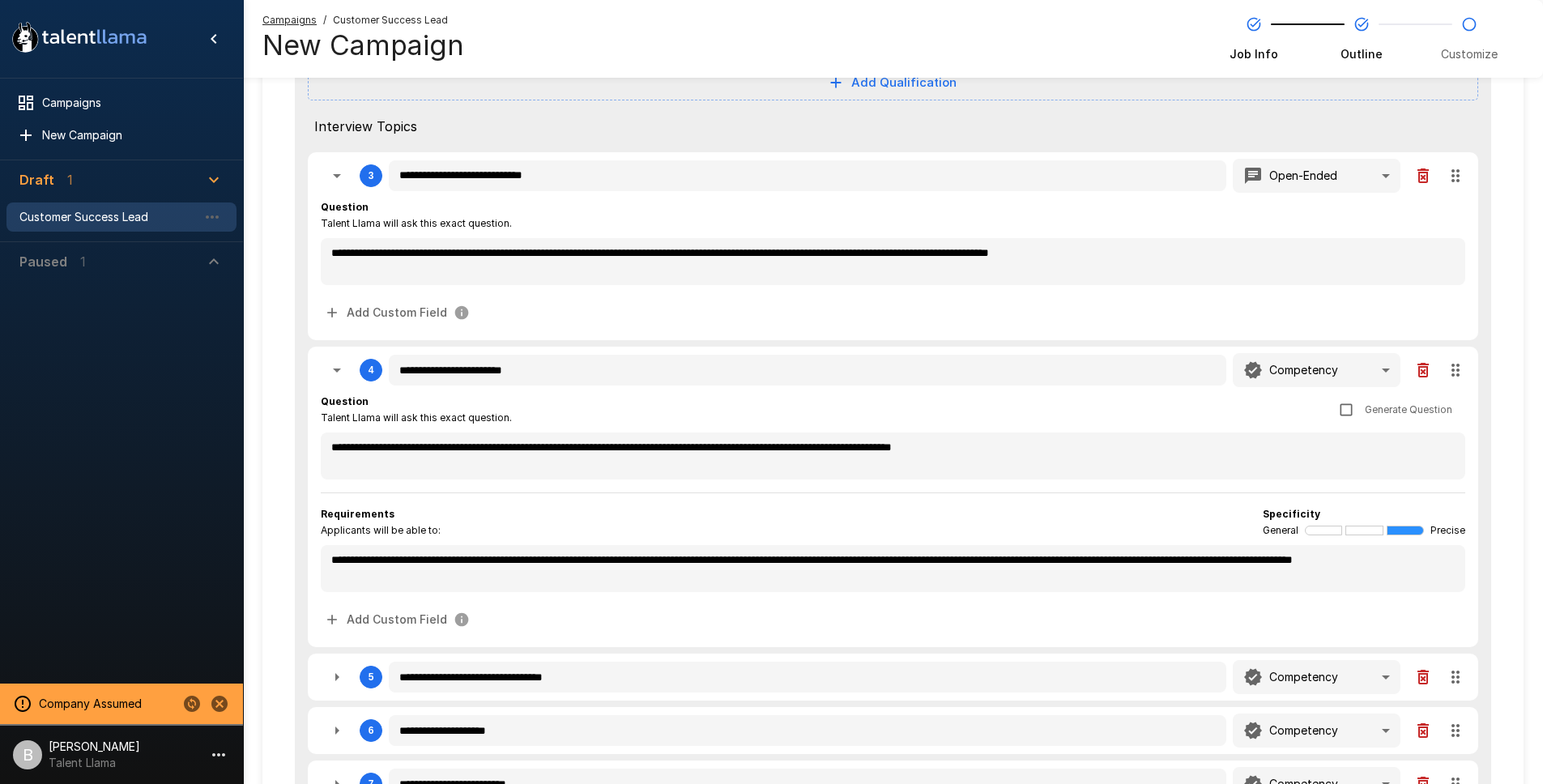
click at [420, 506] on div "Requirements" at bounding box center [380, 514] width 120 height 16
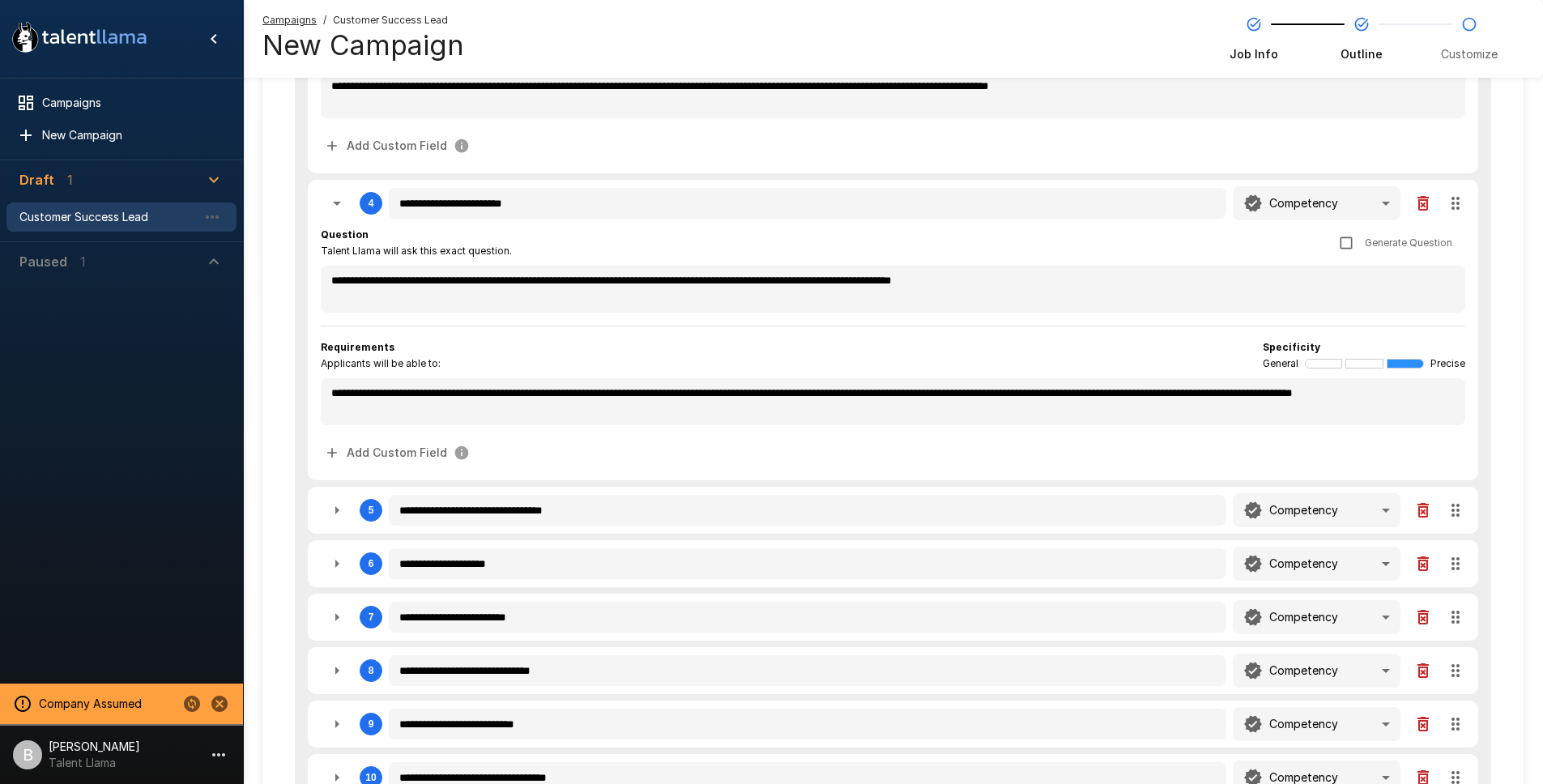
scroll to position [580, 0]
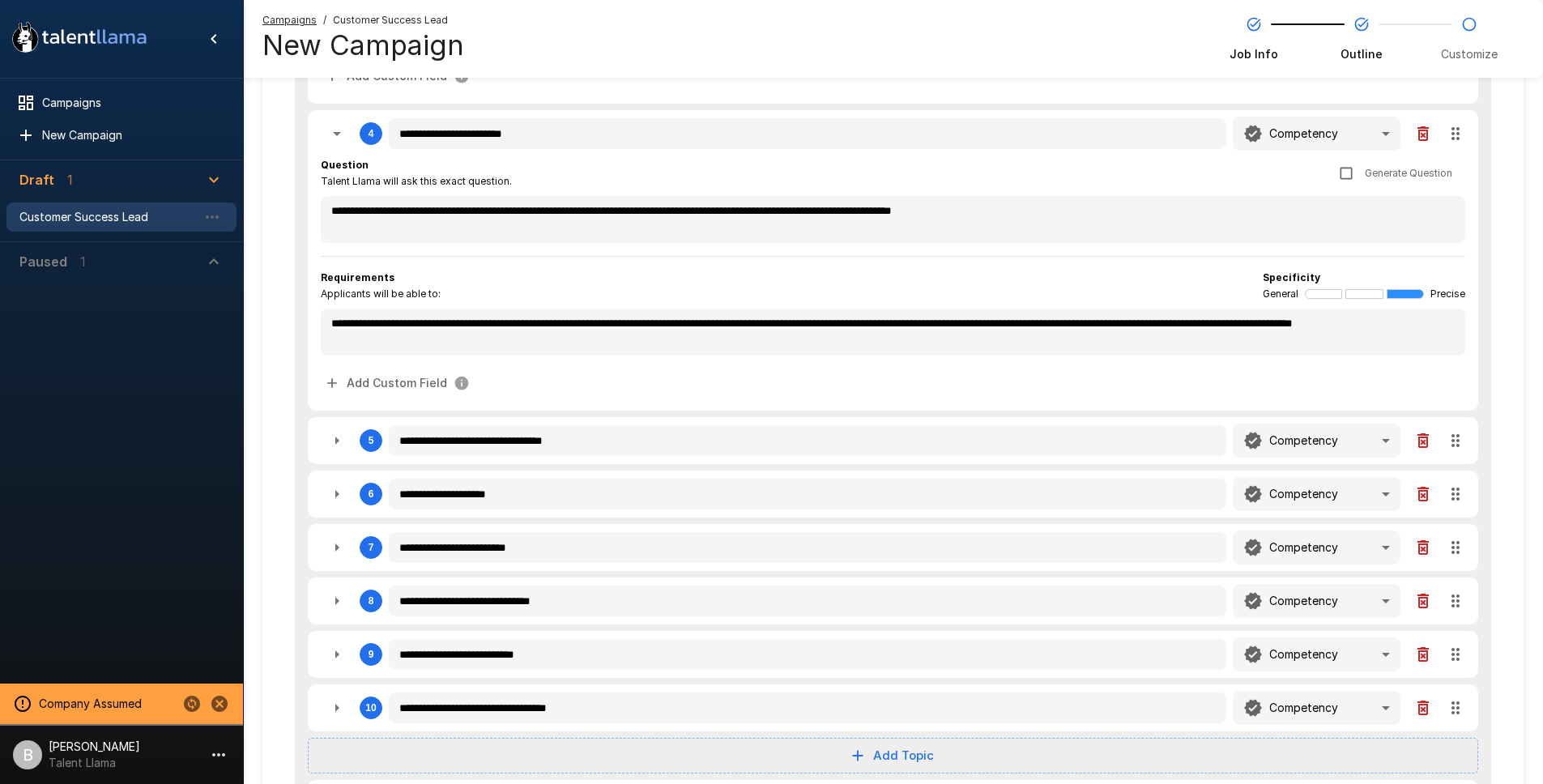
click at [337, 432] on icon "button" at bounding box center [337, 440] width 20 height 20
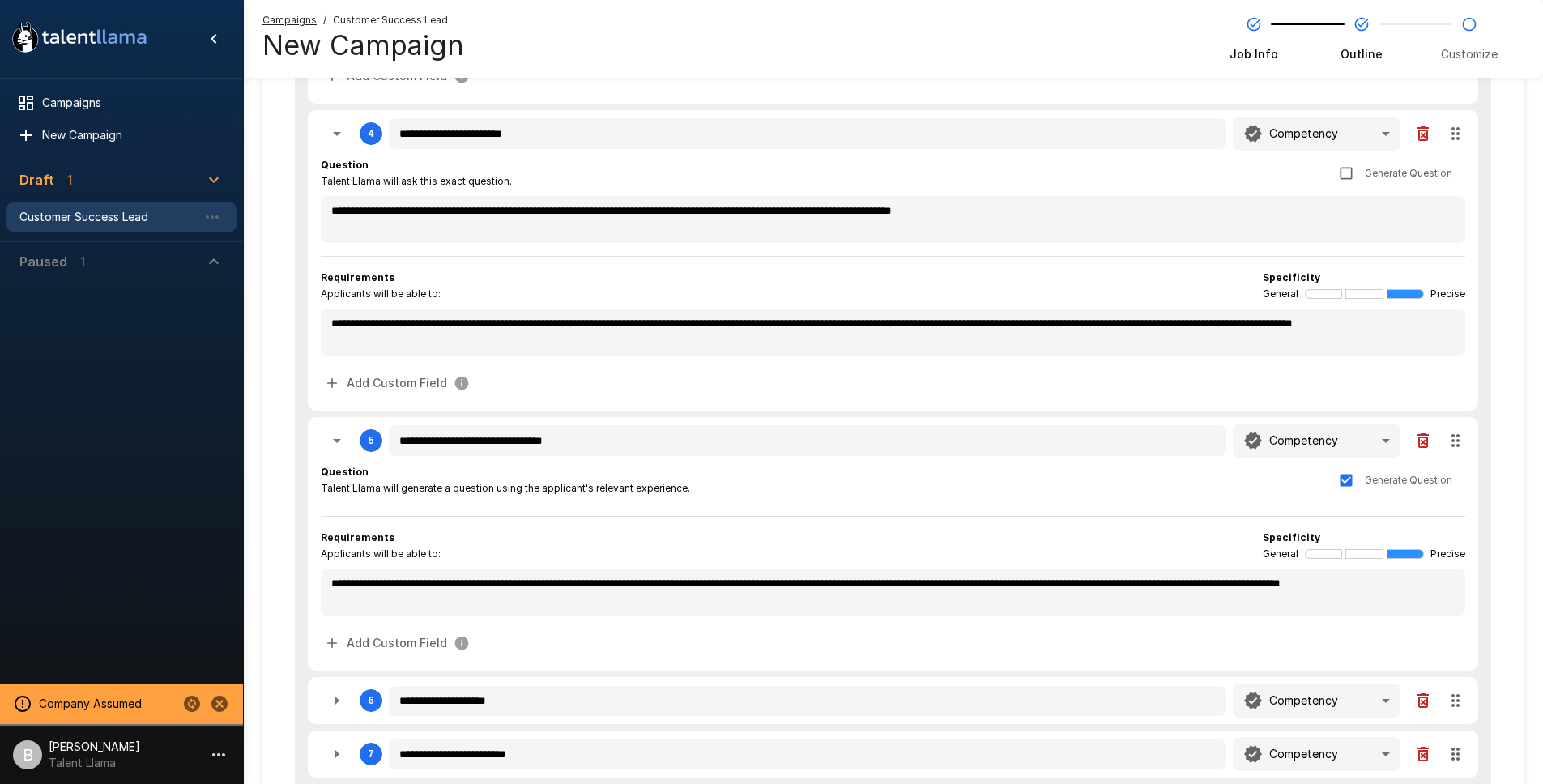
click at [337, 432] on icon "button" at bounding box center [337, 440] width 20 height 20
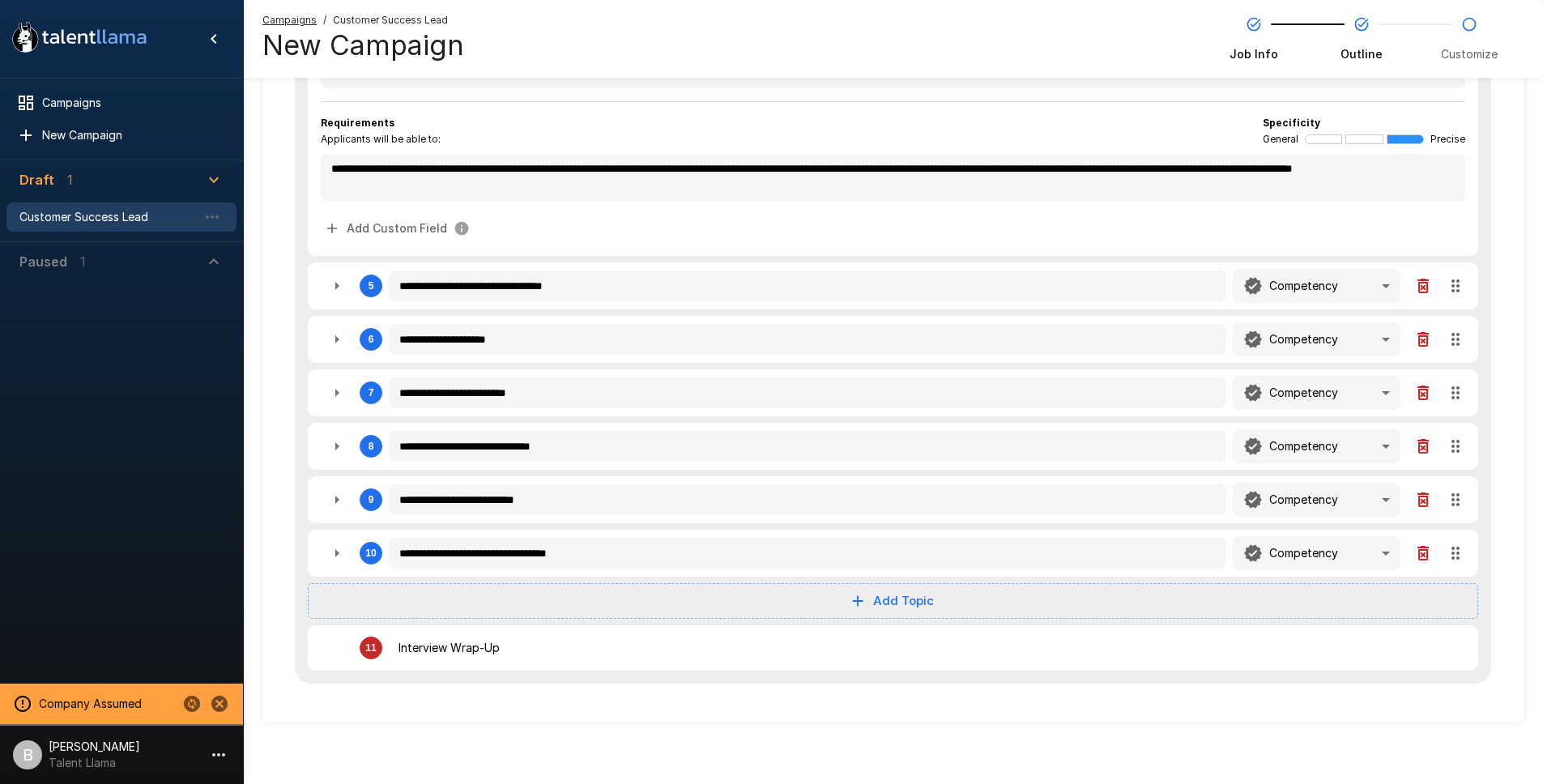
scroll to position [739, 0]
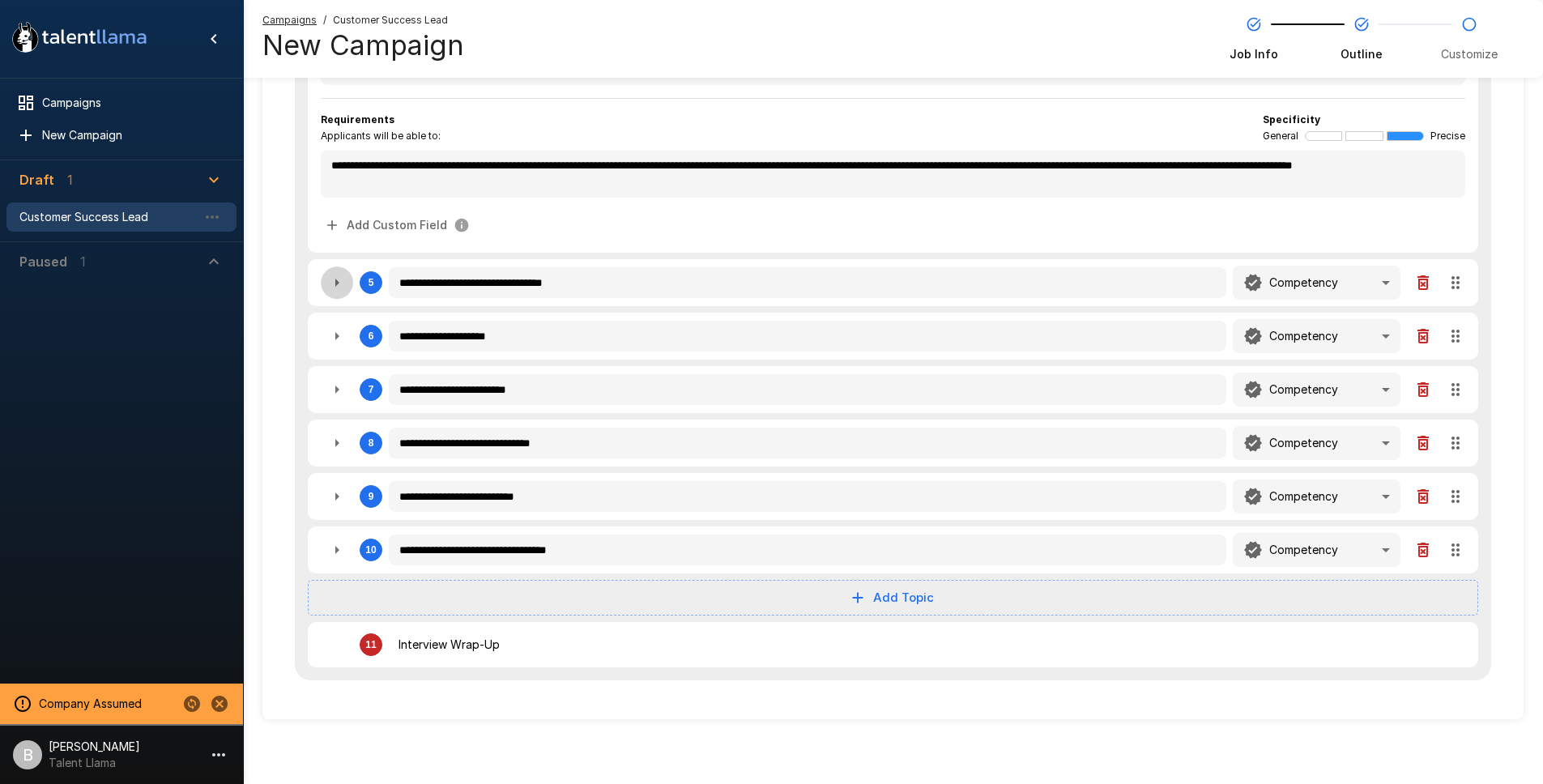
click at [335, 271] on button "button" at bounding box center [337, 283] width 32 height 32
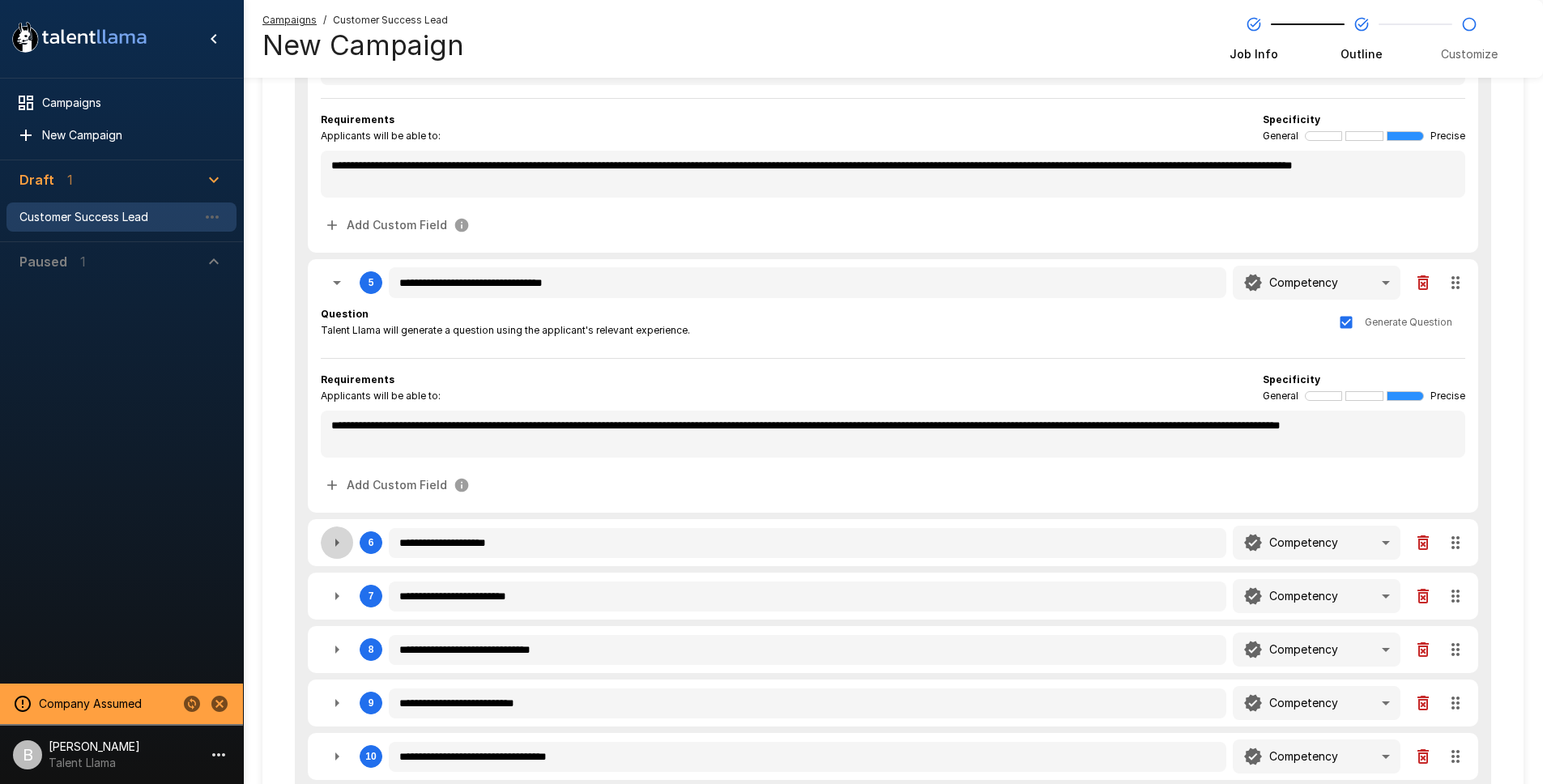
click at [331, 543] on icon "button" at bounding box center [337, 542] width 20 height 20
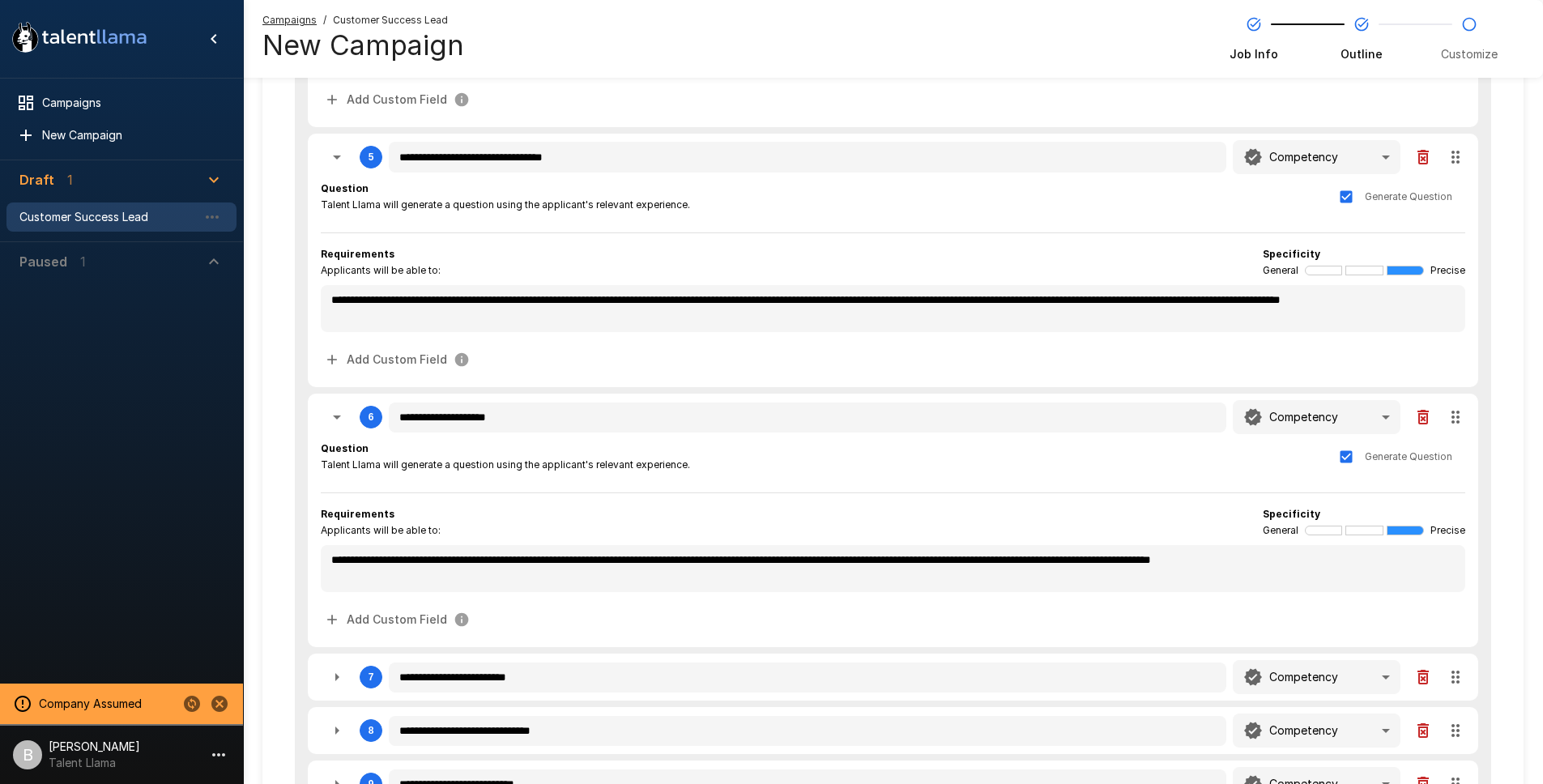
scroll to position [871, 0]
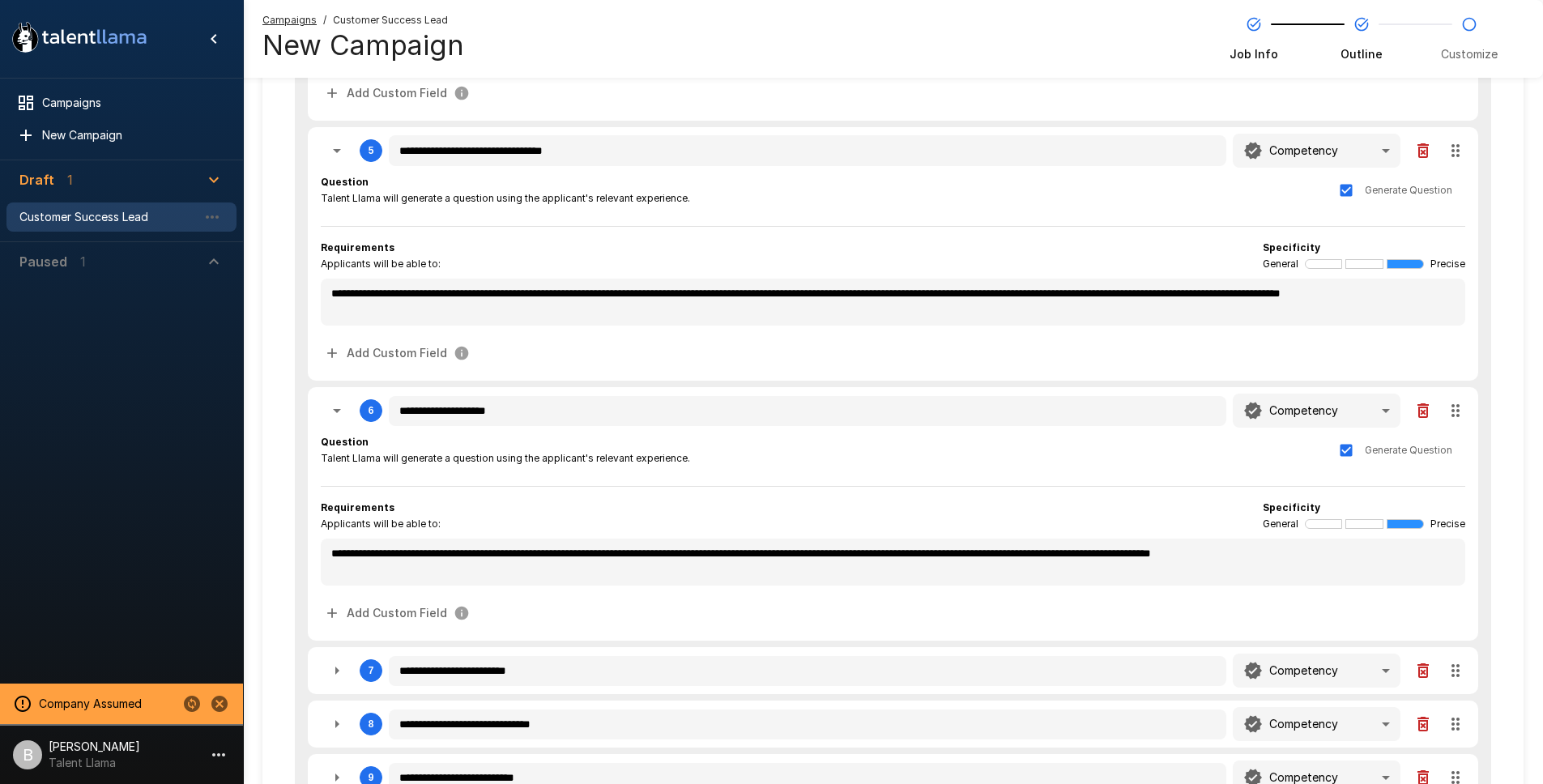
click at [1418, 147] on icon "button" at bounding box center [1422, 150] width 11 height 14
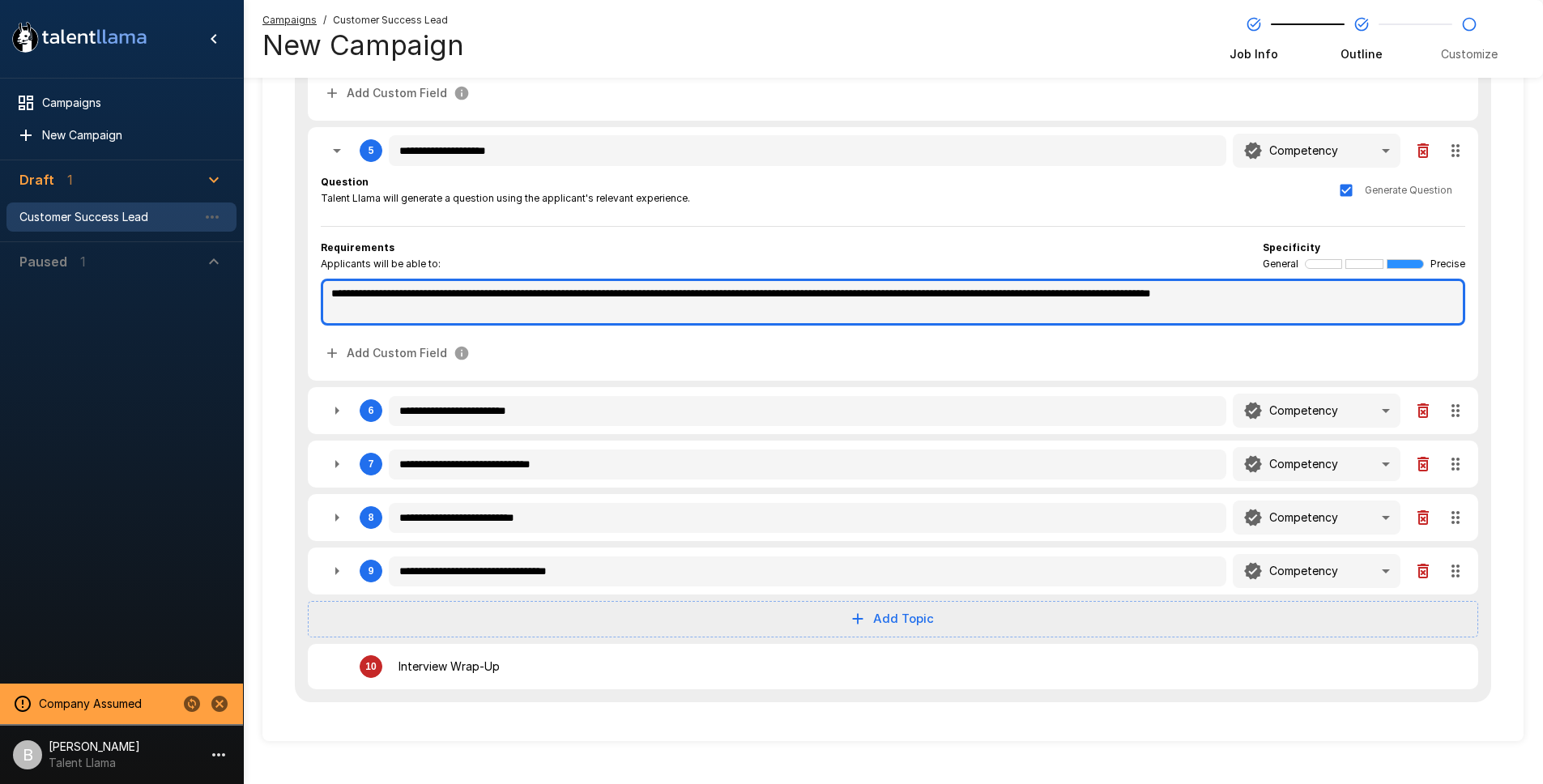
click at [419, 293] on textarea "**********" at bounding box center [893, 302] width 1144 height 47
click at [451, 284] on textarea "**********" at bounding box center [893, 302] width 1144 height 47
drag, startPoint x: 1394, startPoint y: 302, endPoint x: 118, endPoint y: 273, distance: 1276.3
click at [467, 294] on textarea "**********" at bounding box center [893, 302] width 1144 height 47
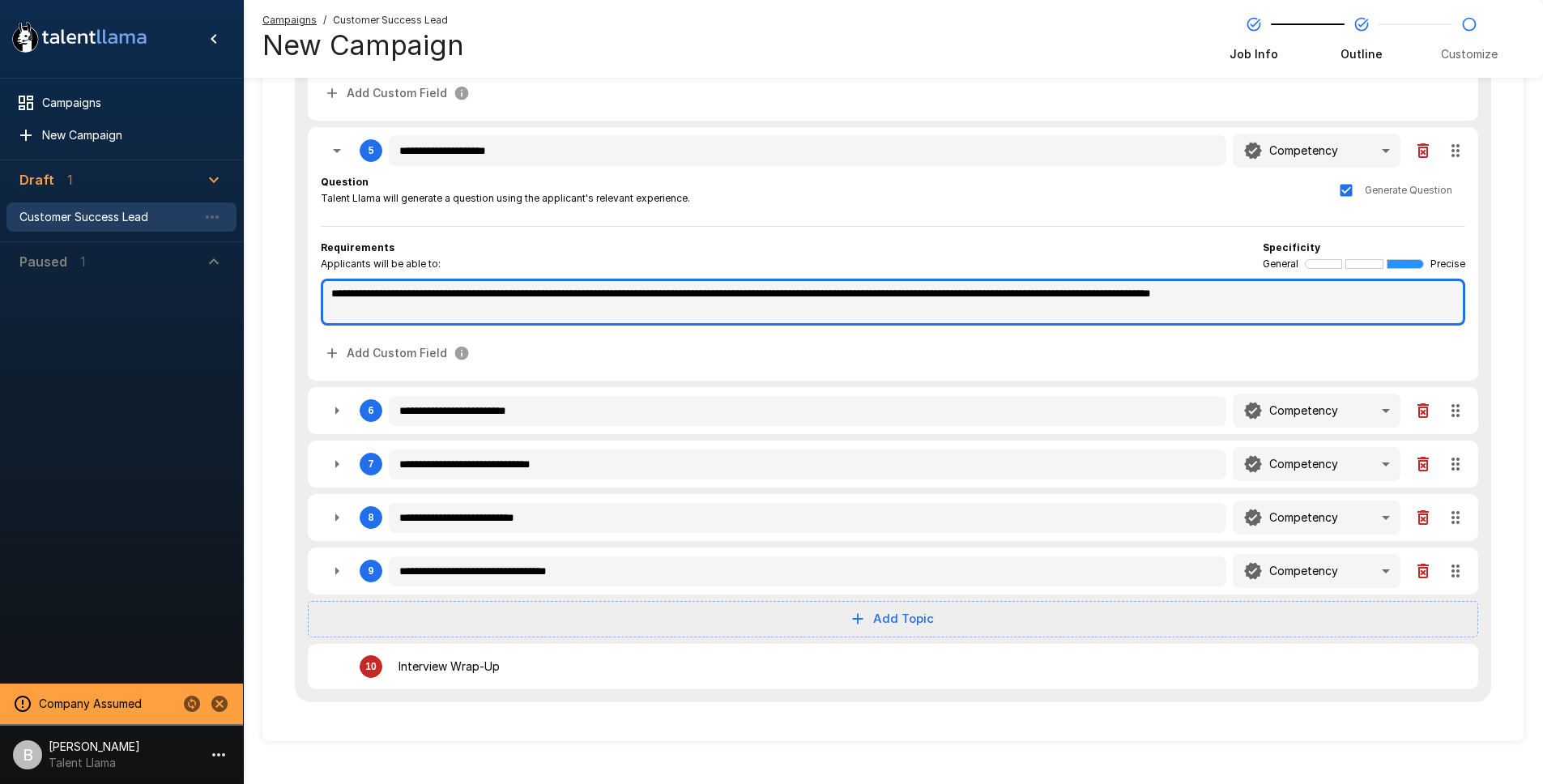
click at [432, 297] on textarea "**********" at bounding box center [893, 302] width 1144 height 47
drag, startPoint x: 439, startPoint y: 293, endPoint x: 208, endPoint y: 283, distance: 231.2
click at [1392, 302] on textarea "**********" at bounding box center [893, 302] width 1144 height 47
drag, startPoint x: 1443, startPoint y: 302, endPoint x: 1049, endPoint y: 299, distance: 394.0
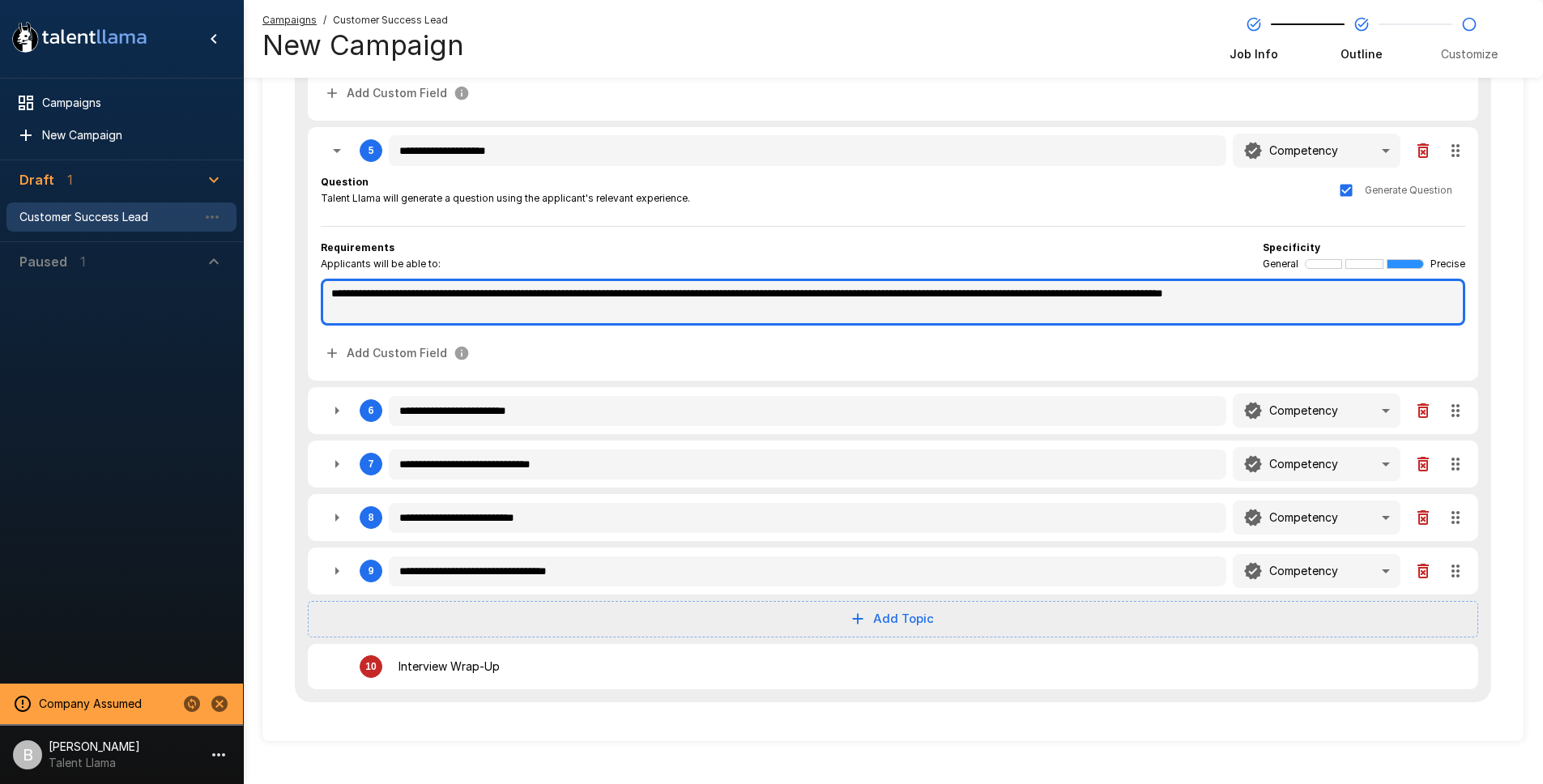
click at [1049, 299] on textarea "**********" at bounding box center [893, 302] width 1144 height 47
drag, startPoint x: 1187, startPoint y: 287, endPoint x: 813, endPoint y: 295, distance: 374.1
click at [813, 295] on textarea "**********" at bounding box center [893, 302] width 1144 height 47
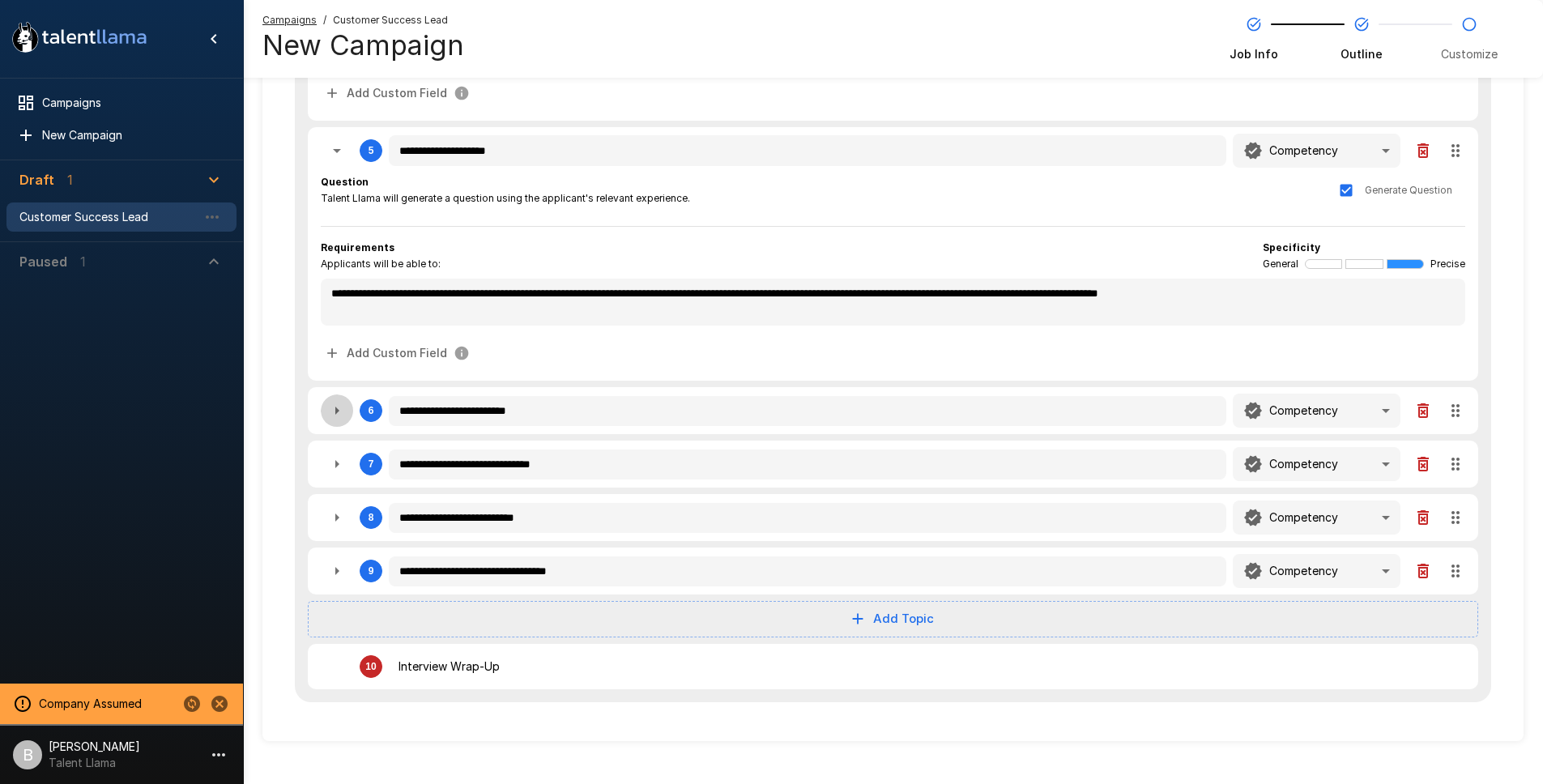
click at [337, 401] on icon "button" at bounding box center [337, 410] width 20 height 20
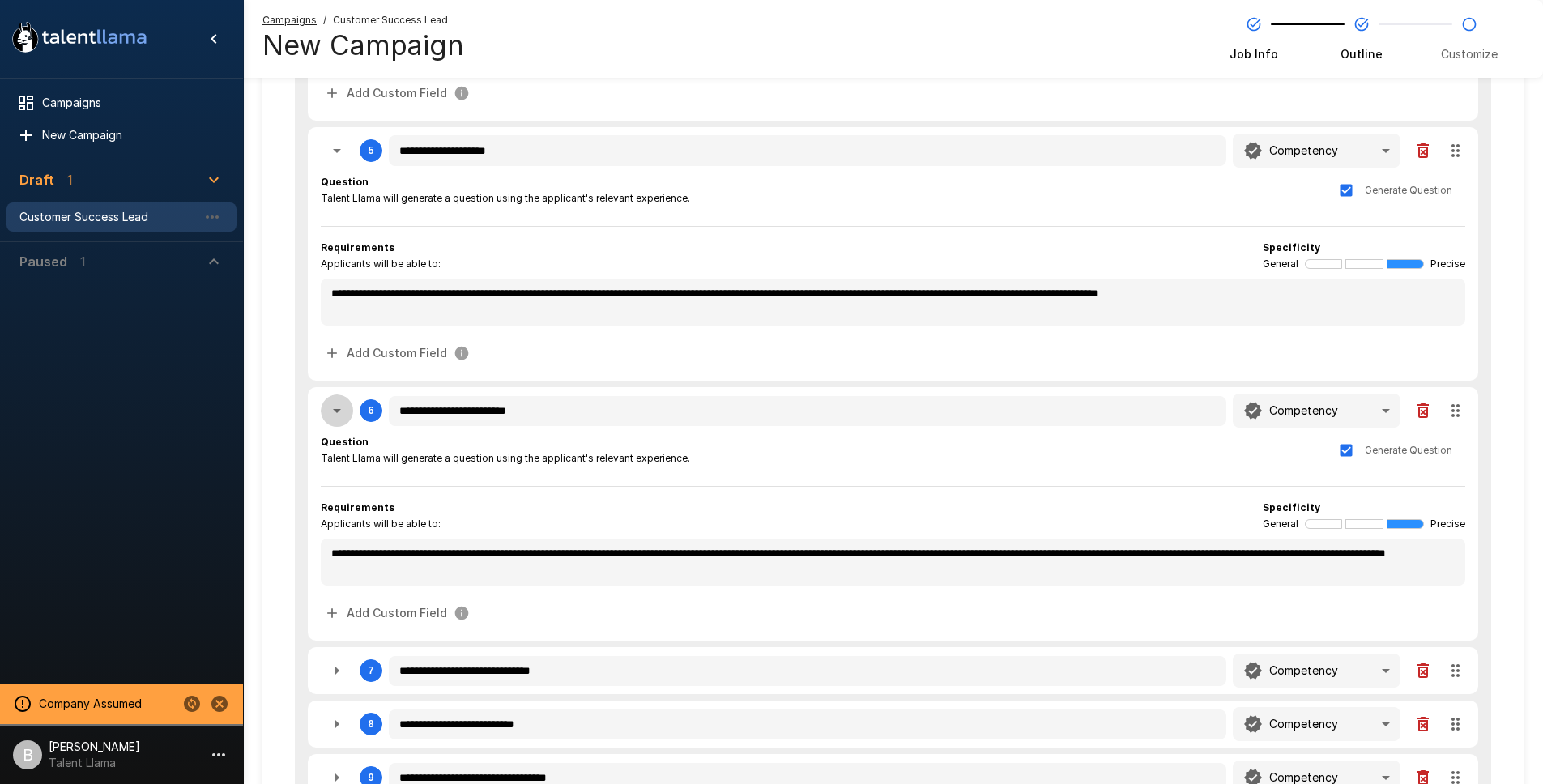
click at [337, 401] on icon "button" at bounding box center [337, 410] width 20 height 20
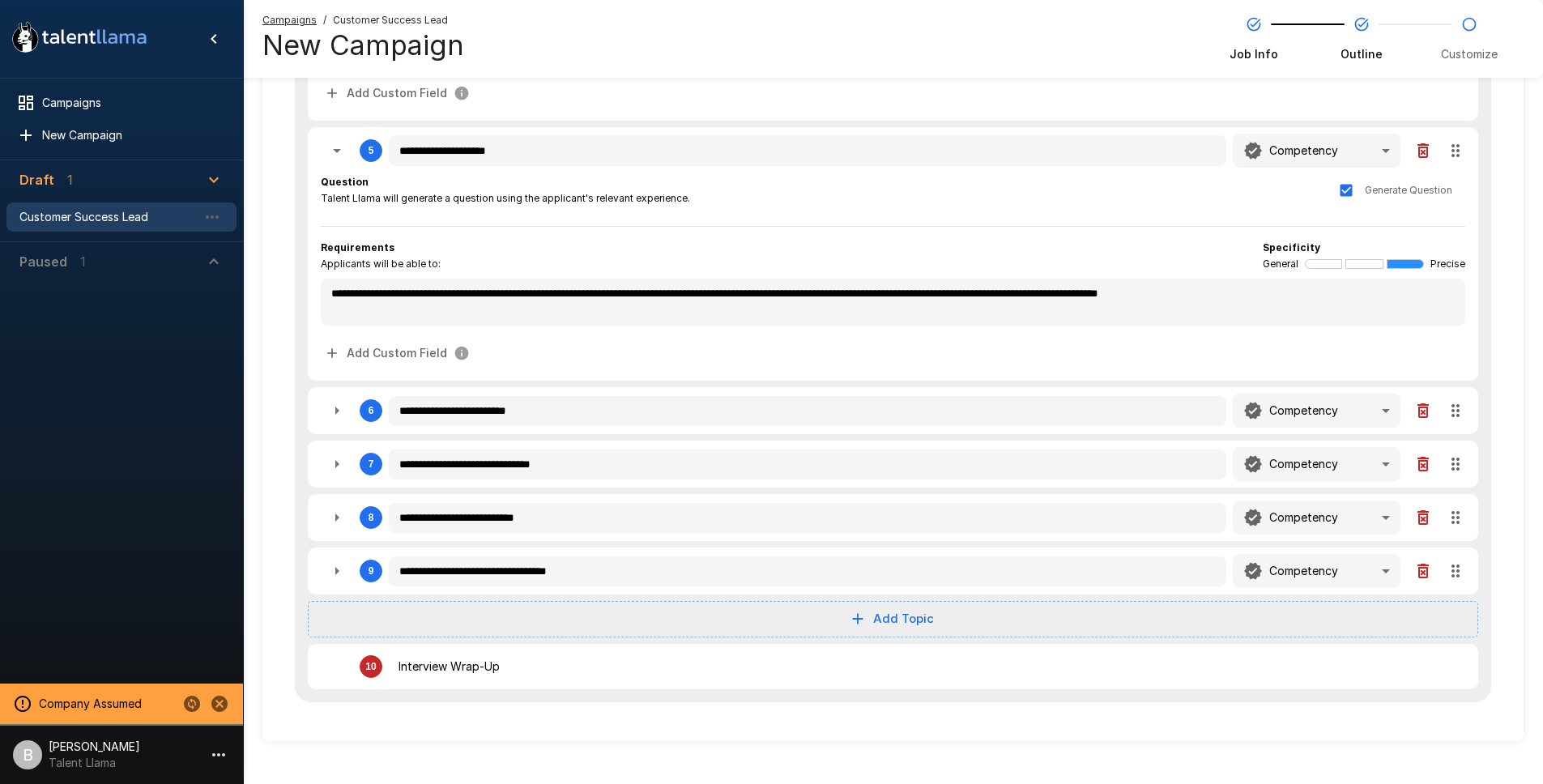
click at [353, 400] on div "6" at bounding box center [351, 410] width 61 height 32
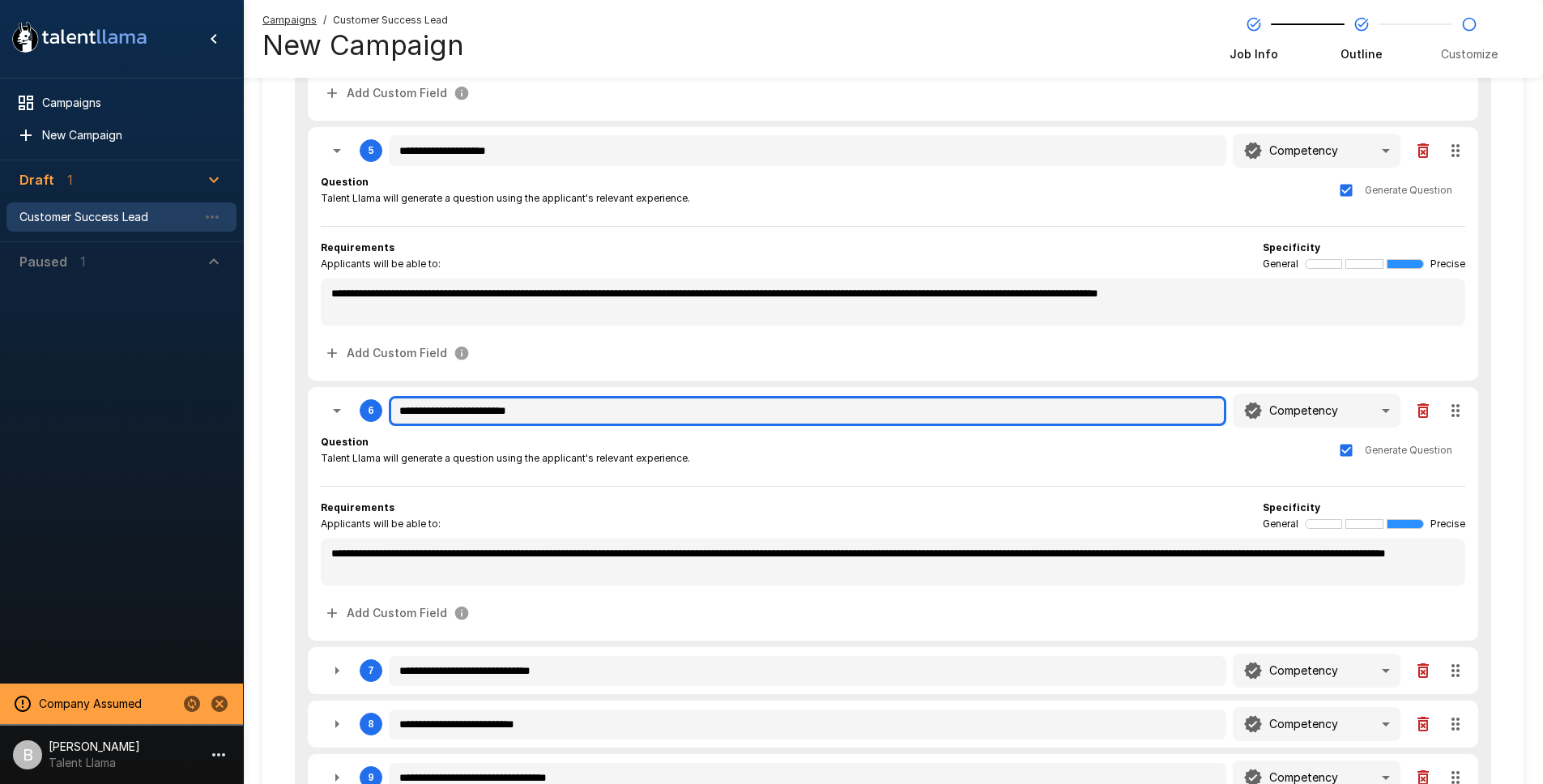
click at [510, 412] on input "**********" at bounding box center [807, 411] width 837 height 31
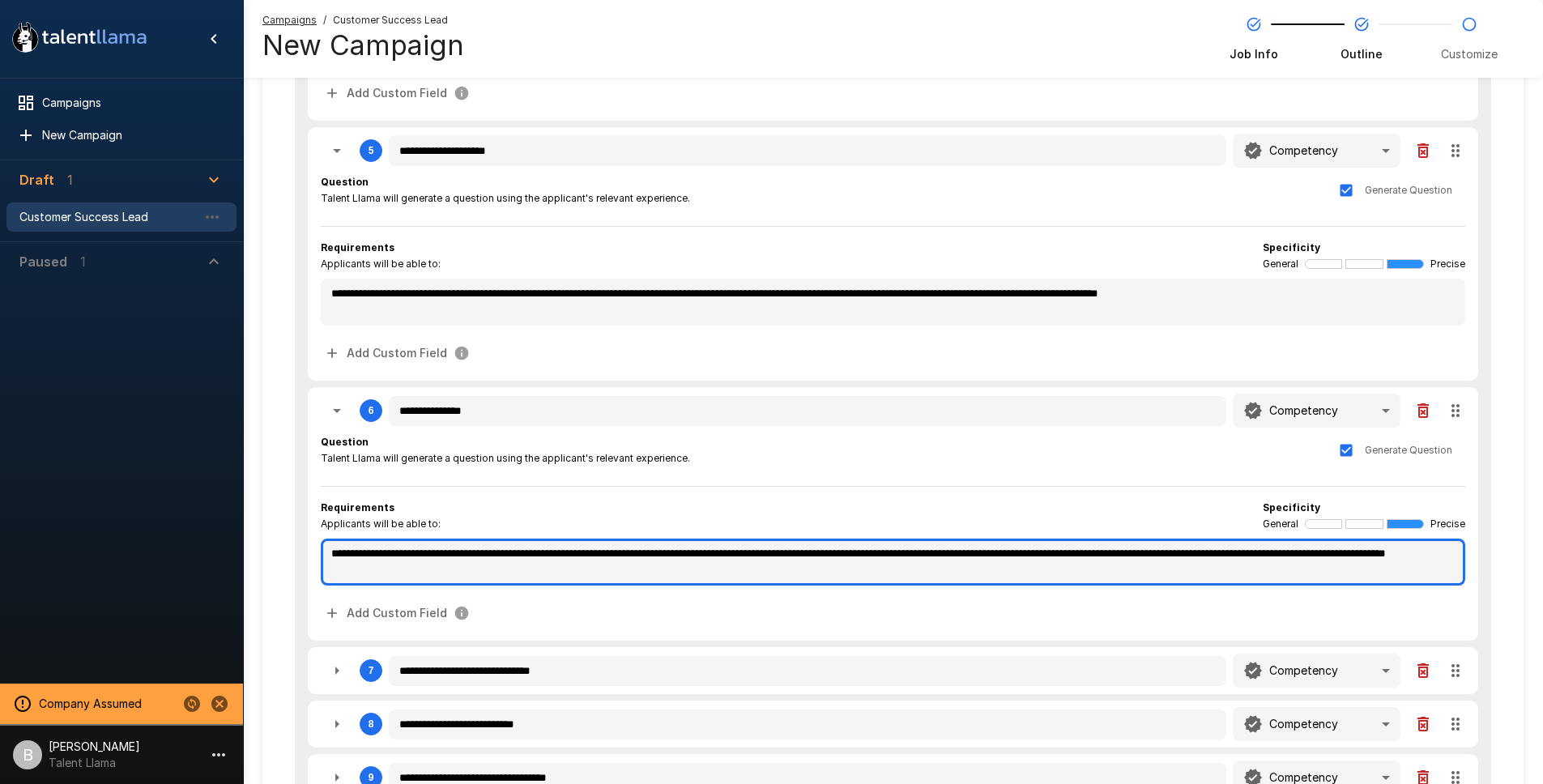
click at [553, 561] on textarea "**********" at bounding box center [893, 562] width 1144 height 47
click at [805, 552] on textarea "**********" at bounding box center [893, 562] width 1144 height 47
drag, startPoint x: 997, startPoint y: 553, endPoint x: 765, endPoint y: 556, distance: 232.0
click at [761, 556] on textarea "**********" at bounding box center [893, 562] width 1144 height 47
drag, startPoint x: 1196, startPoint y: 574, endPoint x: 1153, endPoint y: 556, distance: 46.6
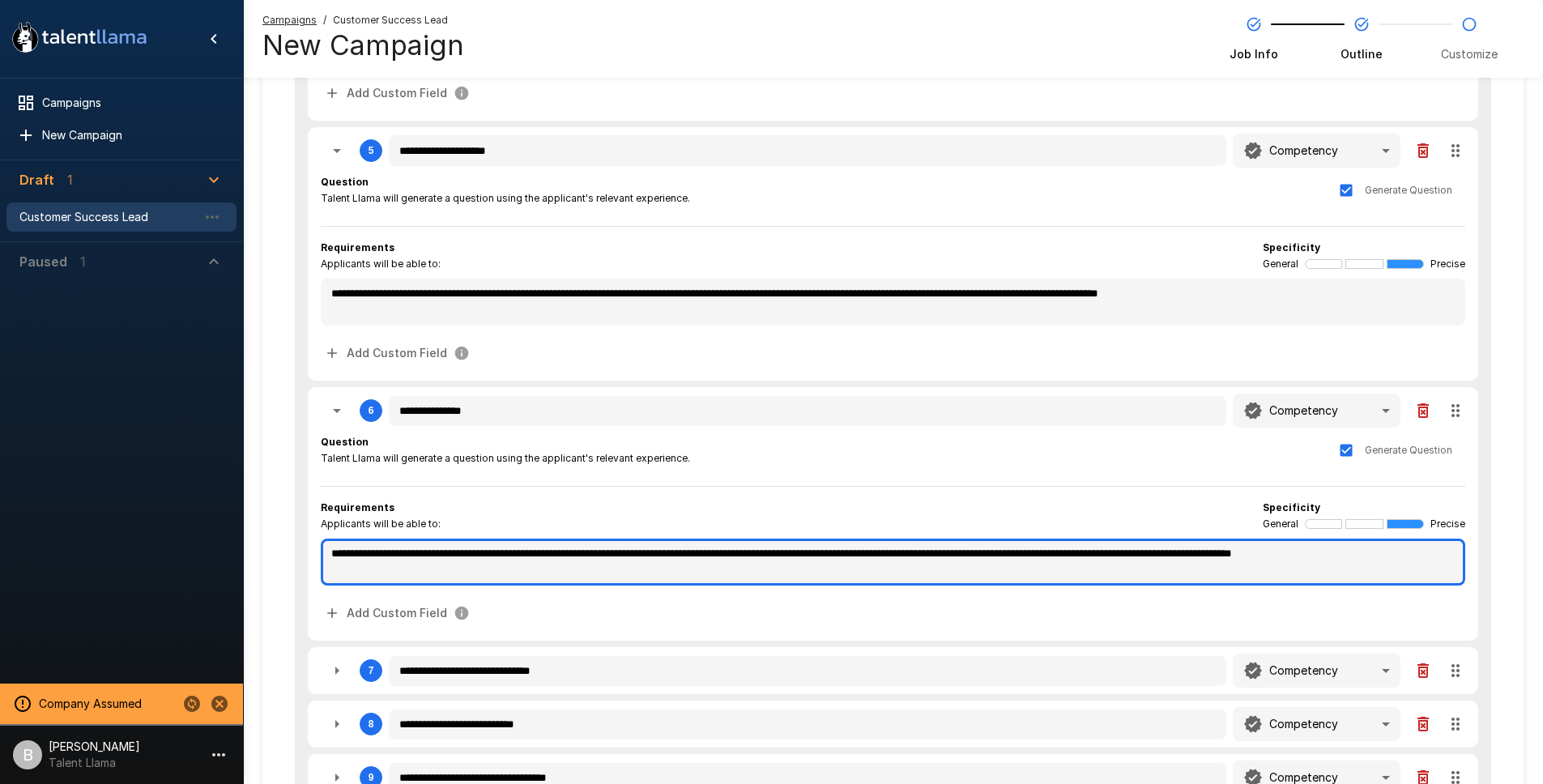
click at [1153, 556] on textarea "**********" at bounding box center [893, 562] width 1144 height 47
click at [412, 556] on textarea "**********" at bounding box center [893, 562] width 1144 height 47
click at [413, 566] on textarea "**********" at bounding box center [893, 562] width 1144 height 47
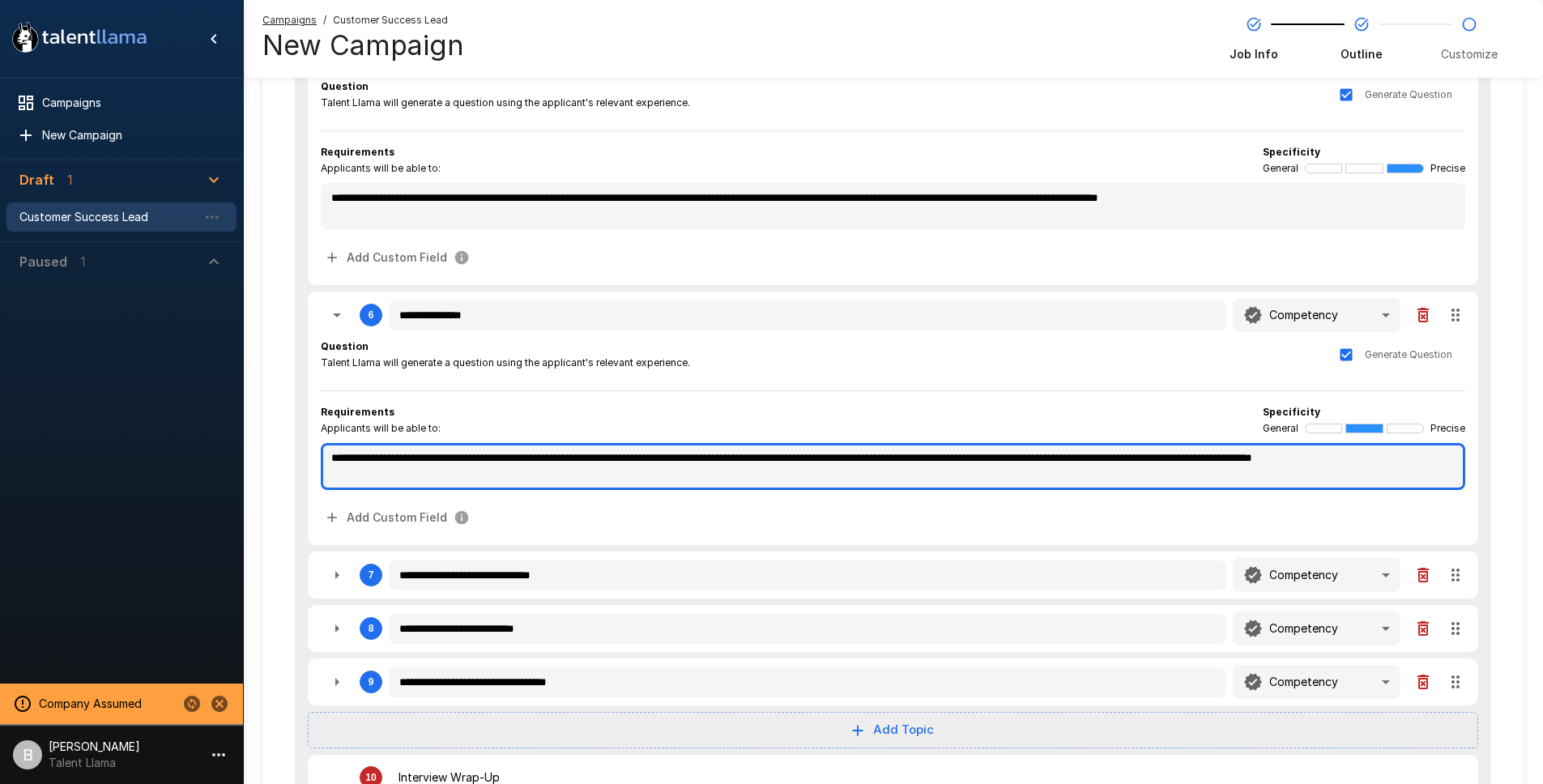
scroll to position [1032, 0]
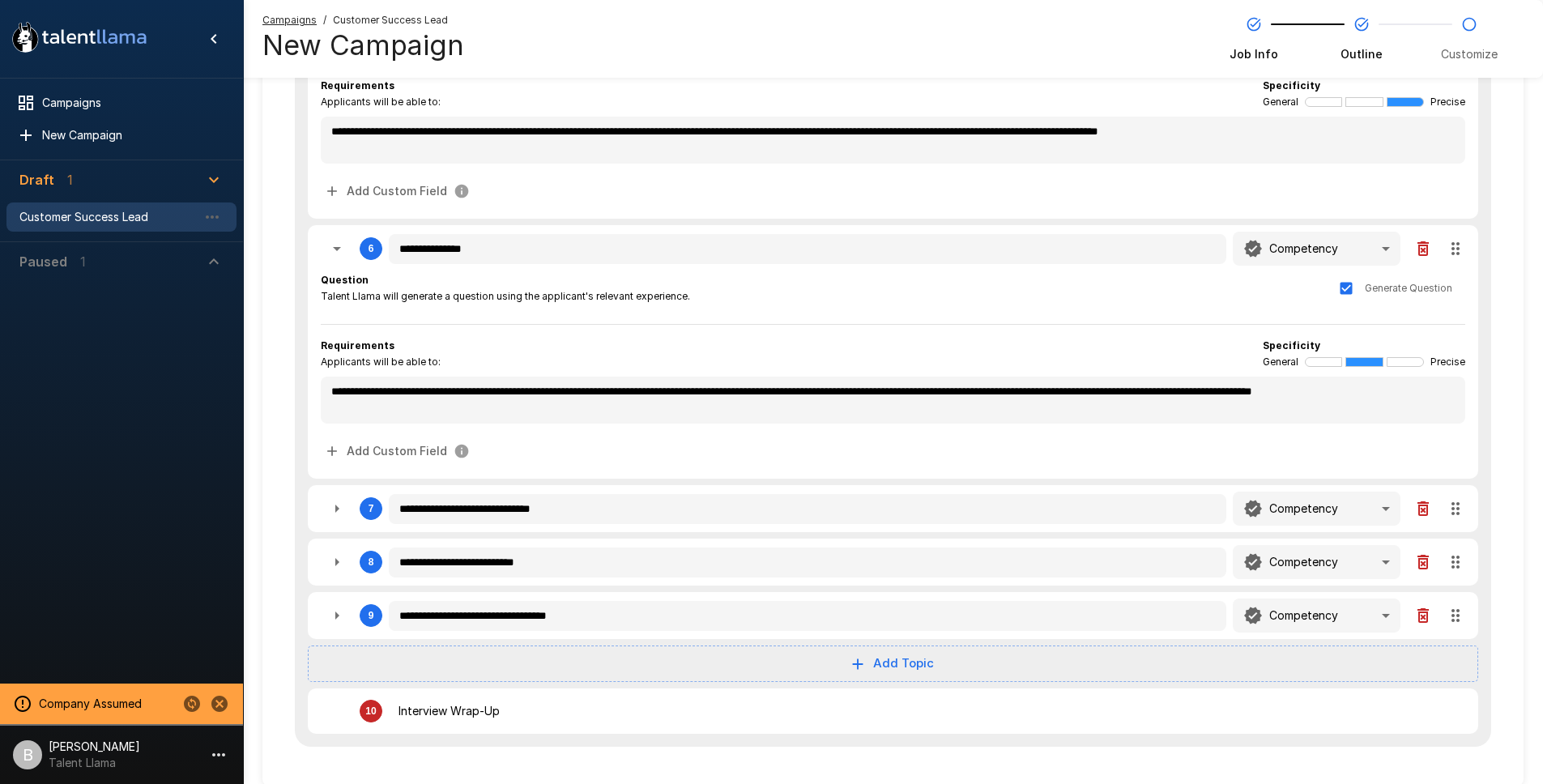
click at [333, 512] on icon "button" at bounding box center [337, 508] width 20 height 20
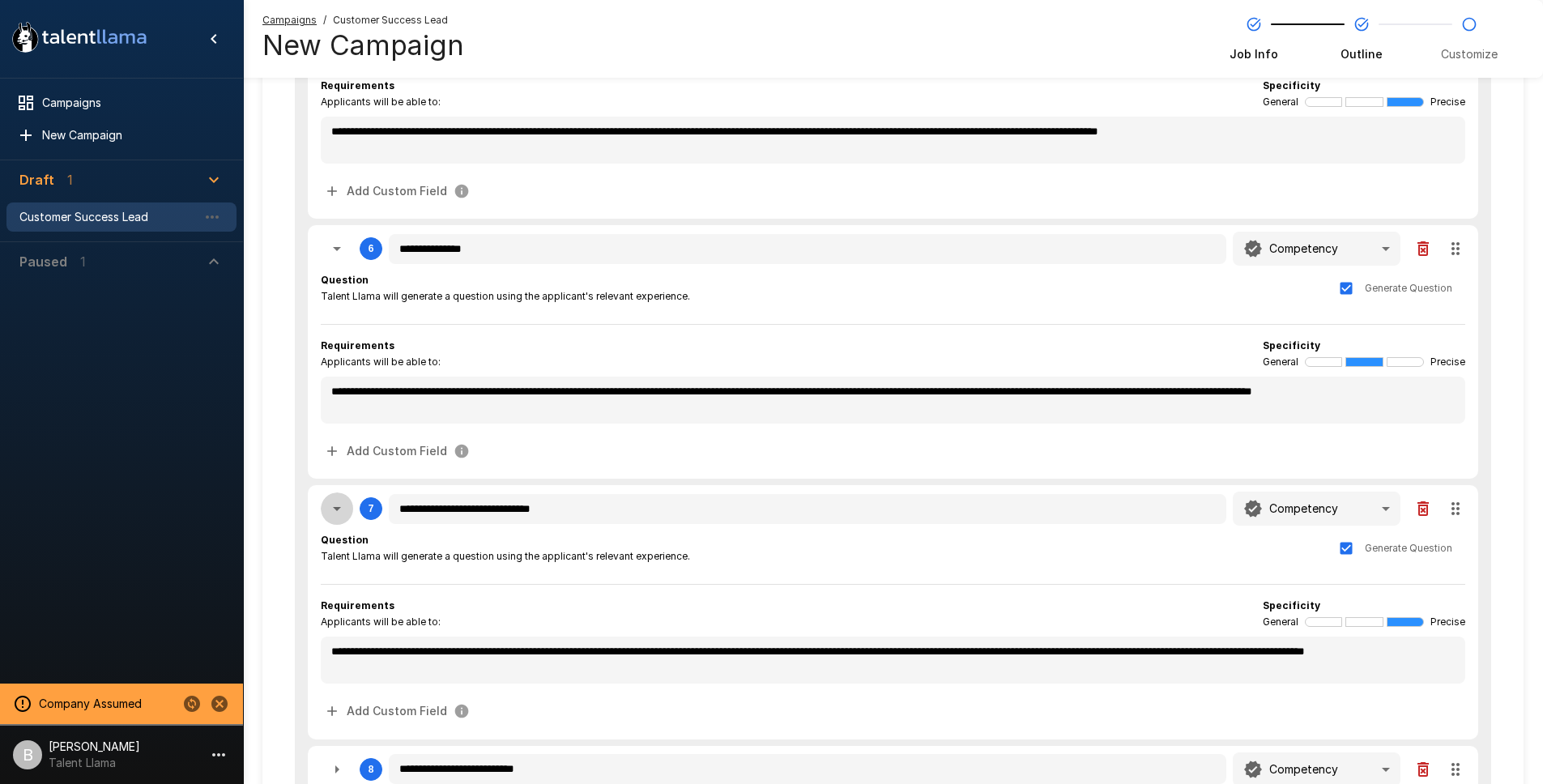
click at [333, 512] on icon "button" at bounding box center [337, 508] width 20 height 20
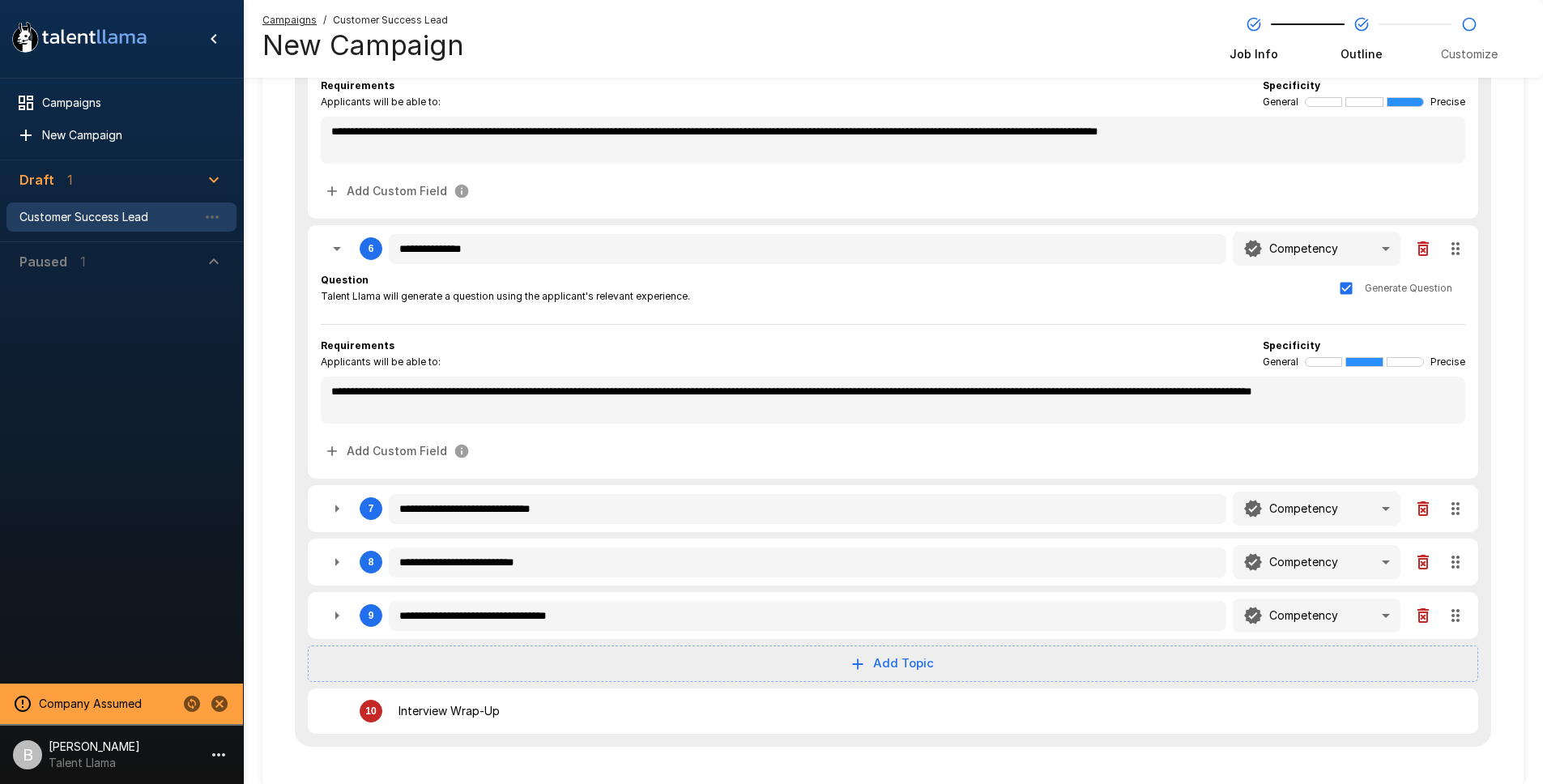
click at [333, 612] on icon "button" at bounding box center [337, 615] width 20 height 20
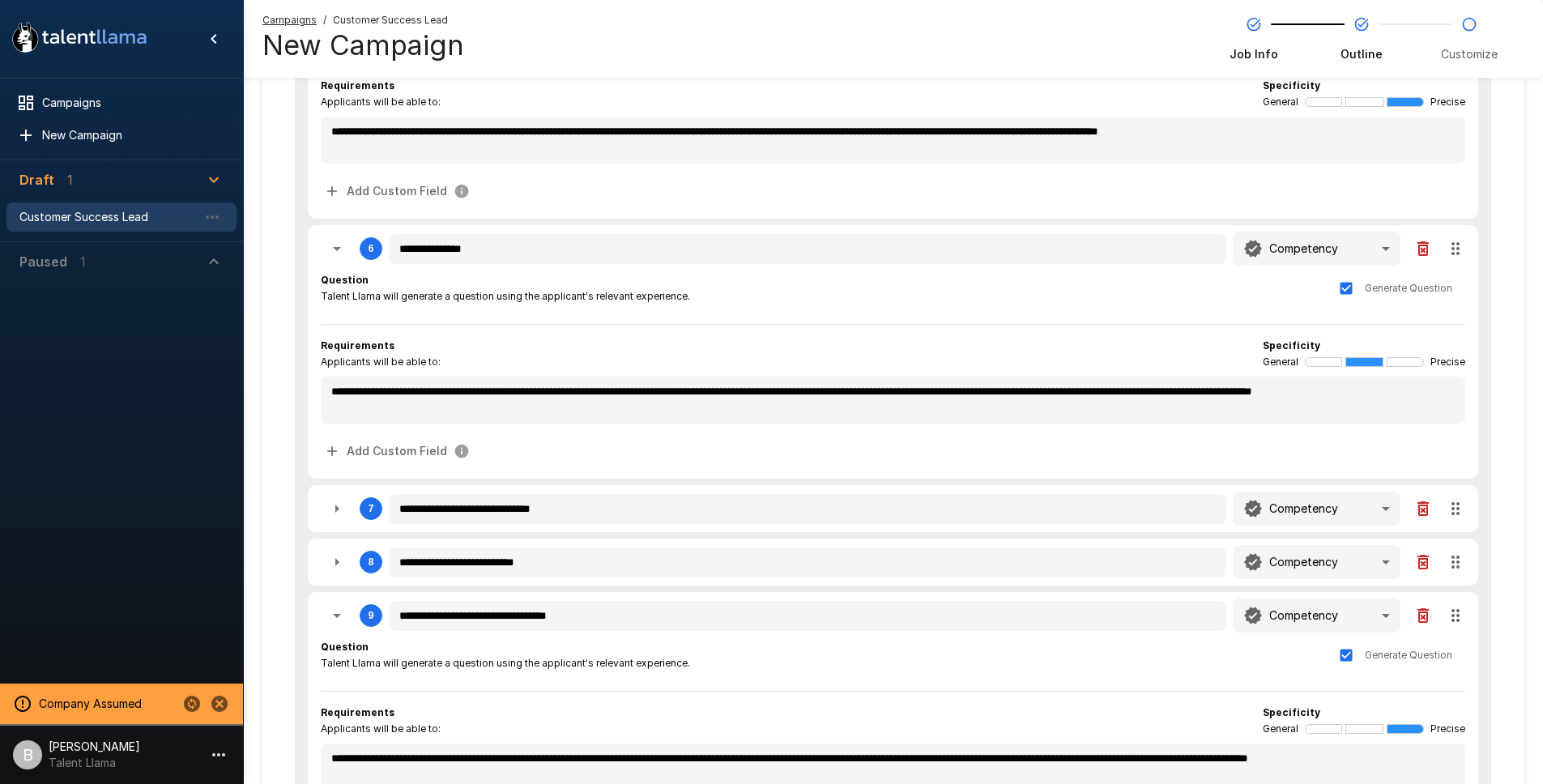
click at [333, 612] on icon "button" at bounding box center [337, 615] width 20 height 20
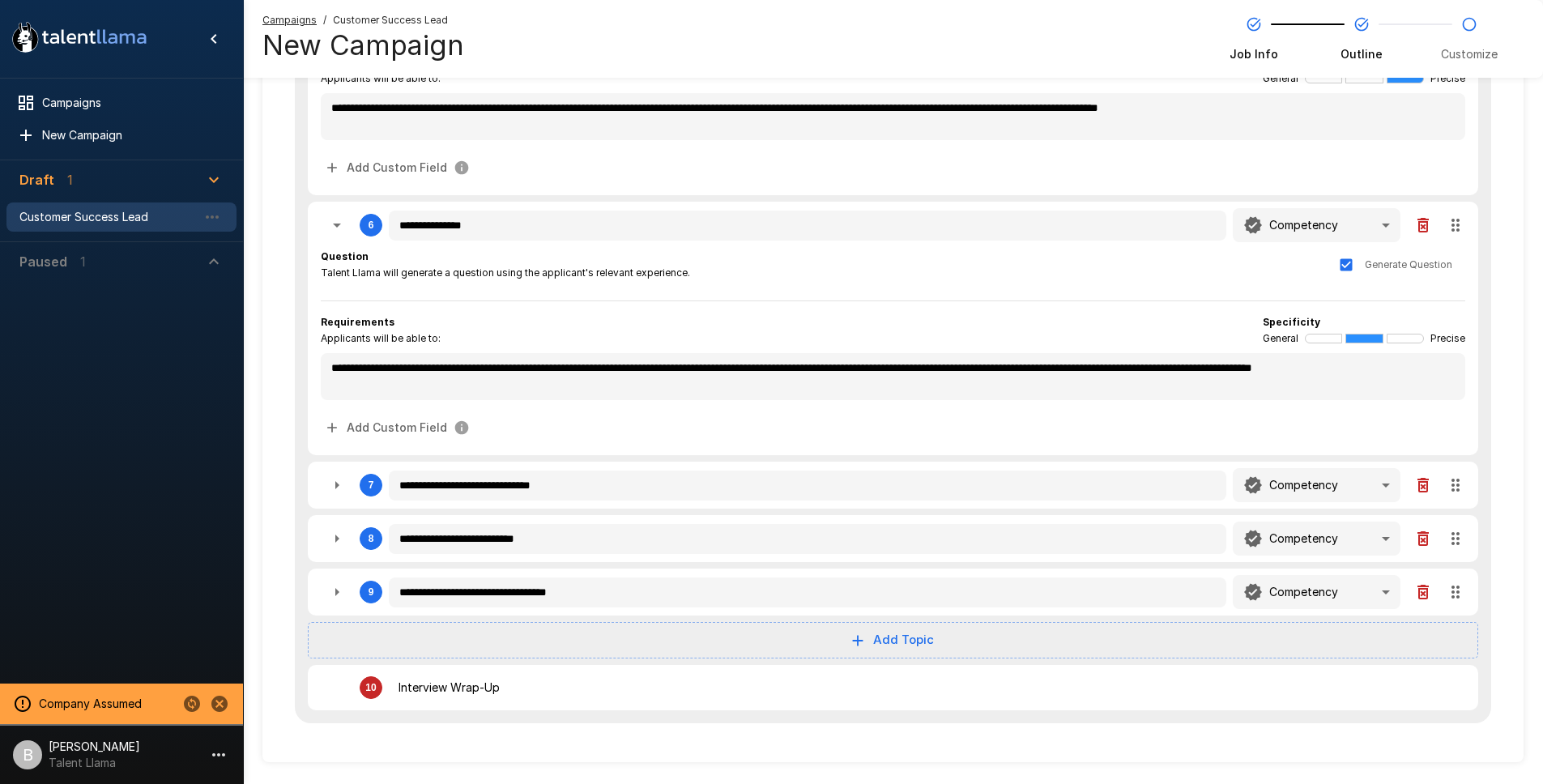
scroll to position [1099, 0]
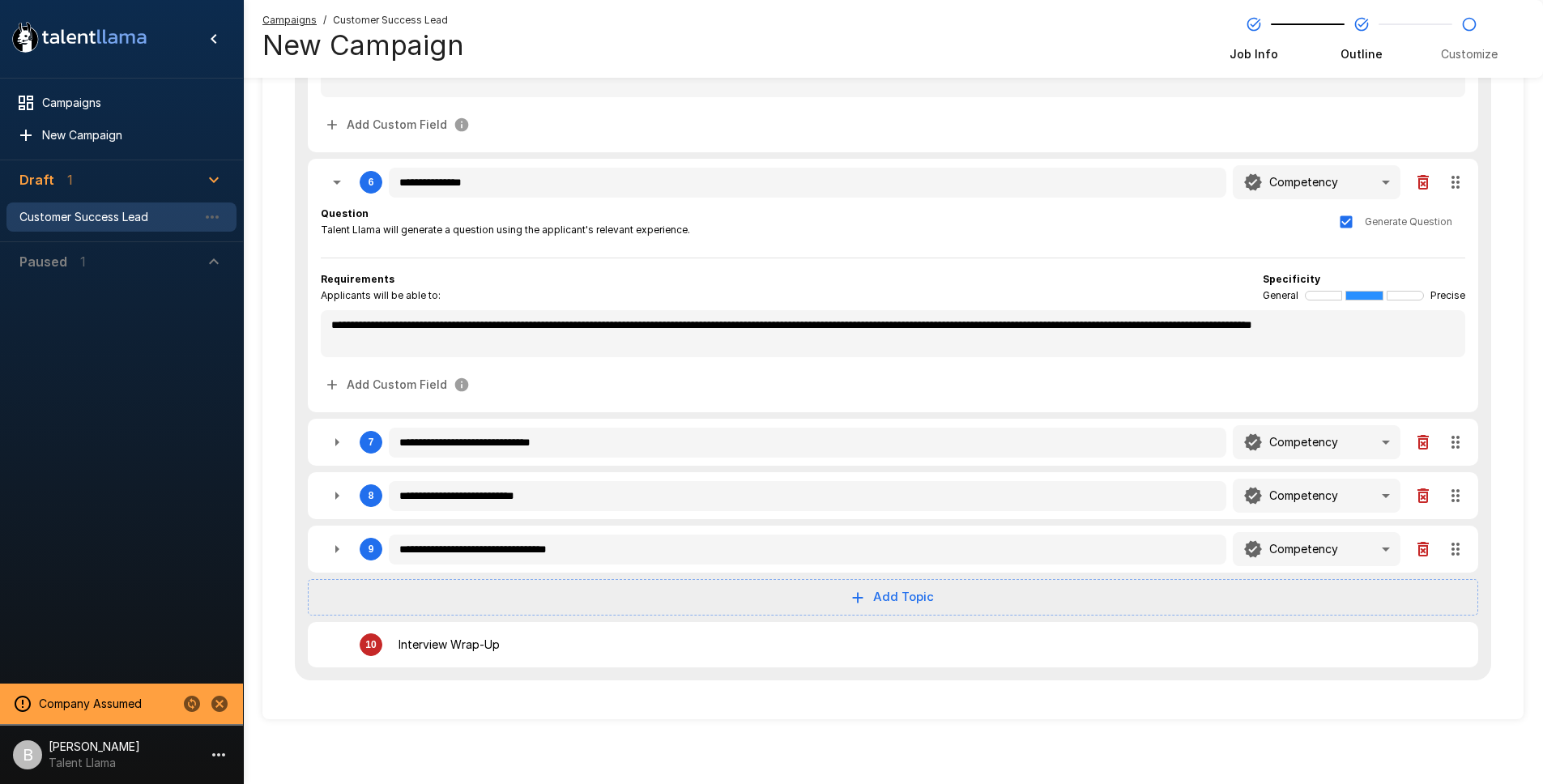
click at [330, 542] on icon "button" at bounding box center [337, 548] width 20 height 20
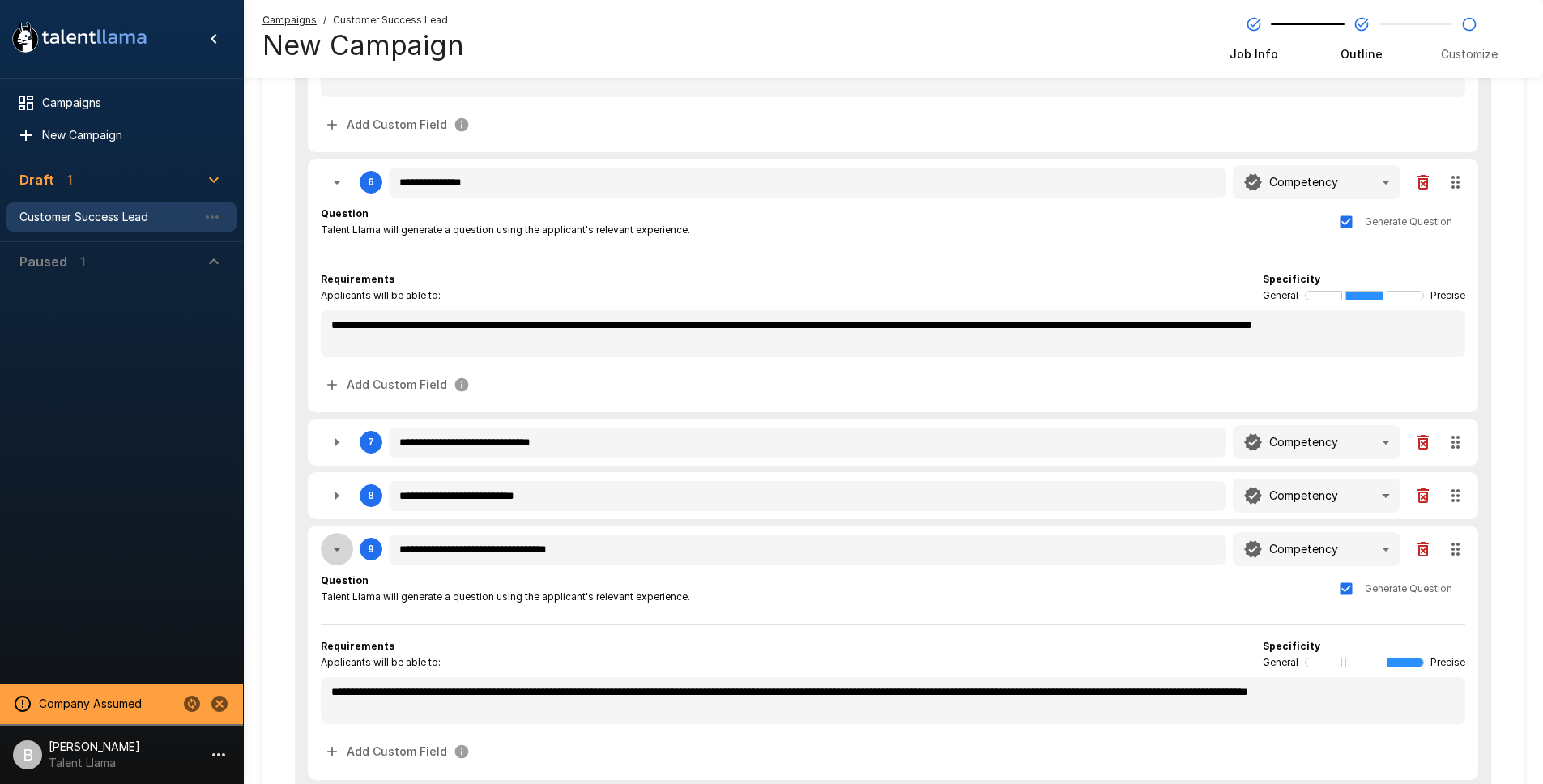
click at [327, 548] on icon "button" at bounding box center [337, 548] width 20 height 20
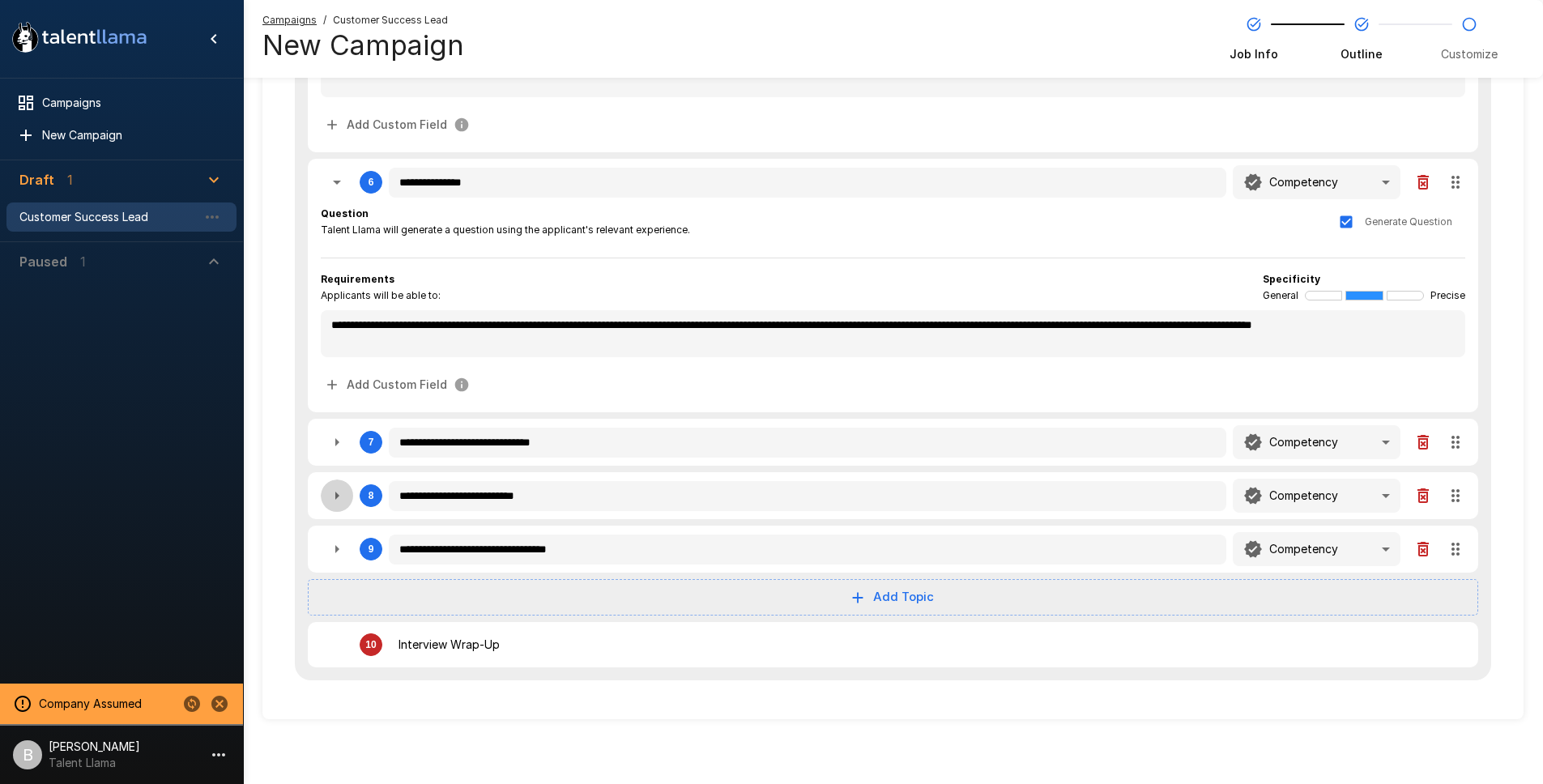
click at [323, 498] on button "button" at bounding box center [337, 496] width 32 height 32
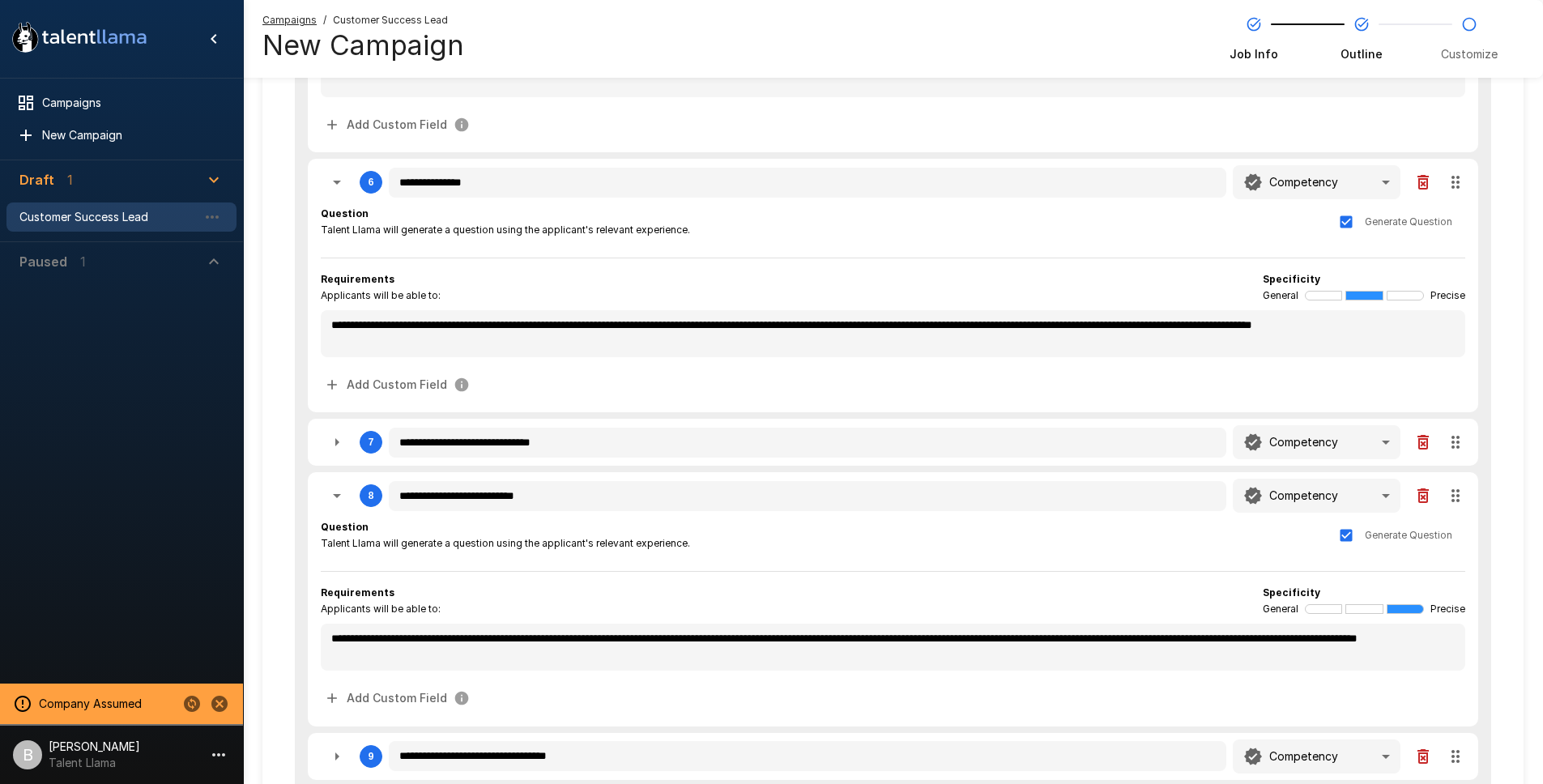
click at [325, 498] on button "button" at bounding box center [337, 496] width 32 height 32
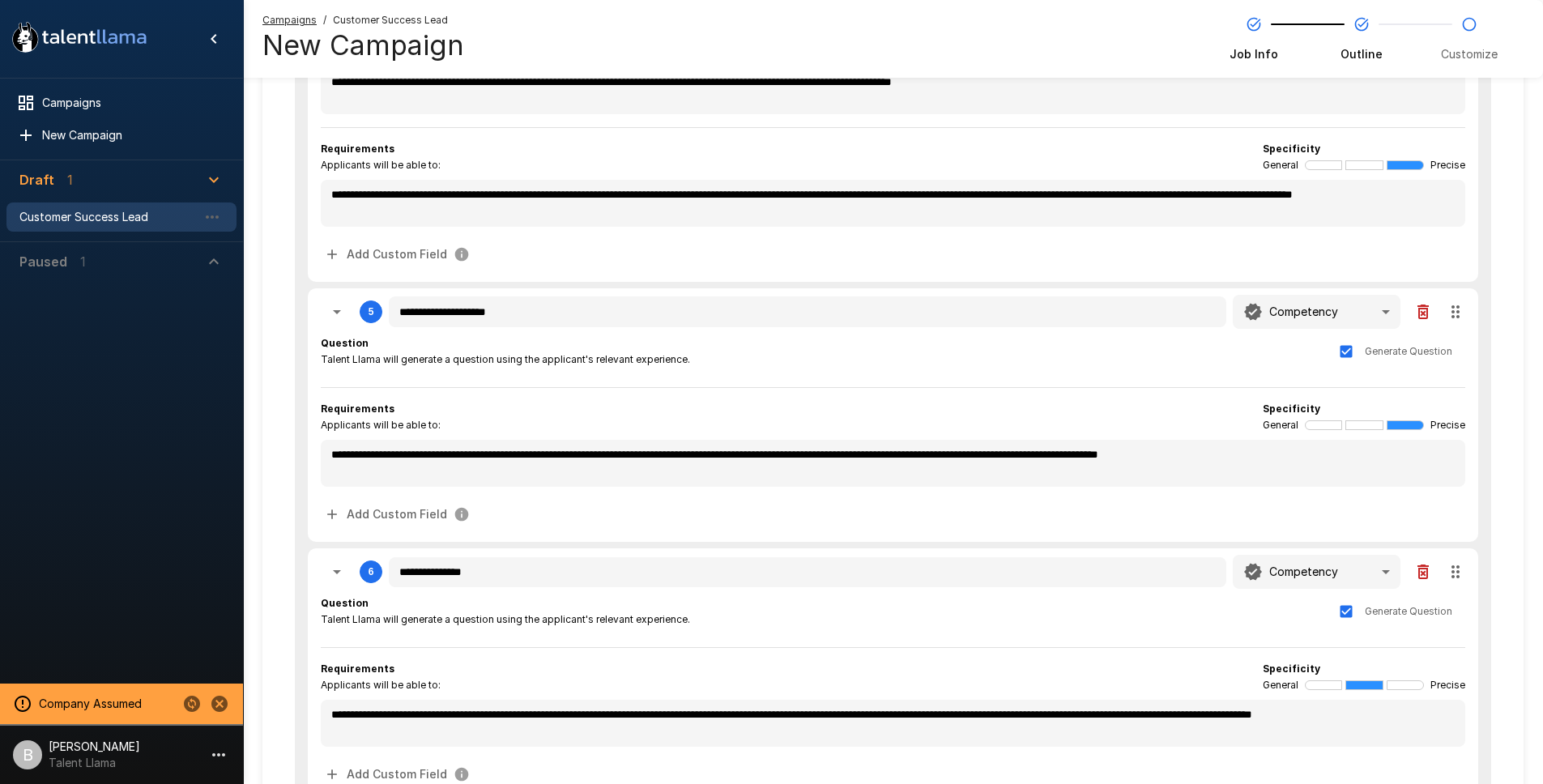
scroll to position [0, 0]
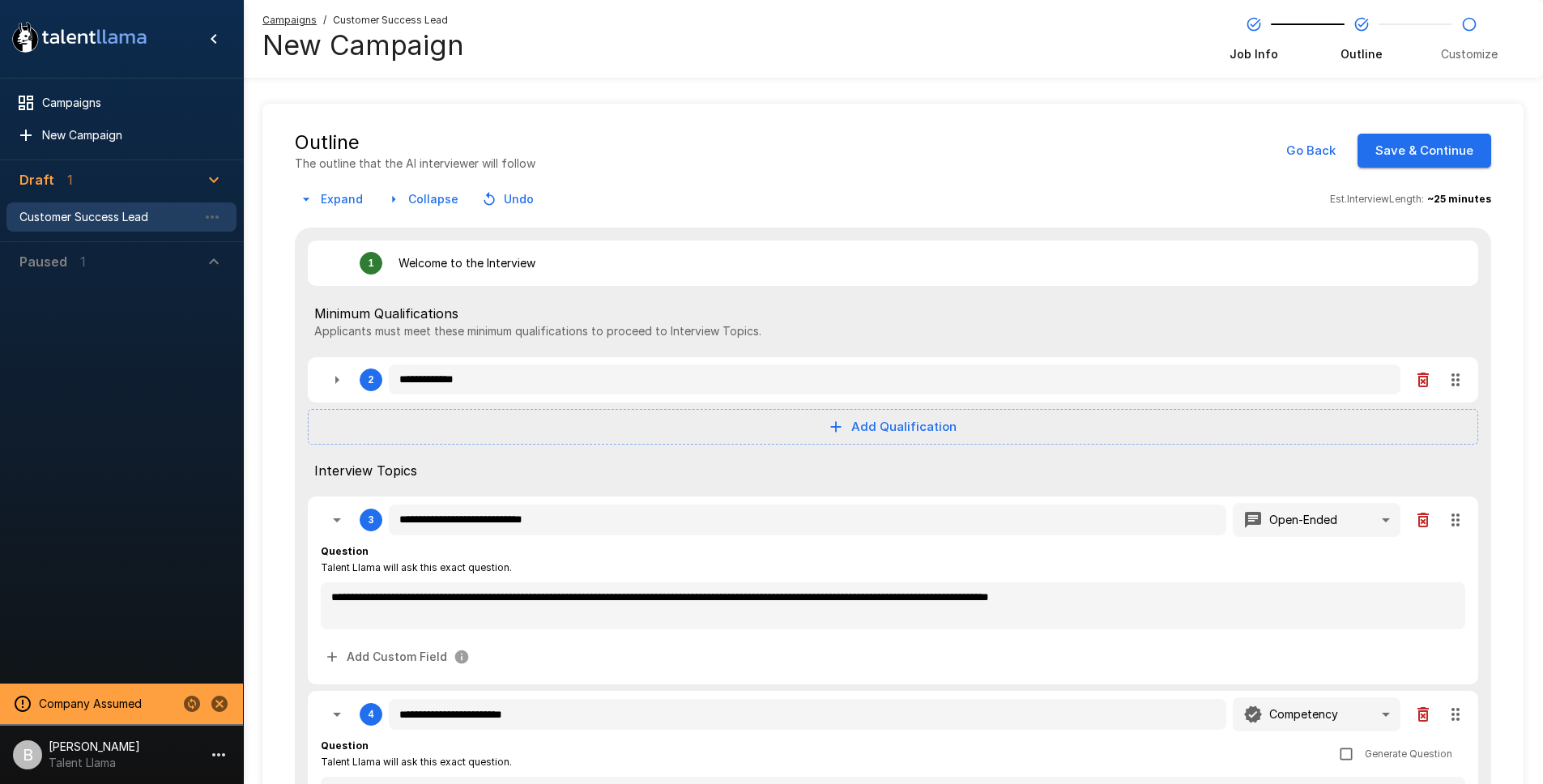
click at [1456, 137] on button "Save & Continue" at bounding box center [1424, 151] width 134 height 34
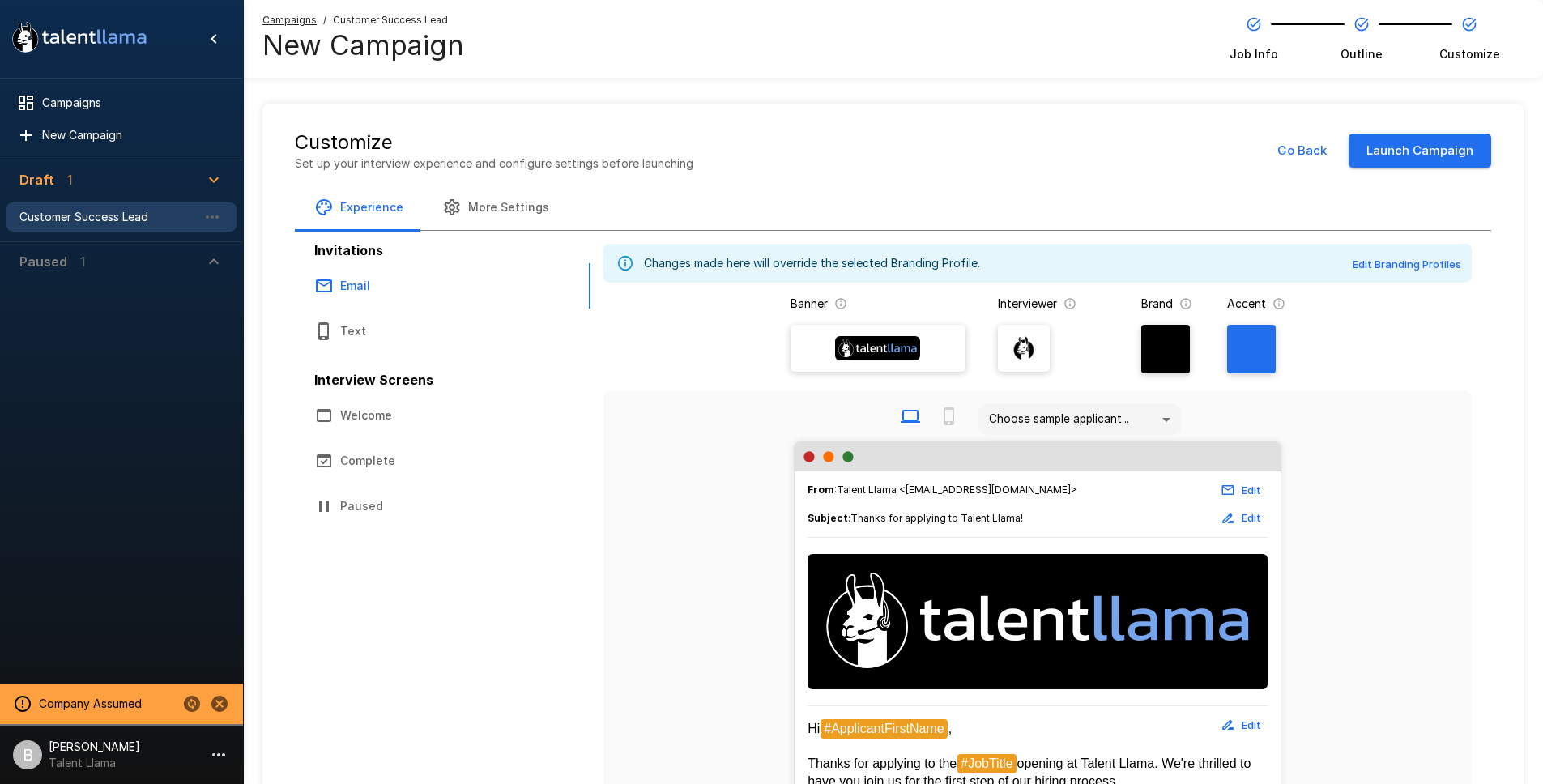
click at [1452, 147] on button "Launch Campaign" at bounding box center [1419, 151] width 142 height 34
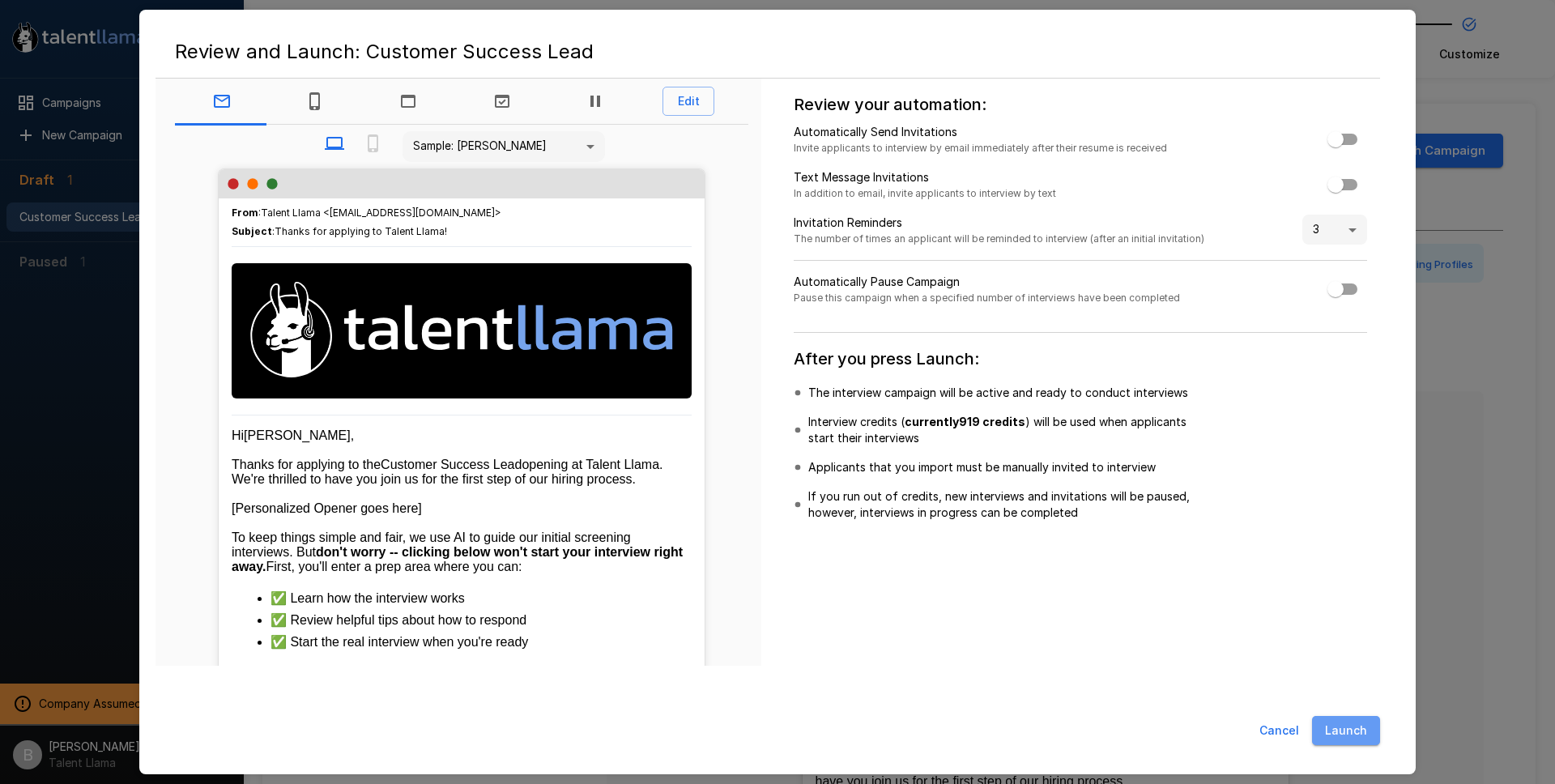
click at [1367, 735] on button "Launch" at bounding box center [1346, 730] width 68 height 30
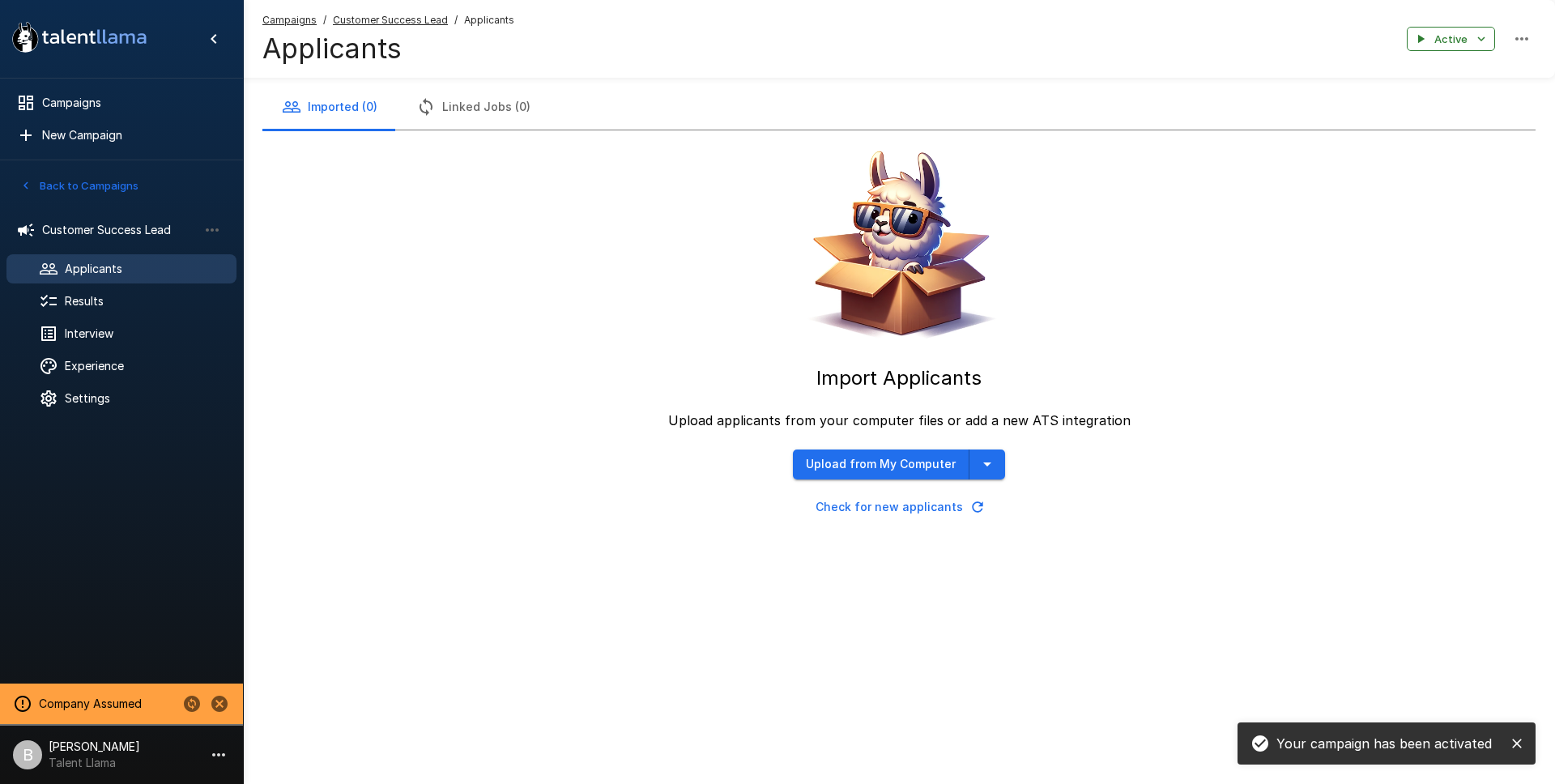
click at [145, 756] on li "B [PERSON_NAME] Talent Llama" at bounding box center [122, 751] width 243 height 52
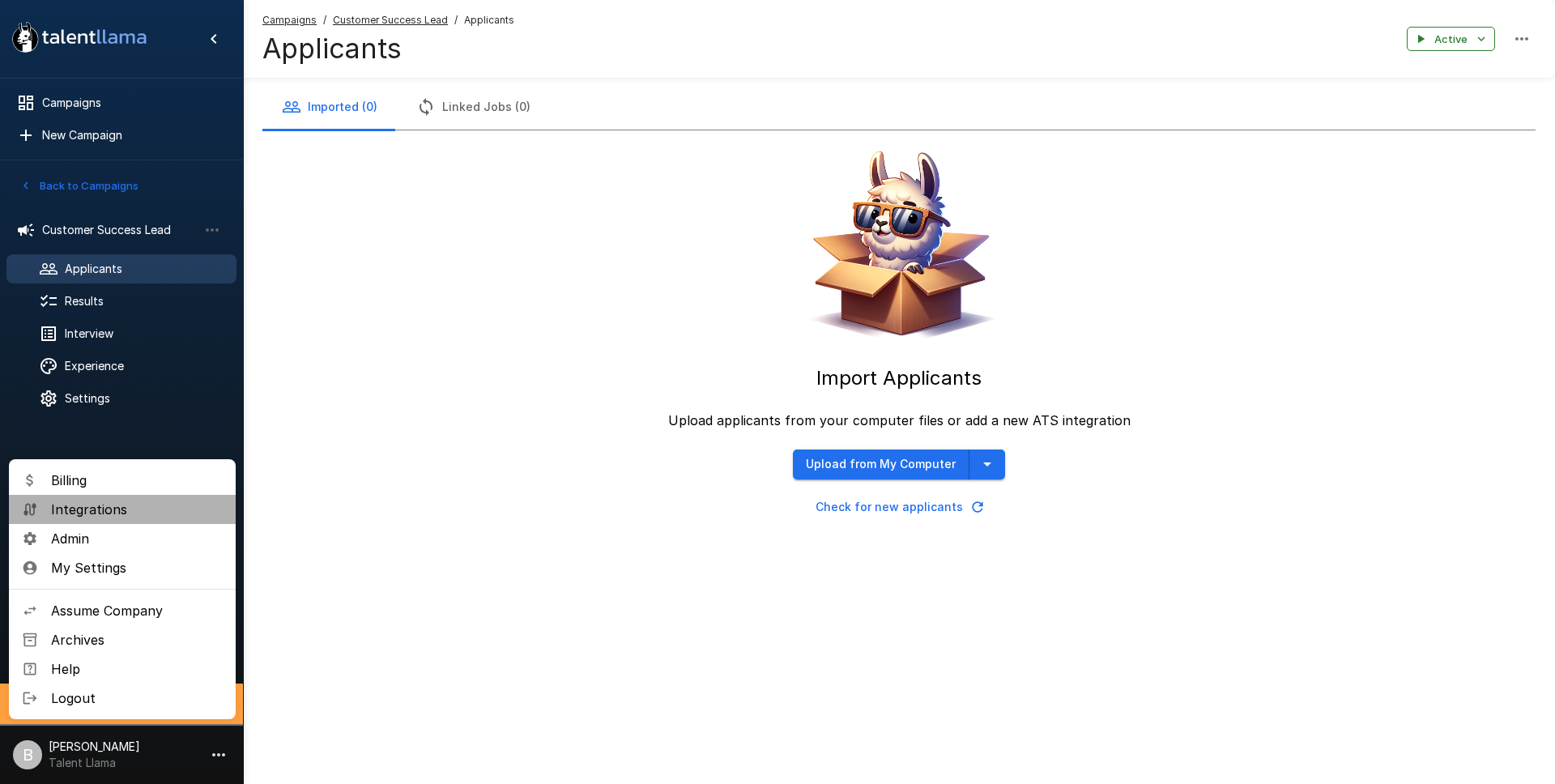
click at [126, 510] on span "Integrations" at bounding box center [137, 509] width 172 height 20
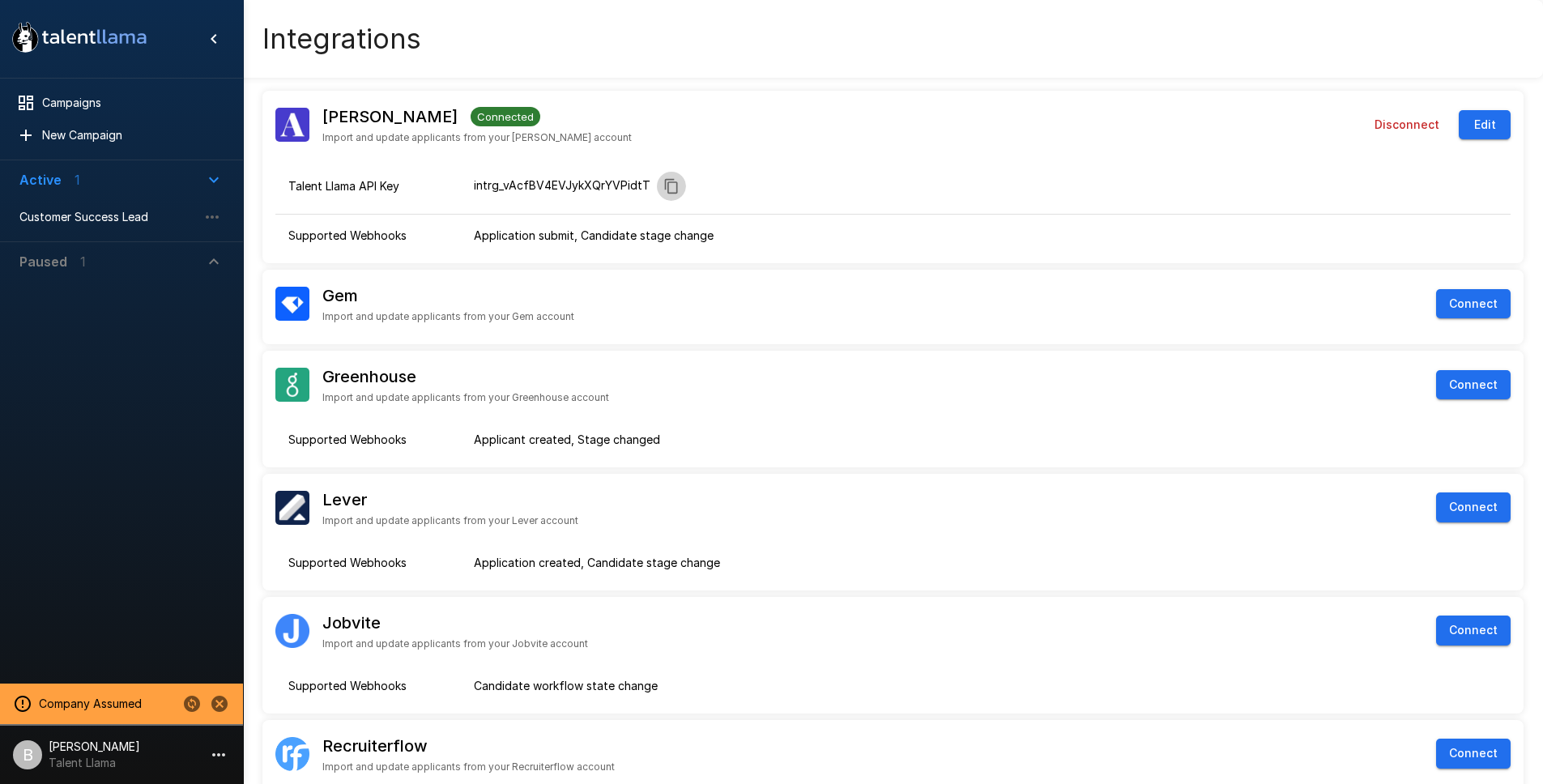
click at [676, 188] on button "button" at bounding box center [671, 186] width 29 height 29
click at [1487, 120] on button "Edit" at bounding box center [1484, 125] width 52 height 30
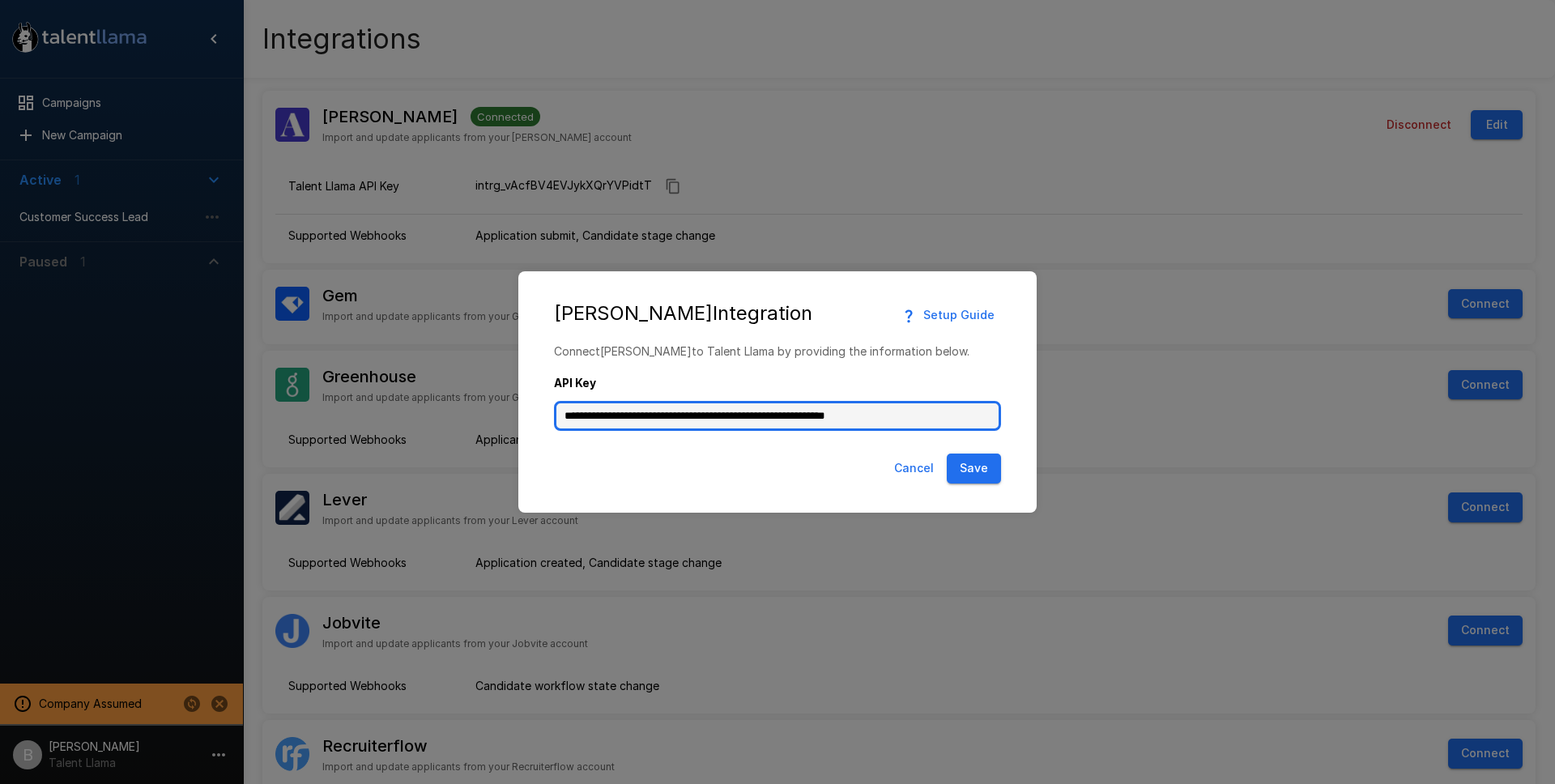
click at [662, 416] on input "**********" at bounding box center [778, 416] width 447 height 31
paste input "text"
click at [979, 476] on button "Save" at bounding box center [974, 468] width 55 height 30
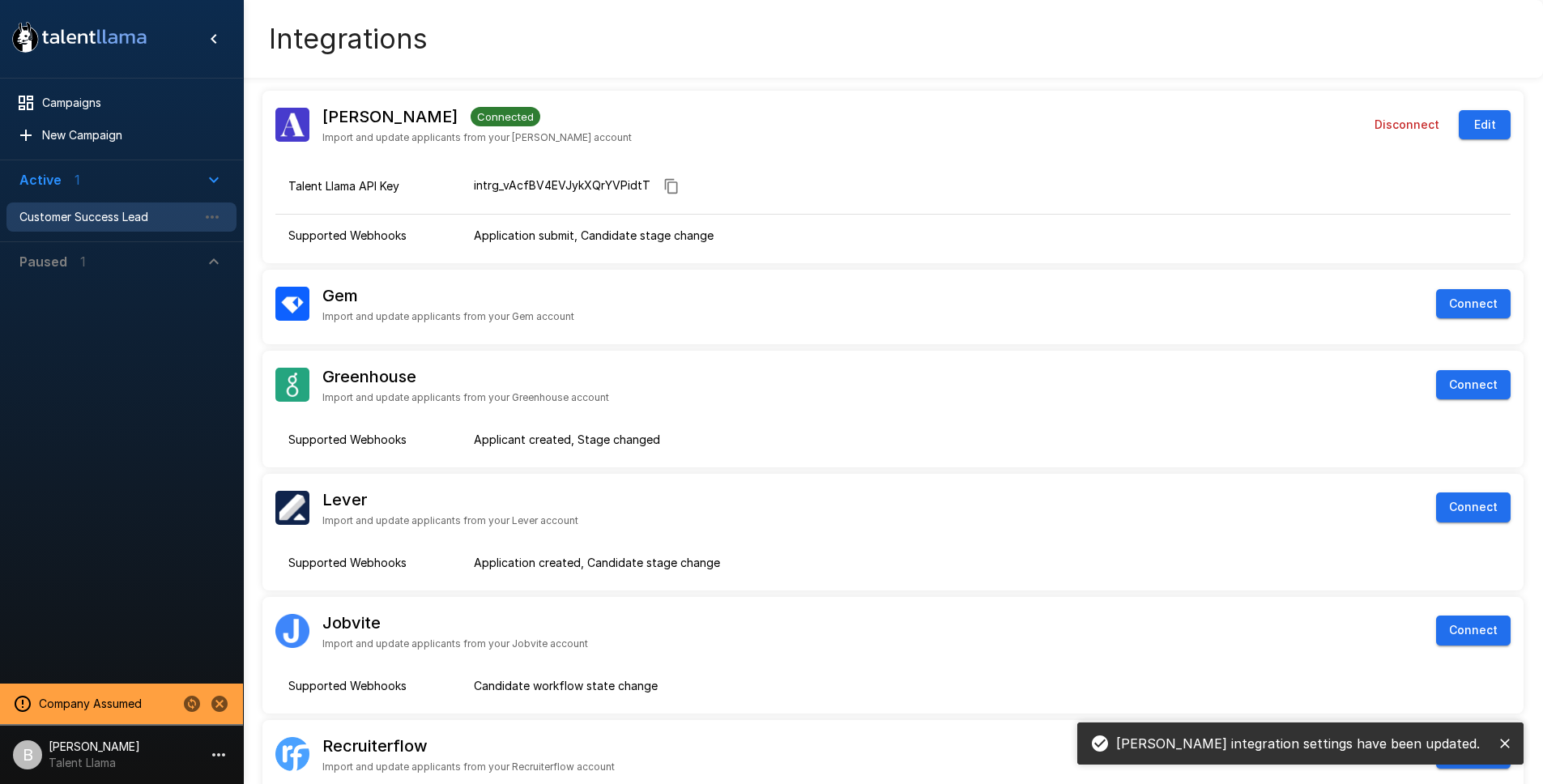
click at [89, 218] on span "Customer Success Lead" at bounding box center [108, 217] width 178 height 16
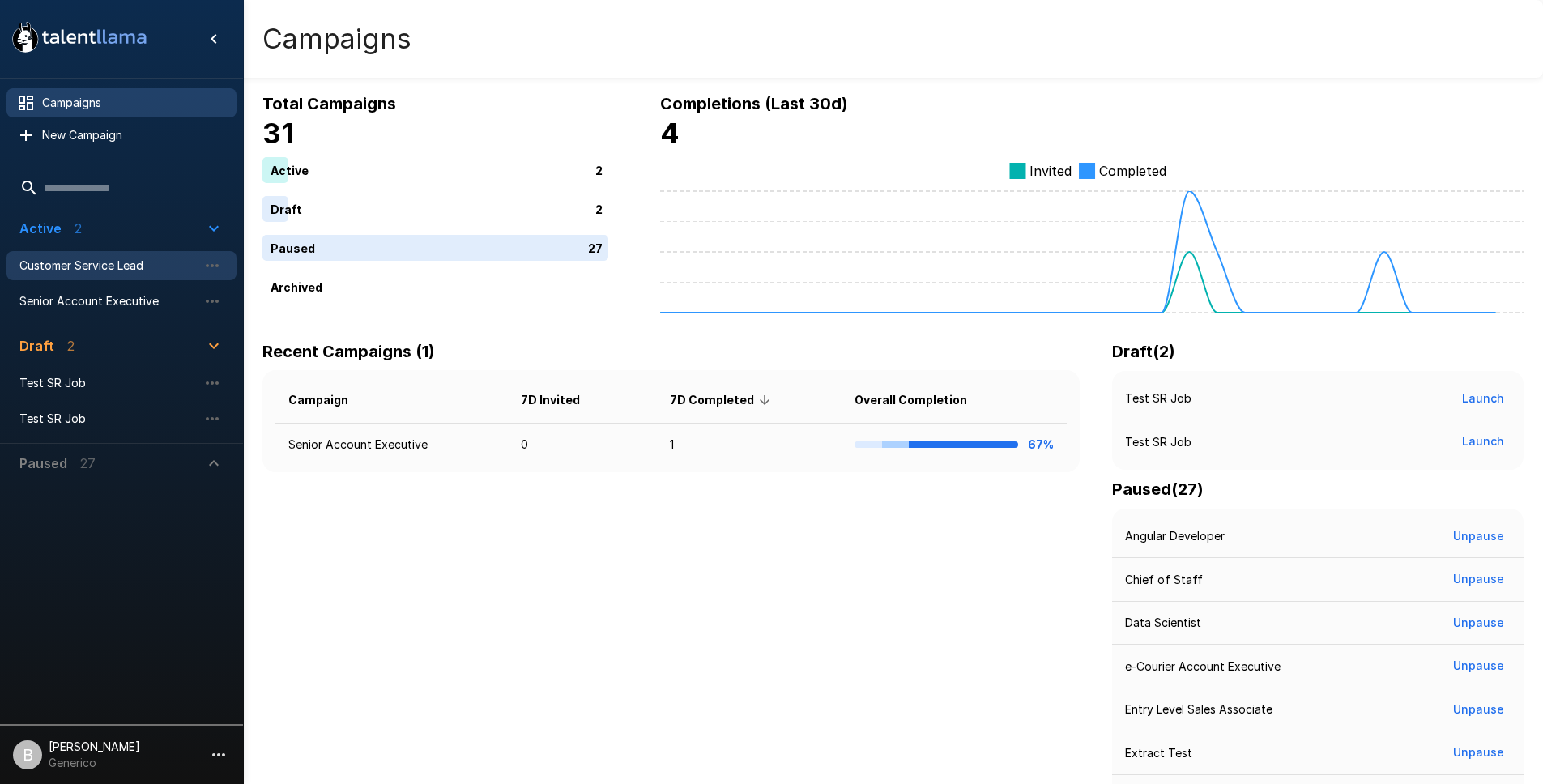
click at [83, 264] on span "Customer Service Lead" at bounding box center [108, 265] width 178 height 16
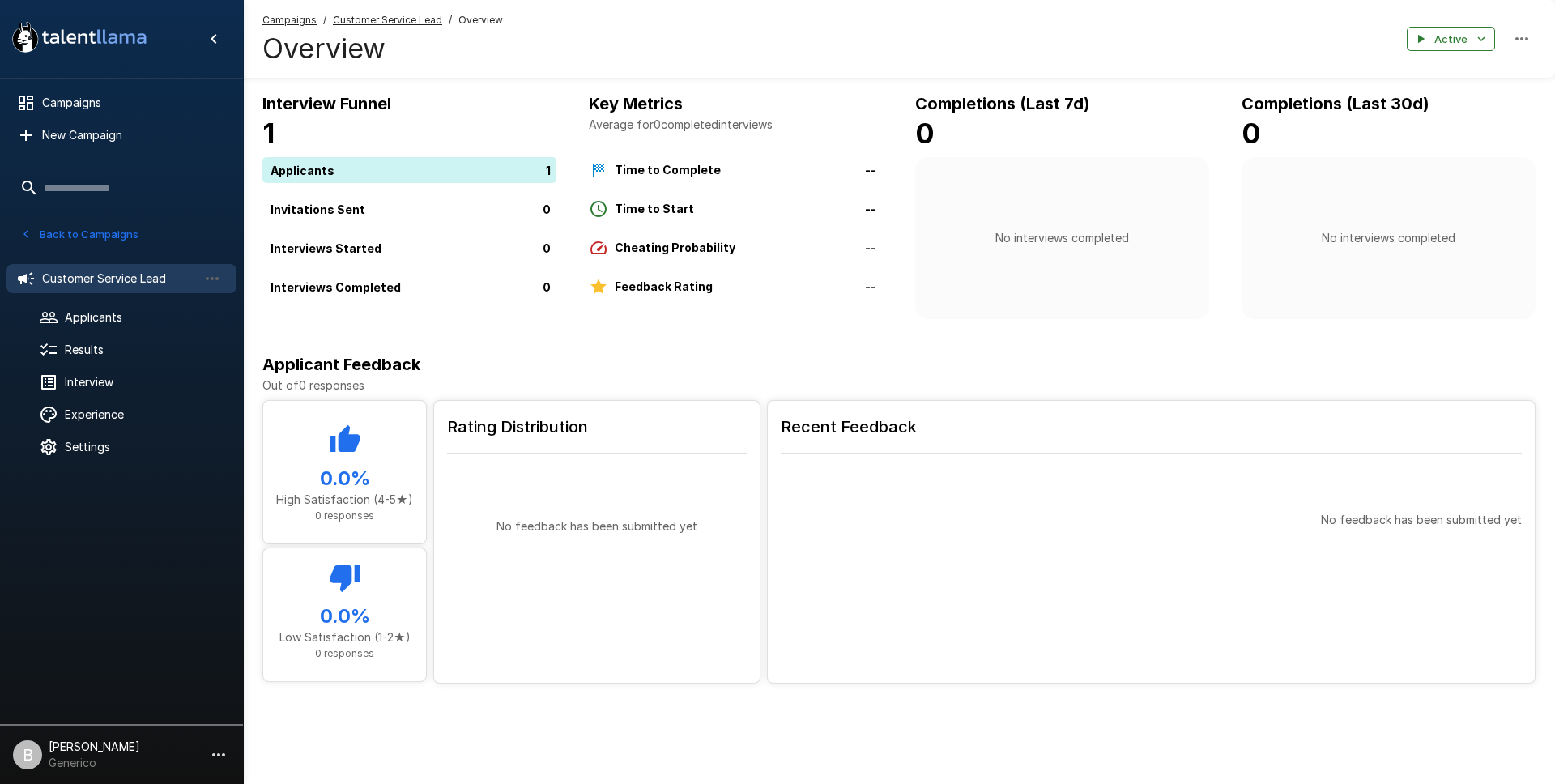
click at [58, 228] on button "Back to Campaigns" at bounding box center [79, 234] width 126 height 25
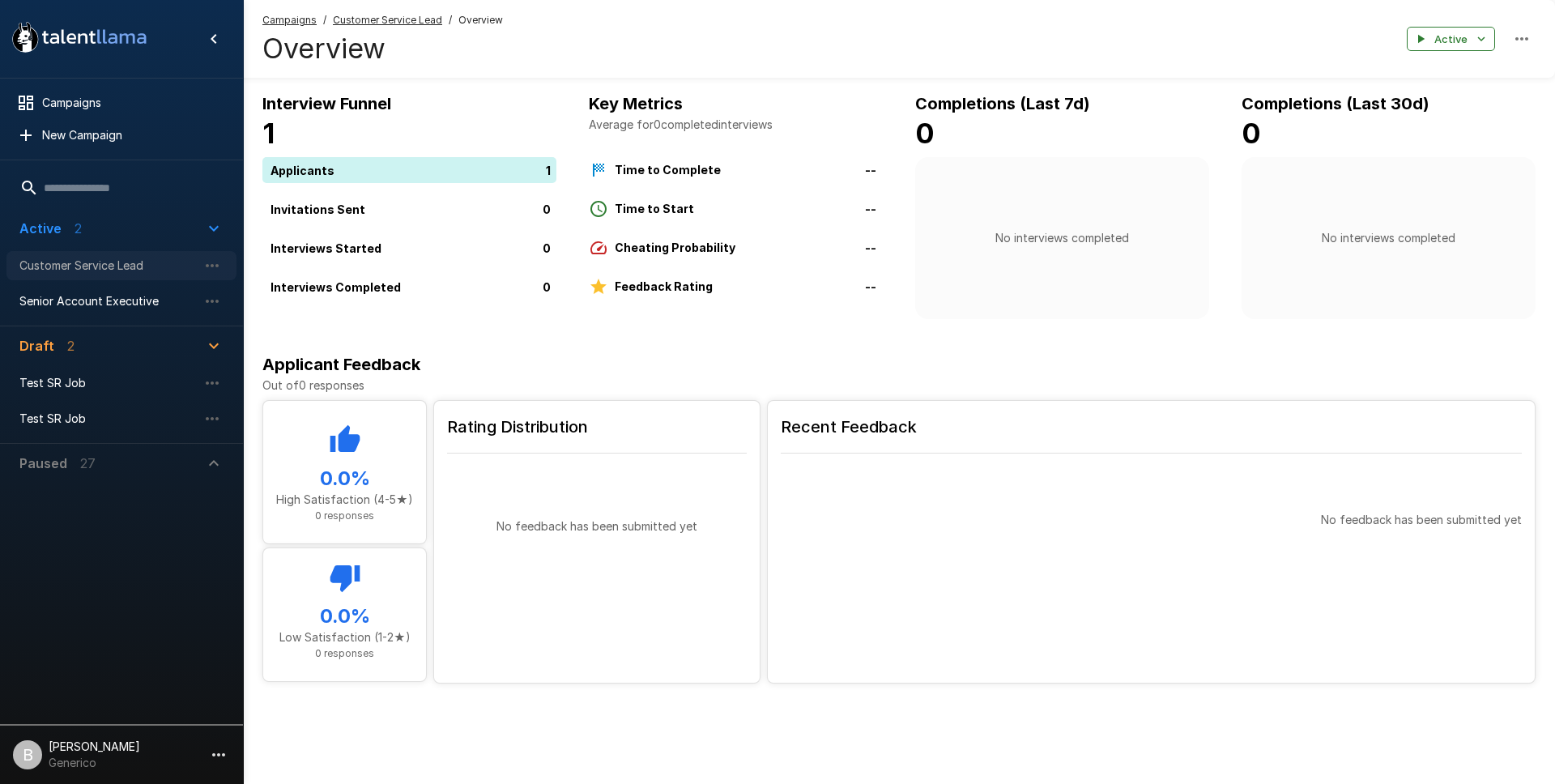
click at [97, 273] on span "Customer Service Lead" at bounding box center [108, 265] width 178 height 16
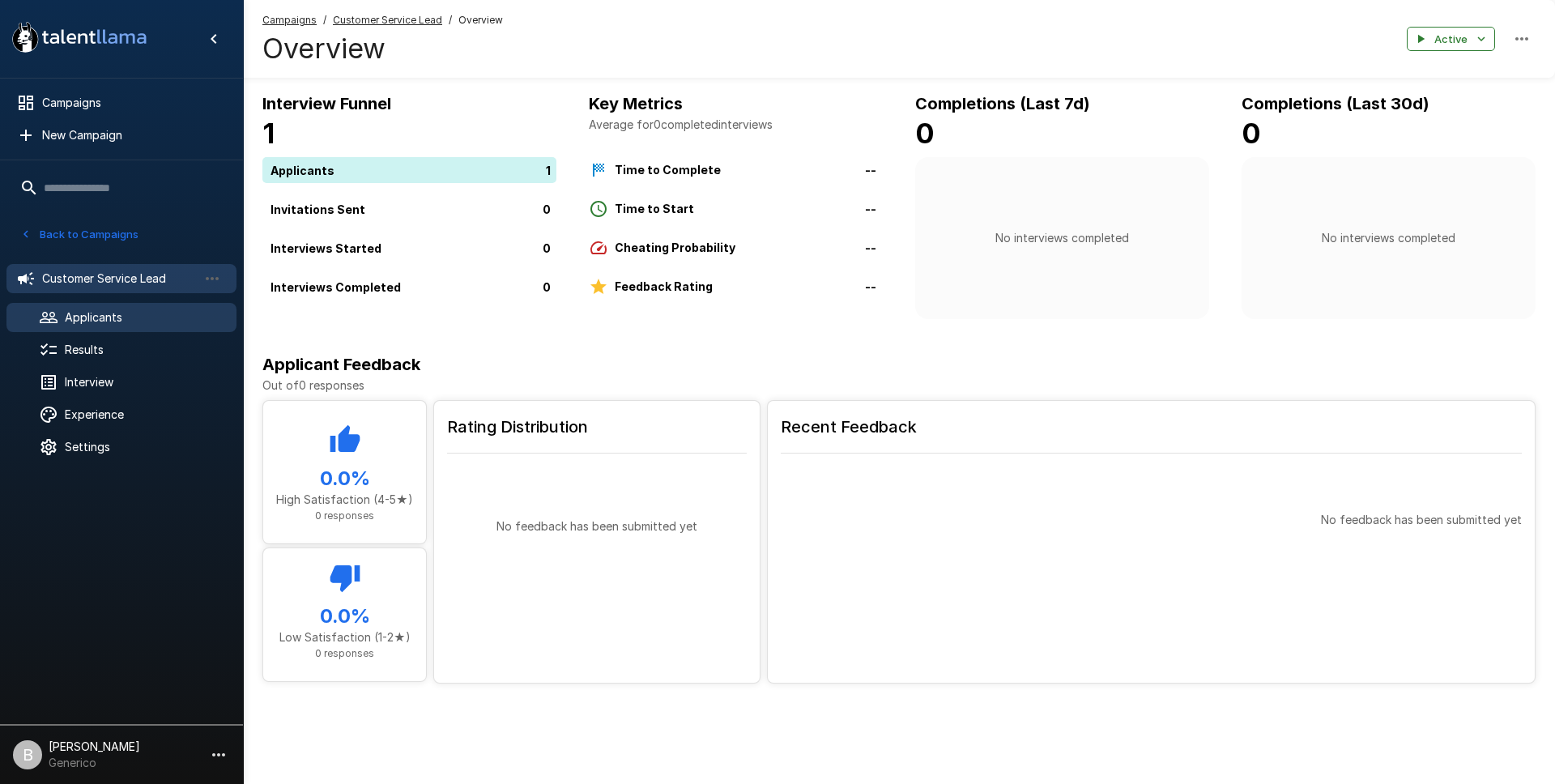
click at [93, 321] on span "Applicants" at bounding box center [144, 317] width 158 height 16
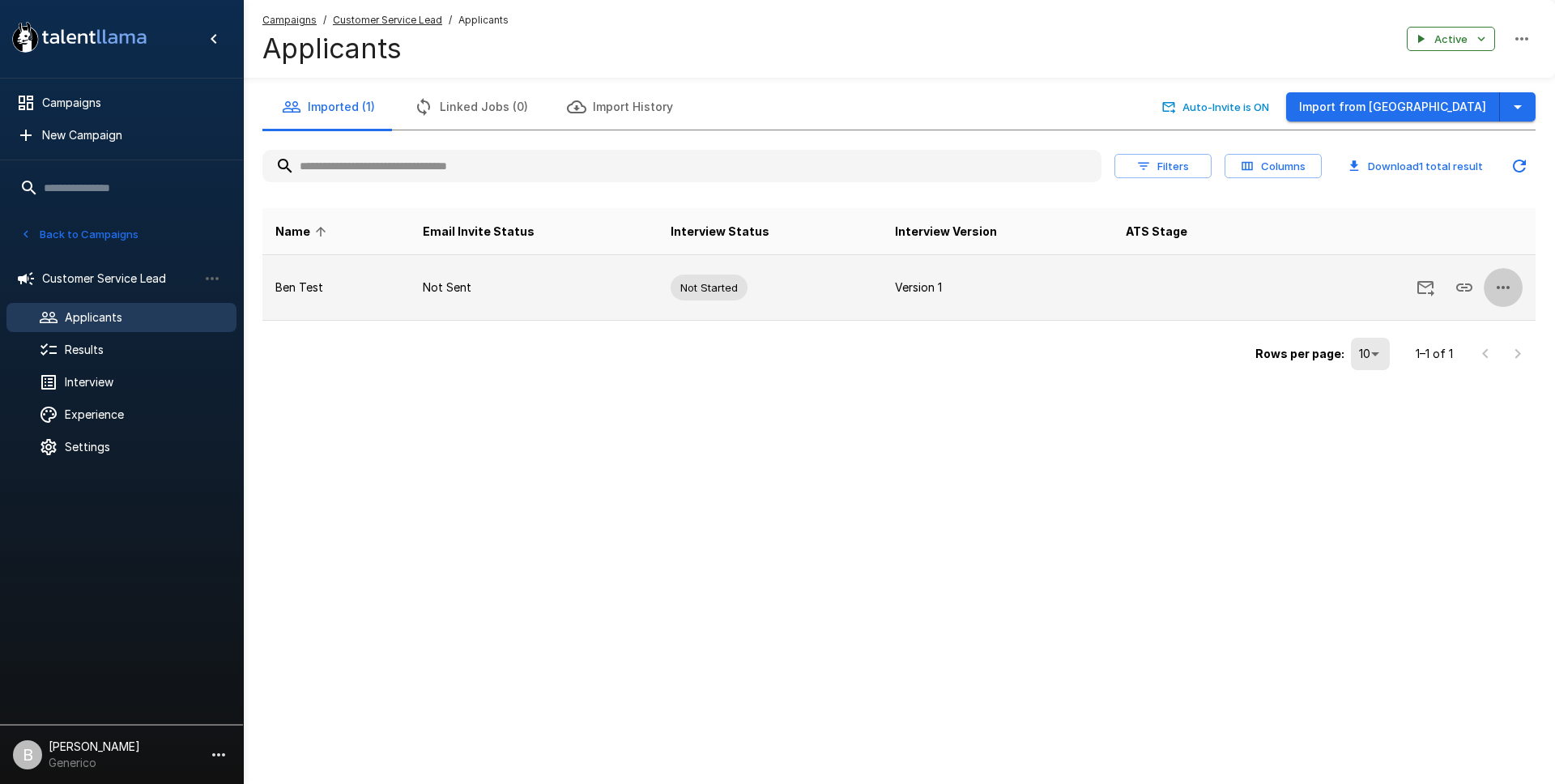
click at [1509, 288] on icon "button" at bounding box center [1503, 286] width 13 height 3
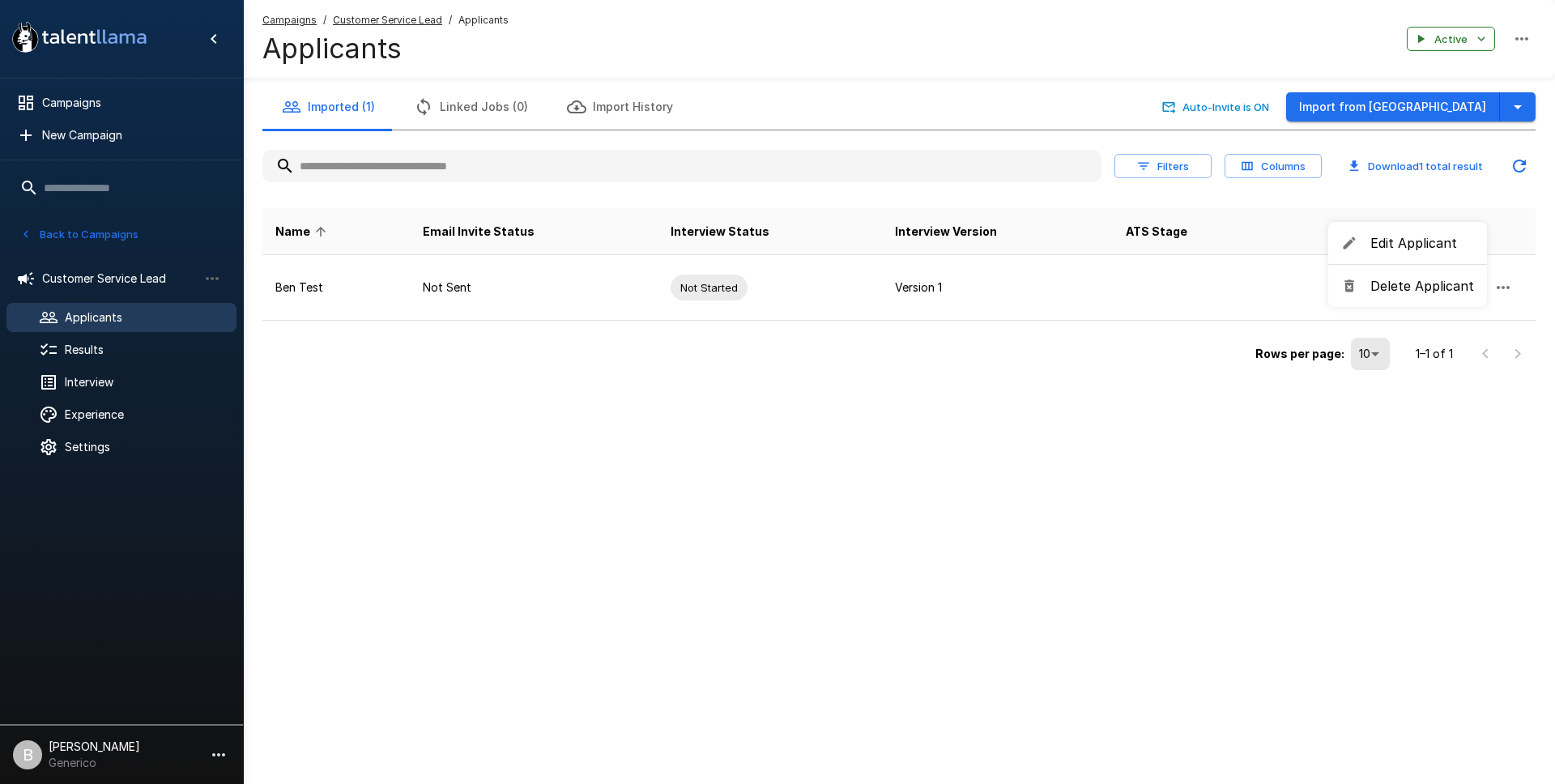
click at [1435, 280] on span "Delete Applicant" at bounding box center [1422, 286] width 104 height 20
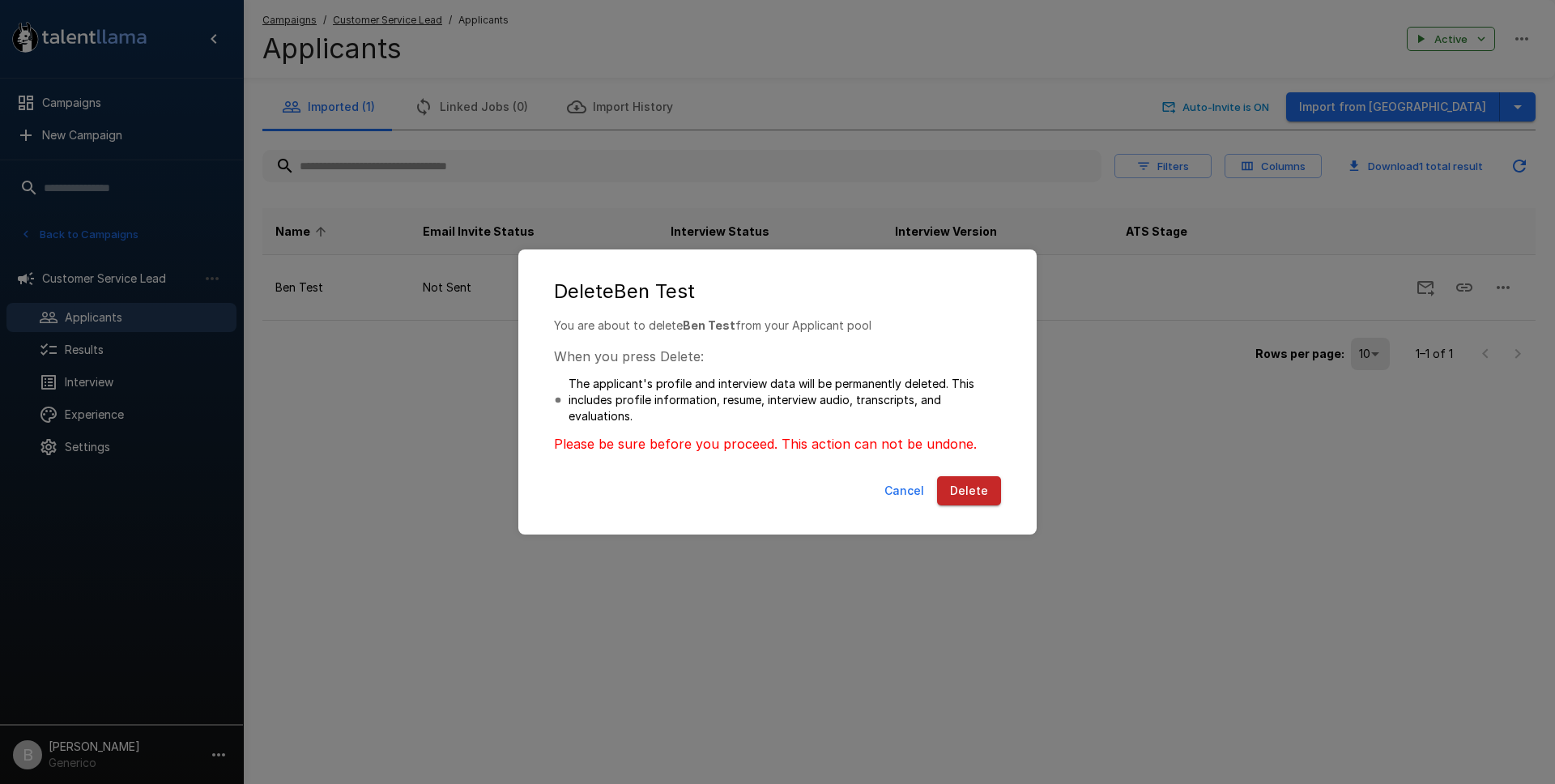
click at [974, 499] on button "Delete" at bounding box center [969, 491] width 64 height 30
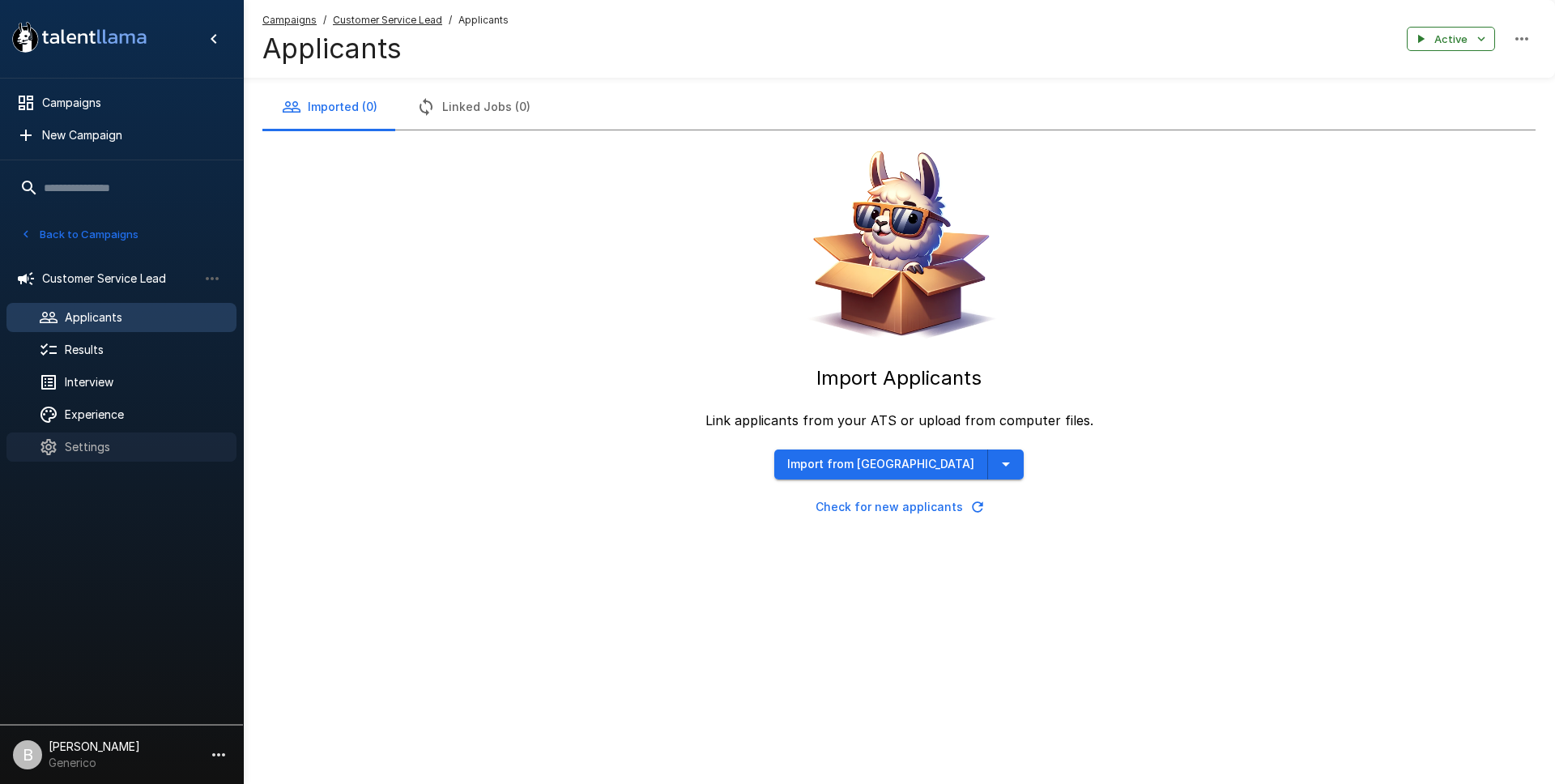
click at [96, 446] on span "Settings" at bounding box center [144, 447] width 158 height 16
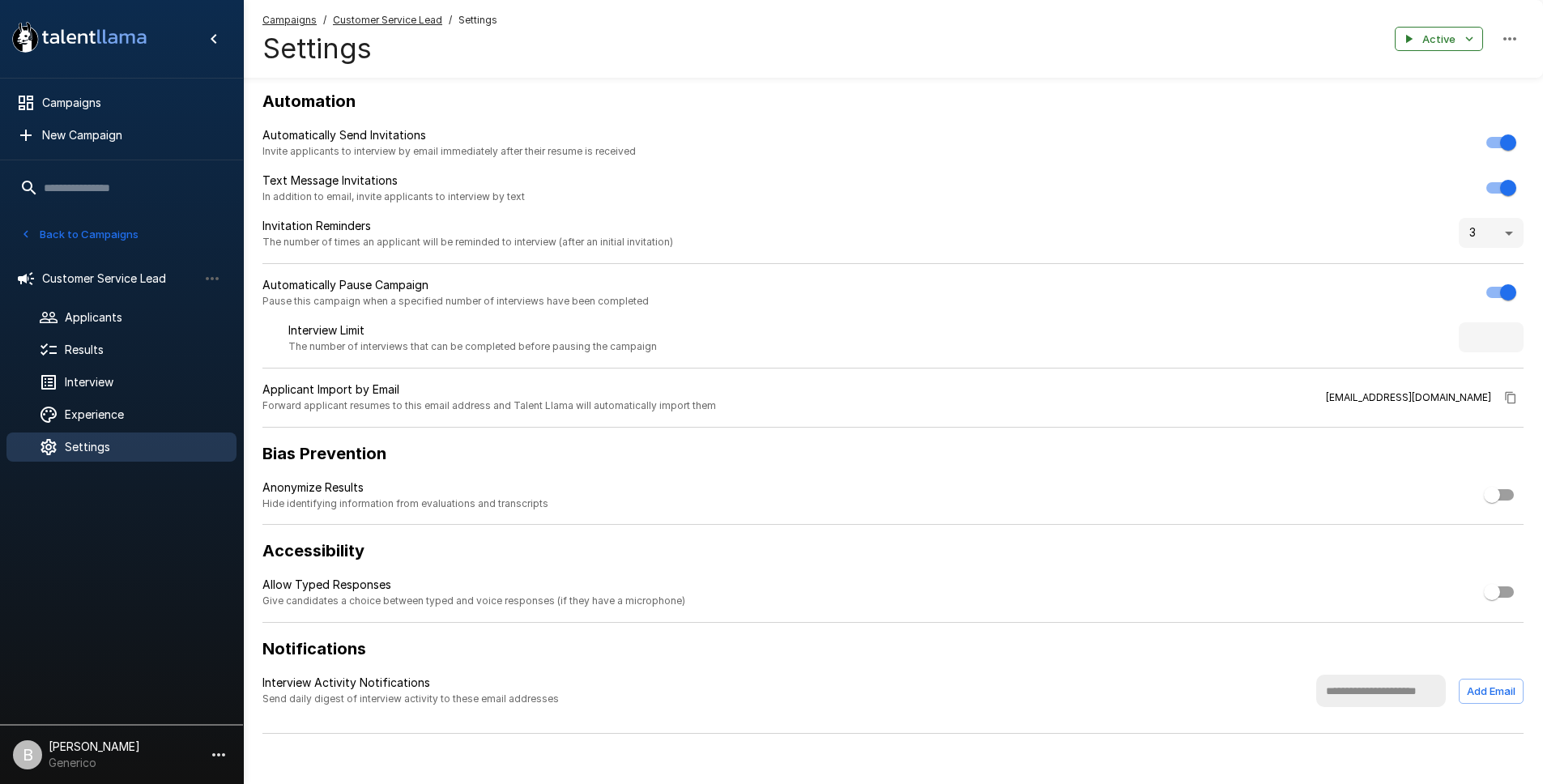
scroll to position [3, 0]
click at [107, 323] on span "Applicants" at bounding box center [144, 317] width 158 height 16
